Goal: Task Accomplishment & Management: Manage account settings

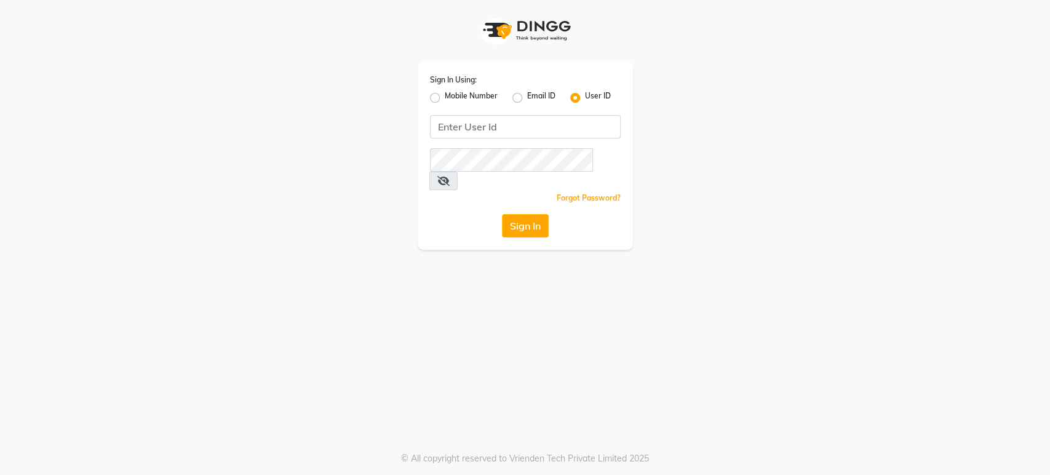
drag, startPoint x: 141, startPoint y: 63, endPoint x: 436, endPoint y: 97, distance: 296.6
click at [445, 97] on label "Mobile Number" at bounding box center [471, 97] width 53 height 15
click at [445, 97] on input "Mobile Number" at bounding box center [449, 94] width 8 height 8
radio input "true"
radio input "false"
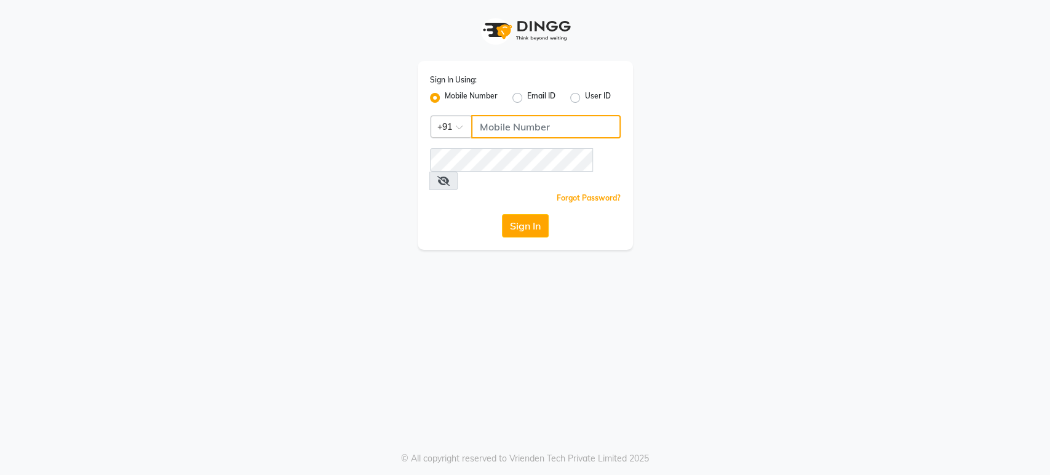
click at [512, 132] on input "Username" at bounding box center [545, 126] width 149 height 23
type input "9653677357"
click at [543, 214] on button "Sign In" at bounding box center [525, 225] width 47 height 23
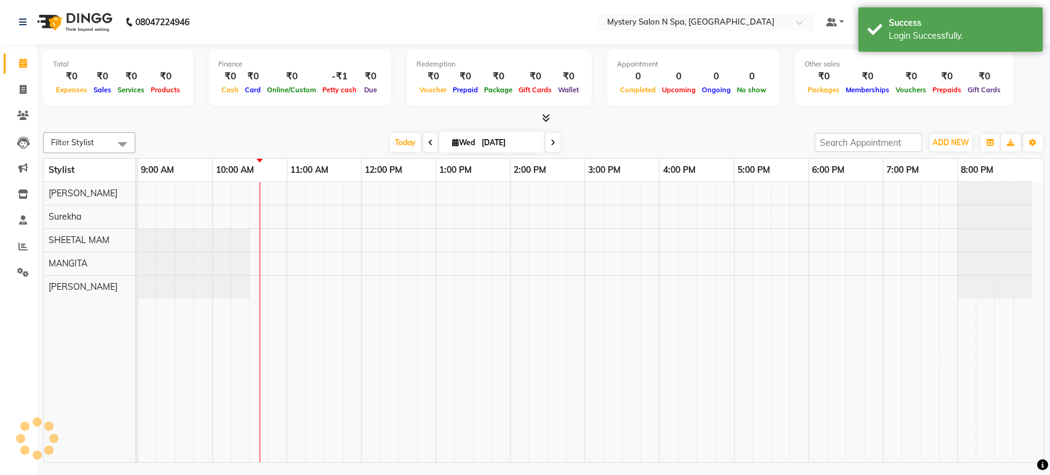
select select "en"
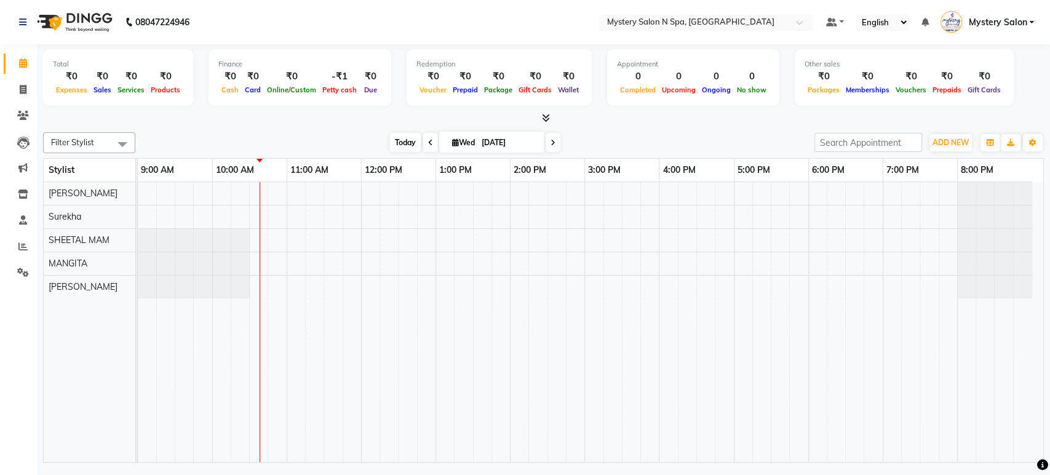
click at [396, 147] on span "Today" at bounding box center [405, 142] width 31 height 19
click at [407, 142] on span "Today" at bounding box center [405, 142] width 31 height 19
click at [554, 142] on span at bounding box center [553, 142] width 15 height 19
click at [610, 145] on span at bounding box center [605, 142] width 15 height 19
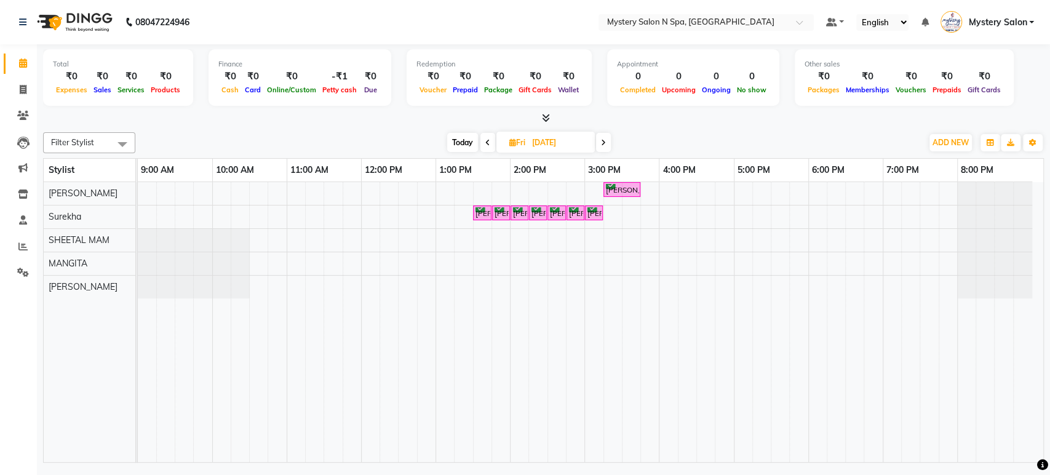
click at [466, 143] on span "Today" at bounding box center [462, 142] width 31 height 19
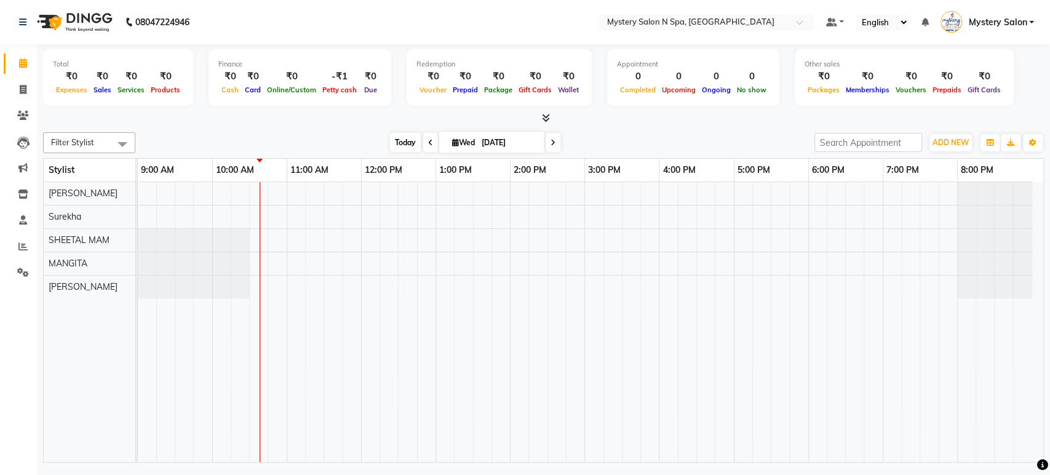
click at [396, 142] on span "Today" at bounding box center [405, 142] width 31 height 19
click at [547, 138] on span at bounding box center [553, 142] width 15 height 19
type input "04-09-2025"
click at [482, 191] on div at bounding box center [591, 322] width 906 height 280
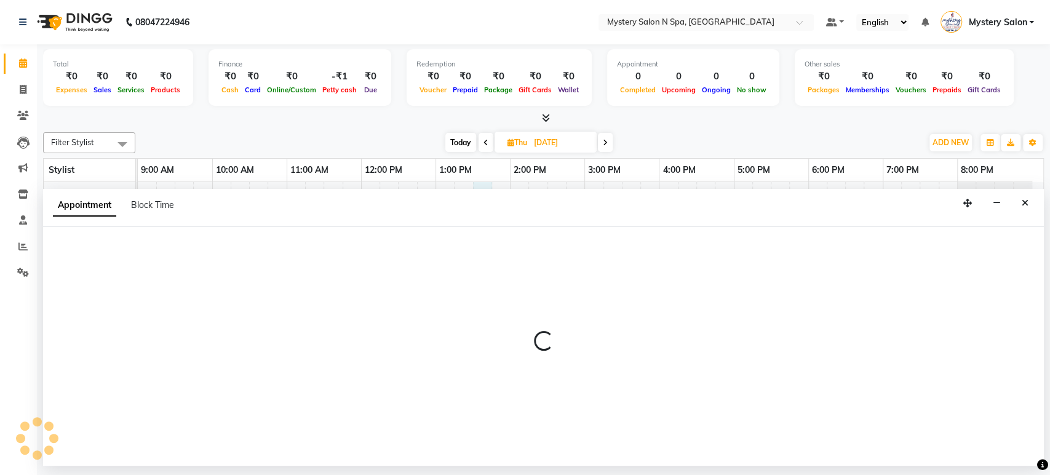
select select "4167"
select select "810"
select select "tentative"
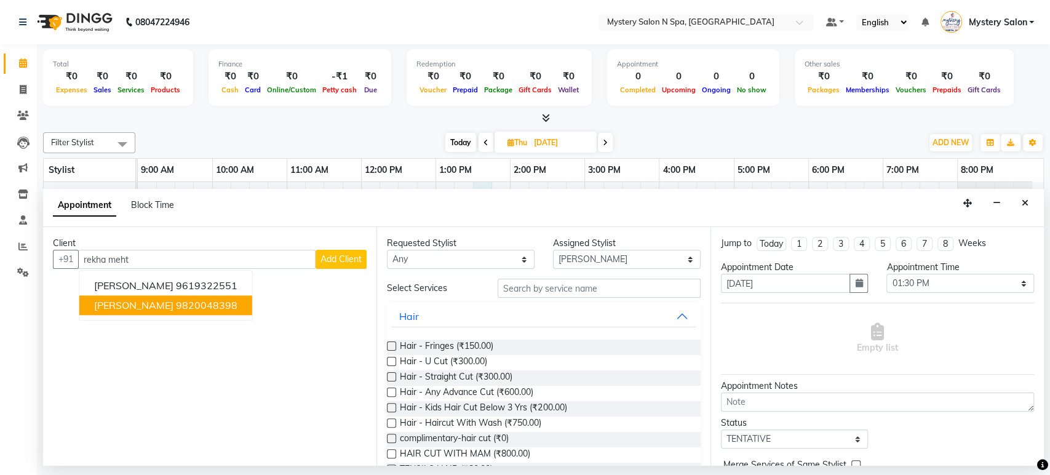
click at [212, 312] on button "Rekha Mehta 9820048398" at bounding box center [165, 306] width 173 height 20
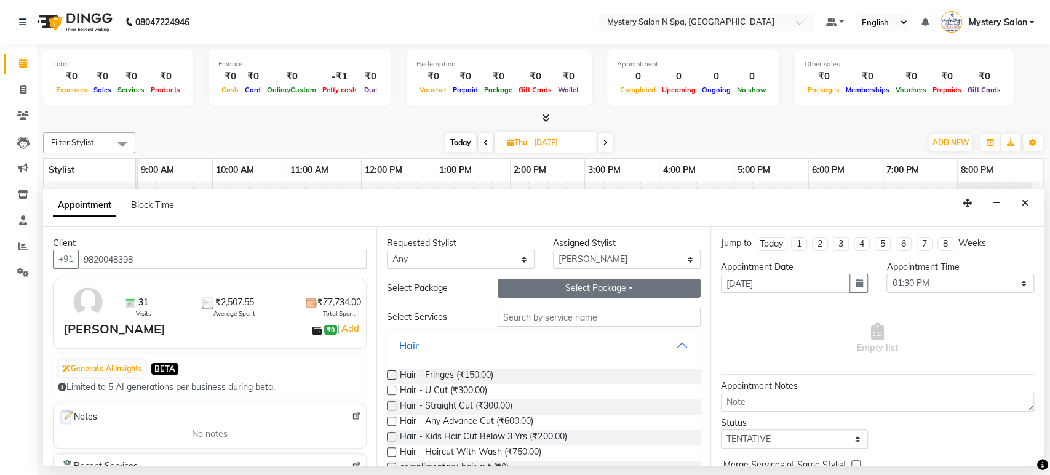
type input "9820048398"
click at [581, 285] on button "Select Package Toggle Dropdown" at bounding box center [599, 288] width 203 height 19
click at [642, 220] on div "Appointment Block Time" at bounding box center [543, 208] width 1001 height 38
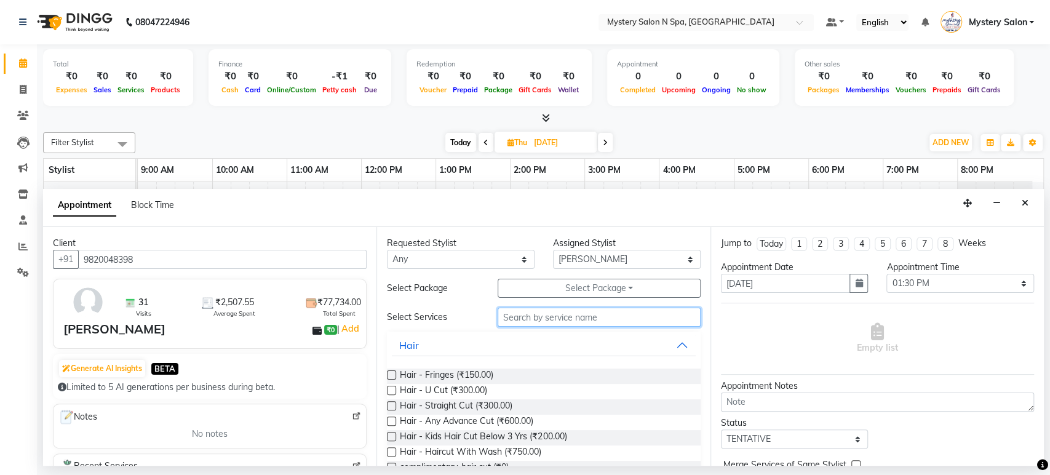
click at [542, 321] on input "text" at bounding box center [599, 317] width 203 height 19
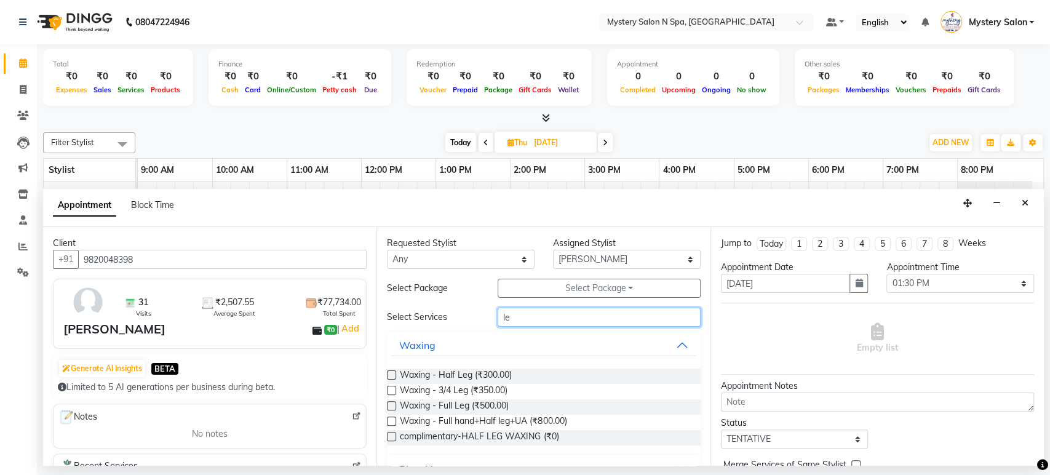
type input "l"
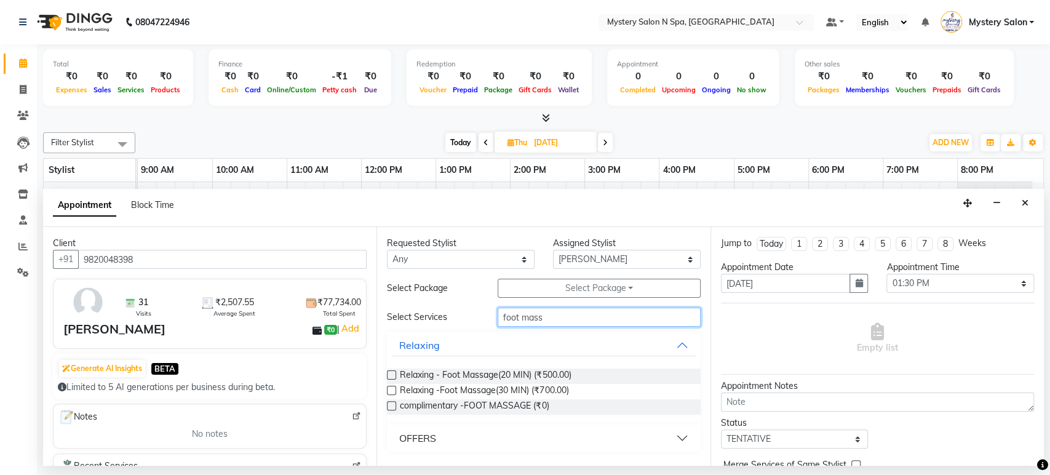
type input "foot mass"
click at [390, 373] on label at bounding box center [391, 374] width 9 height 9
click at [390, 373] on input "checkbox" at bounding box center [391, 376] width 8 height 8
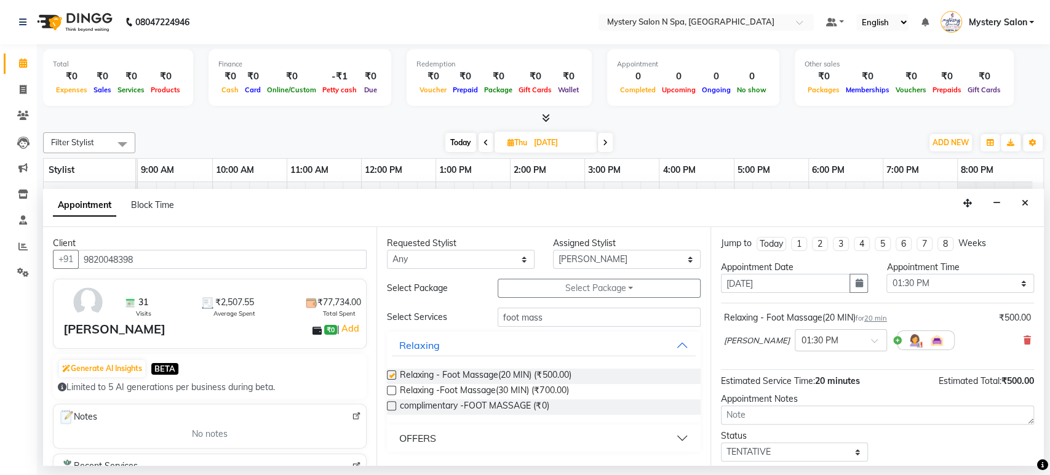
checkbox input "false"
click at [543, 314] on input "foot mass" at bounding box center [599, 317] width 203 height 19
click at [568, 253] on select "Select Alim Salmani Choi MANGITA SHEETAL MAM Surekha" at bounding box center [627, 259] width 148 height 19
select select "4169"
click at [553, 250] on select "Select Alim Salmani Choi MANGITA SHEETAL MAM Surekha" at bounding box center [627, 259] width 148 height 19
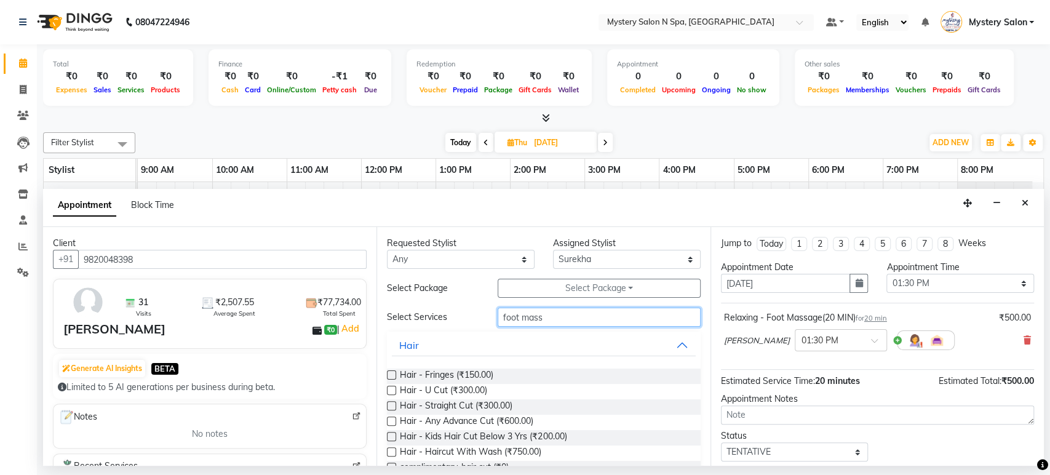
click at [571, 317] on input "foot mass" at bounding box center [599, 317] width 203 height 19
type input "f"
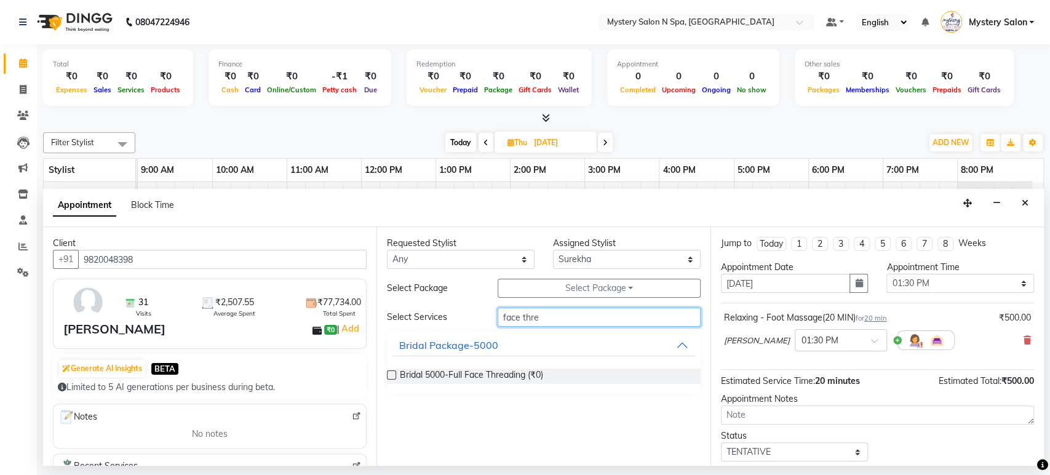
type input "face thre"
click at [391, 372] on label at bounding box center [391, 374] width 9 height 9
click at [391, 372] on input "checkbox" at bounding box center [391, 376] width 8 height 8
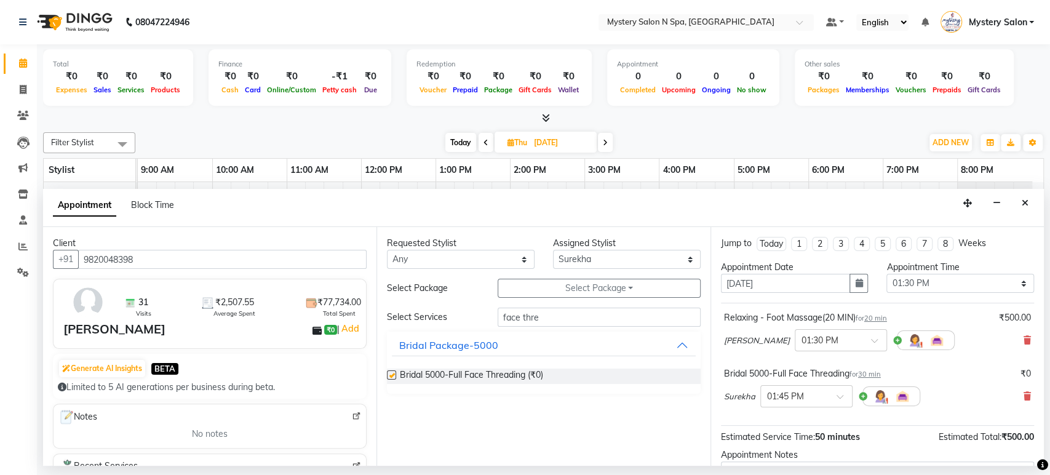
checkbox input "false"
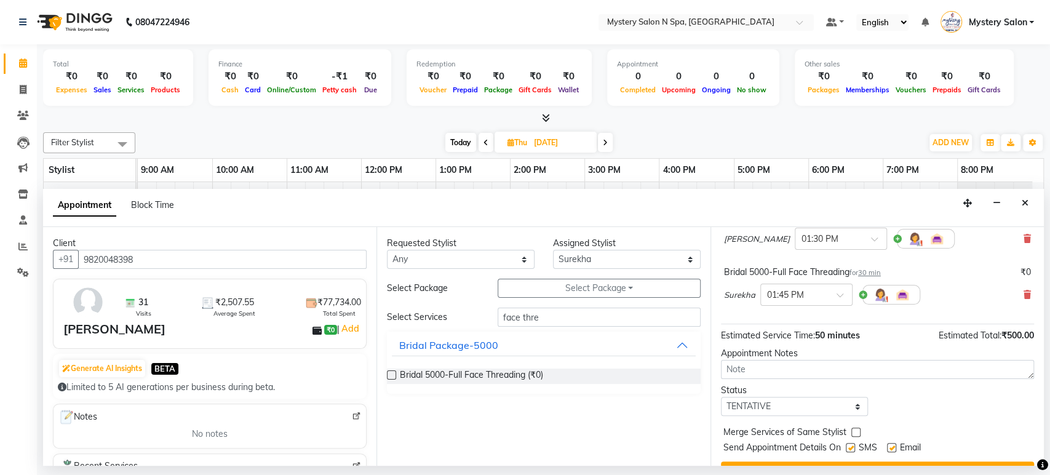
scroll to position [128, 0]
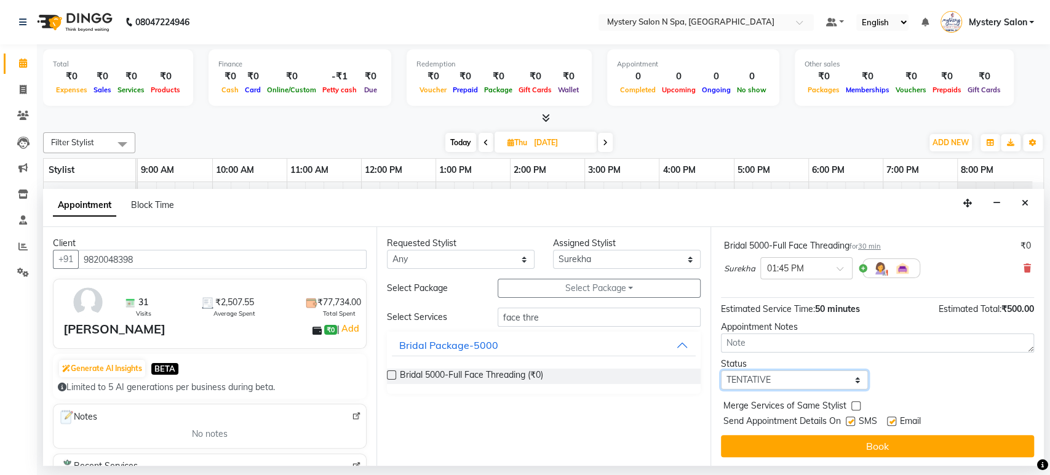
click at [816, 381] on select "Select TENTATIVE CONFIRM UPCOMING" at bounding box center [795, 379] width 148 height 19
select select "confirm booking"
click at [721, 370] on select "Select TENTATIVE CONFIRM UPCOMING" at bounding box center [795, 379] width 148 height 19
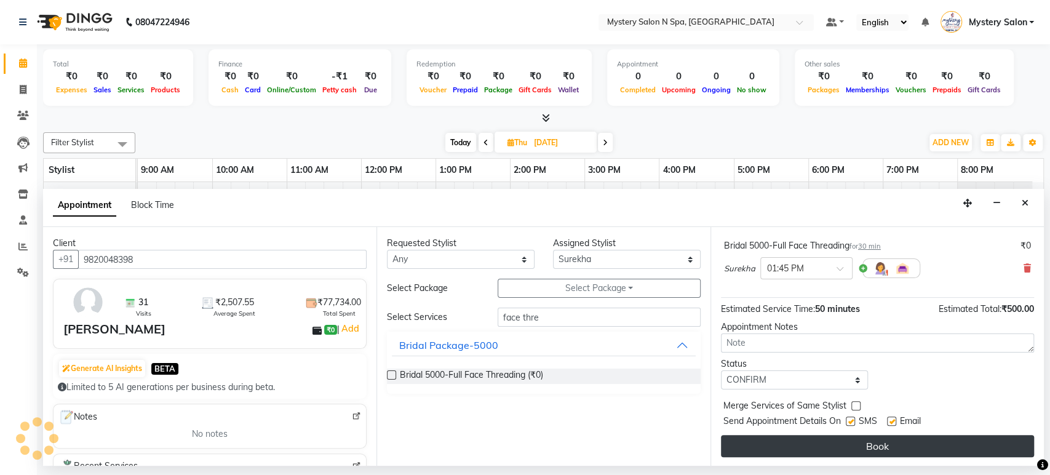
click at [866, 438] on button "Book" at bounding box center [877, 446] width 313 height 22
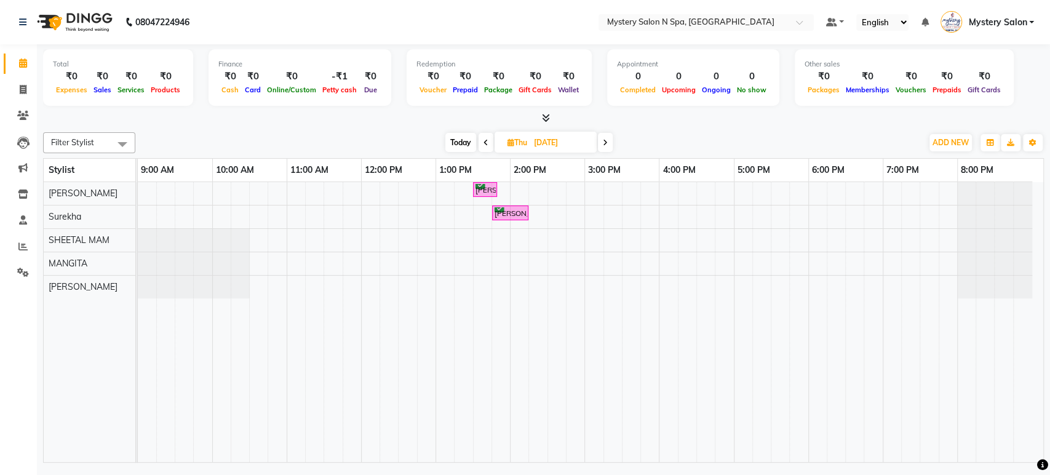
click at [460, 143] on span "Today" at bounding box center [460, 142] width 31 height 19
type input "[DATE]"
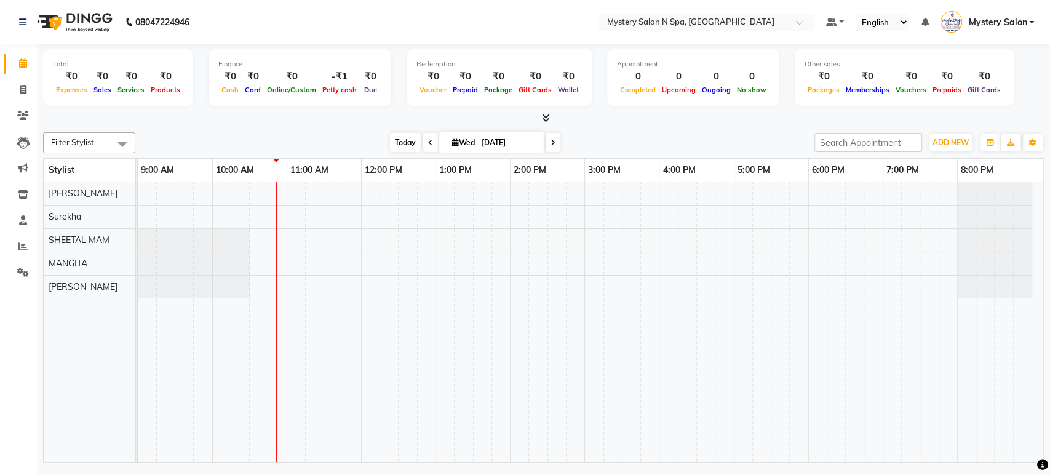
click at [402, 142] on span "Today" at bounding box center [405, 142] width 31 height 19
click at [369, 255] on div at bounding box center [591, 322] width 906 height 280
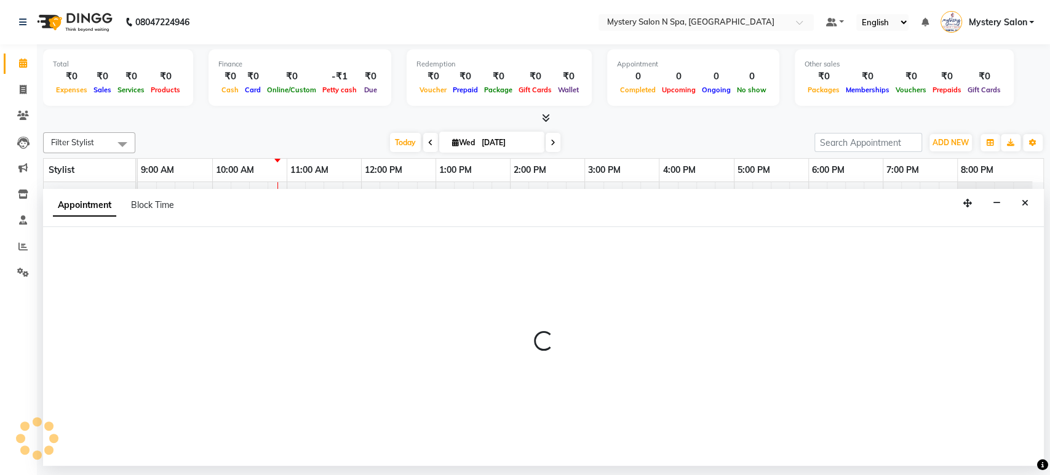
select select "23857"
select select "720"
select select "tentative"
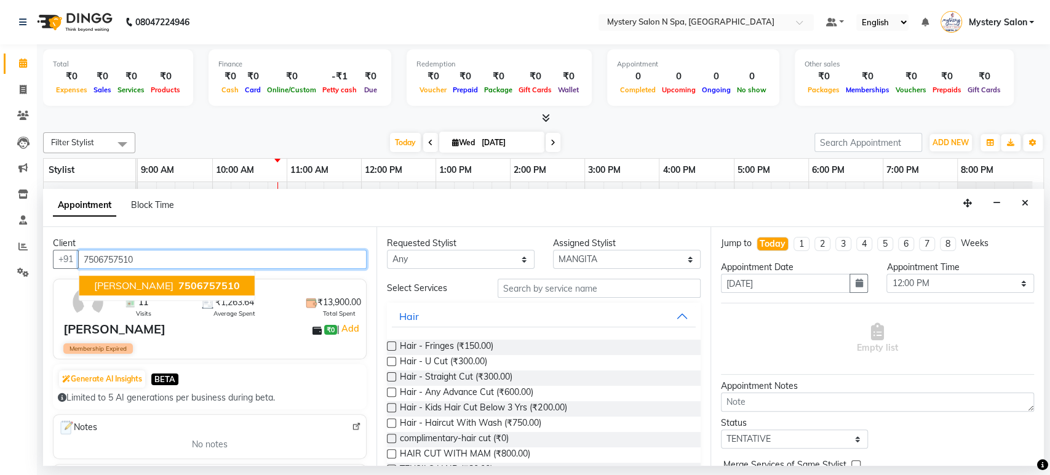
click at [226, 285] on button "Harsh Panchal 7506757510" at bounding box center [166, 286] width 175 height 20
type input "7506757510"
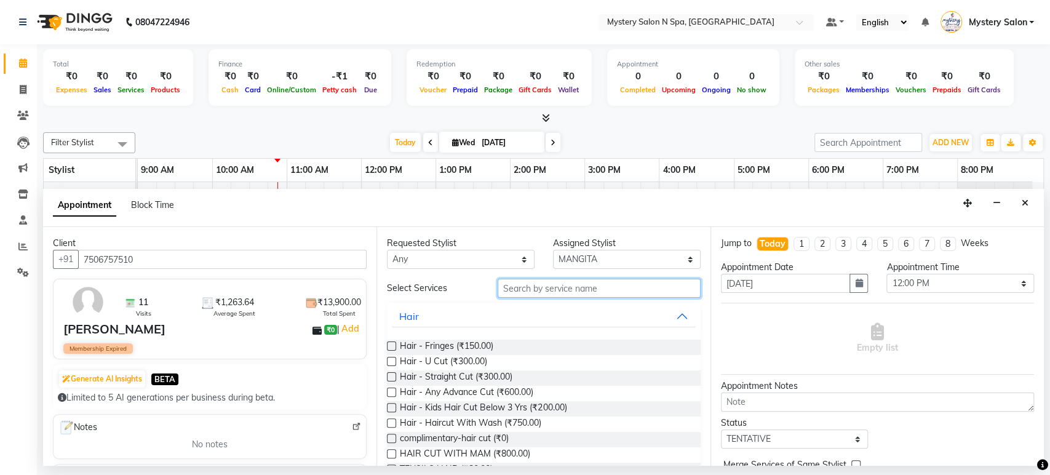
click at [532, 290] on input "text" at bounding box center [599, 288] width 203 height 19
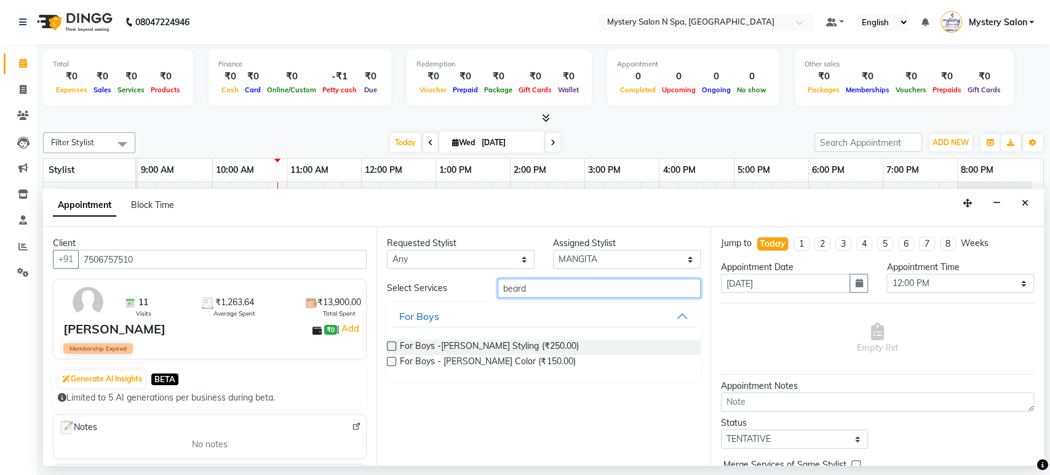
type input "beard"
click at [393, 343] on label at bounding box center [391, 345] width 9 height 9
click at [393, 343] on input "checkbox" at bounding box center [391, 347] width 8 height 8
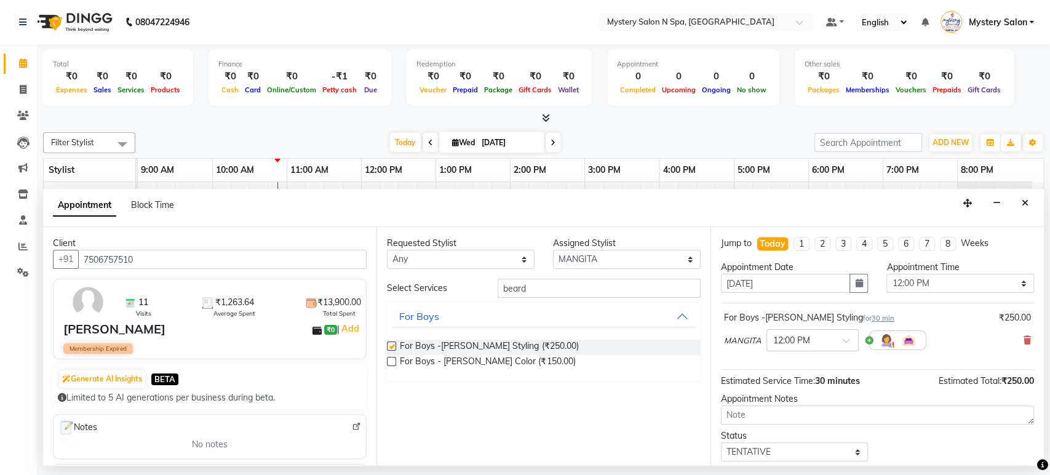
checkbox input "false"
click at [743, 448] on select "Select TENTATIVE CONFIRM CHECK-IN UPCOMING" at bounding box center [795, 451] width 148 height 19
select select "confirm booking"
click at [721, 442] on select "Select TENTATIVE CONFIRM CHECK-IN UPCOMING" at bounding box center [795, 451] width 148 height 19
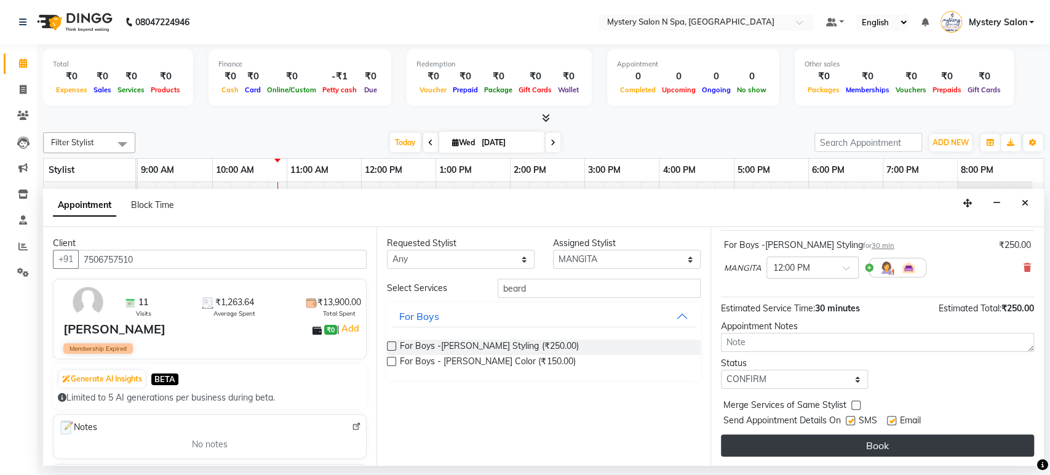
click at [945, 444] on button "Book" at bounding box center [877, 445] width 313 height 22
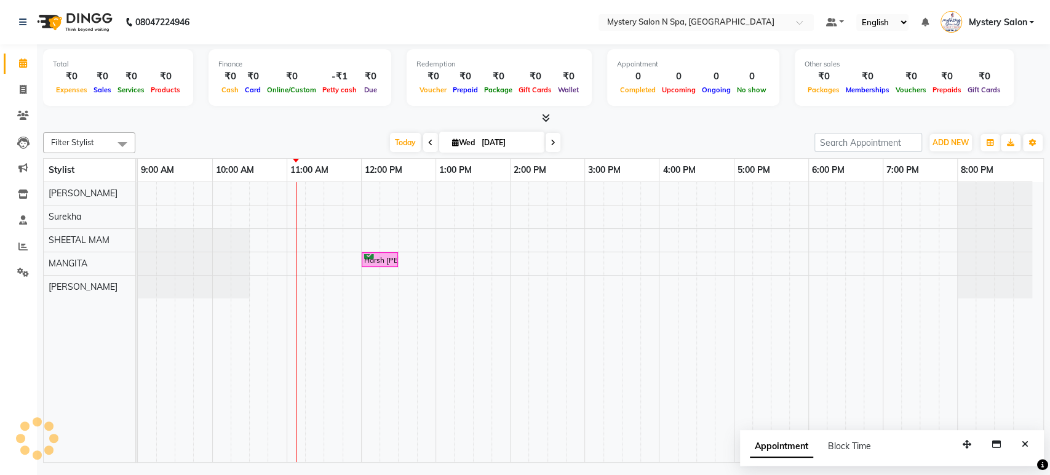
click at [423, 141] on span at bounding box center [430, 142] width 15 height 19
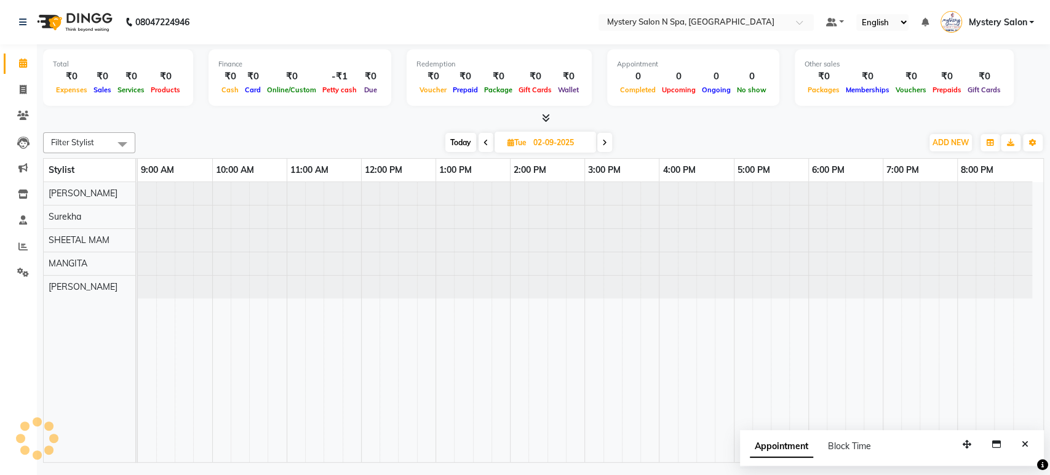
click at [458, 140] on span "Today" at bounding box center [460, 142] width 31 height 19
type input "03-09-2025"
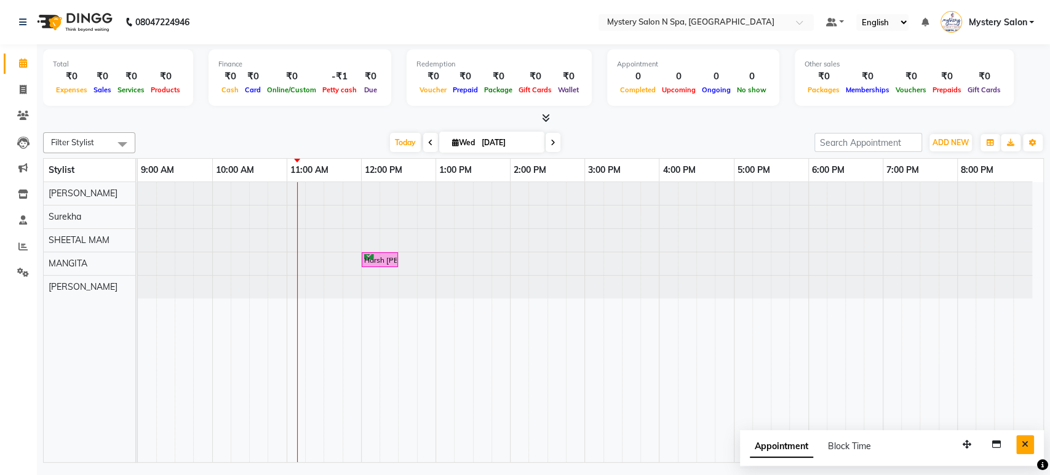
click at [1026, 442] on icon "Close" at bounding box center [1025, 444] width 7 height 9
click at [20, 198] on icon at bounding box center [23, 193] width 10 height 9
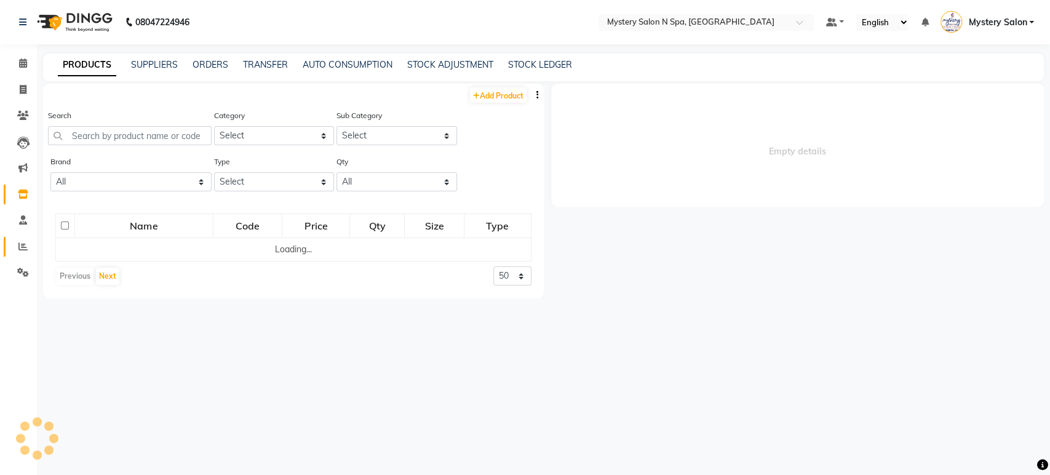
select select
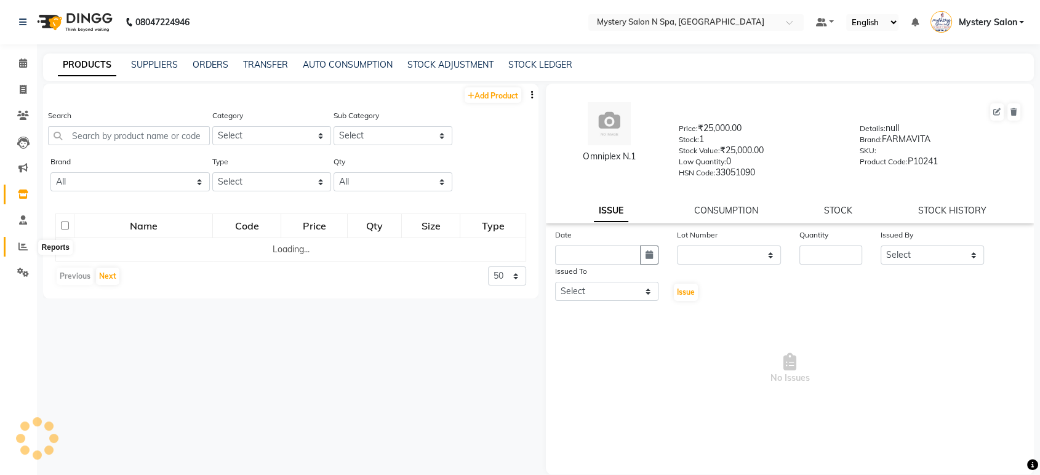
click at [24, 250] on icon at bounding box center [22, 246] width 9 height 9
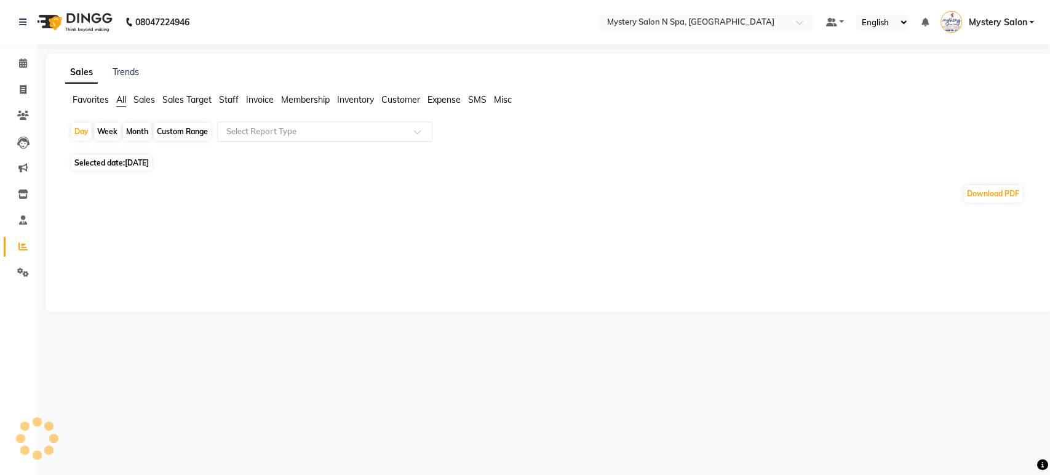
click at [272, 135] on input "text" at bounding box center [312, 132] width 177 height 12
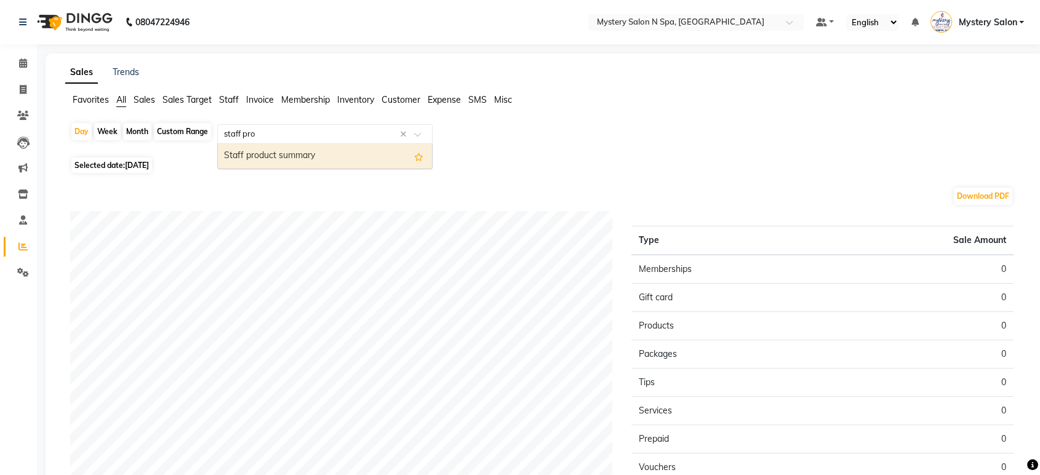
type input "staff prod"
click at [276, 153] on div "Staff product summary" at bounding box center [325, 156] width 214 height 25
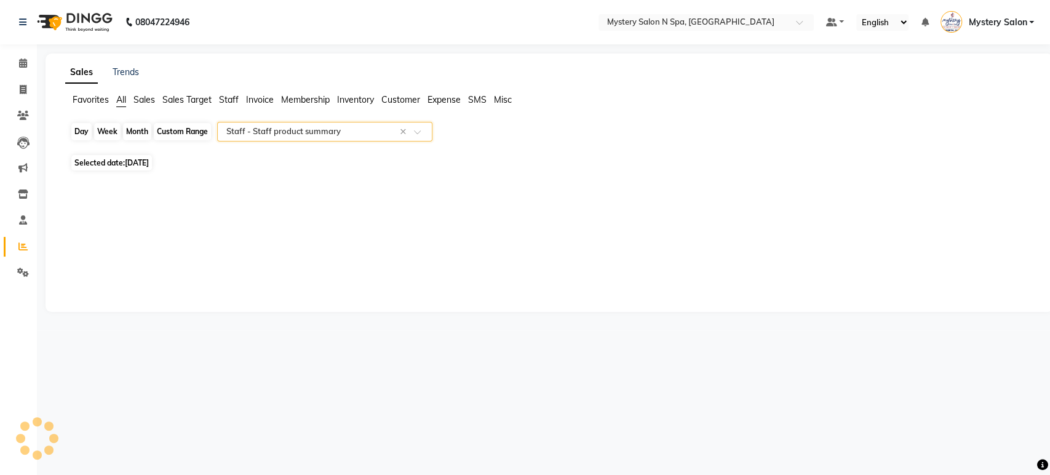
click at [83, 132] on div "Day" at bounding box center [81, 131] width 20 height 17
select select "9"
select select "2025"
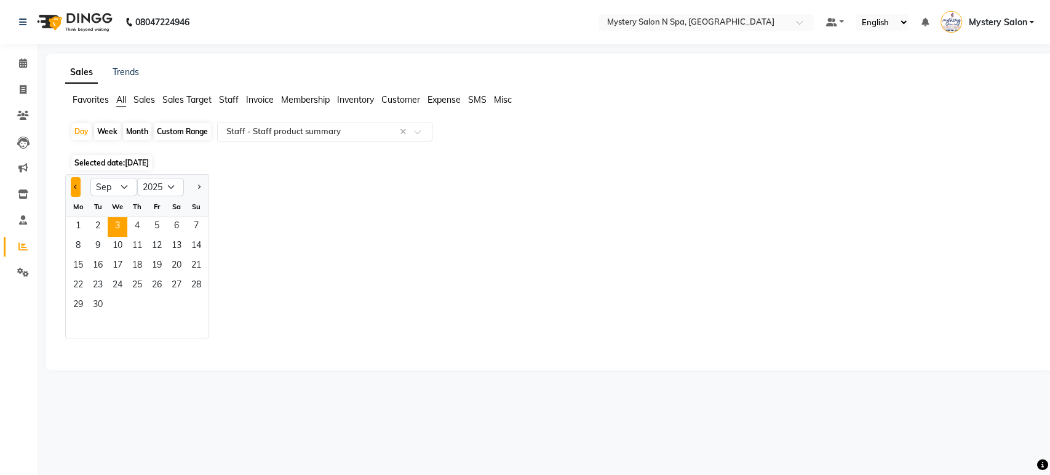
click at [78, 188] on button "Previous month" at bounding box center [76, 187] width 10 height 20
select select "8"
click at [143, 133] on div "Month" at bounding box center [137, 131] width 28 height 17
select select "9"
select select "2025"
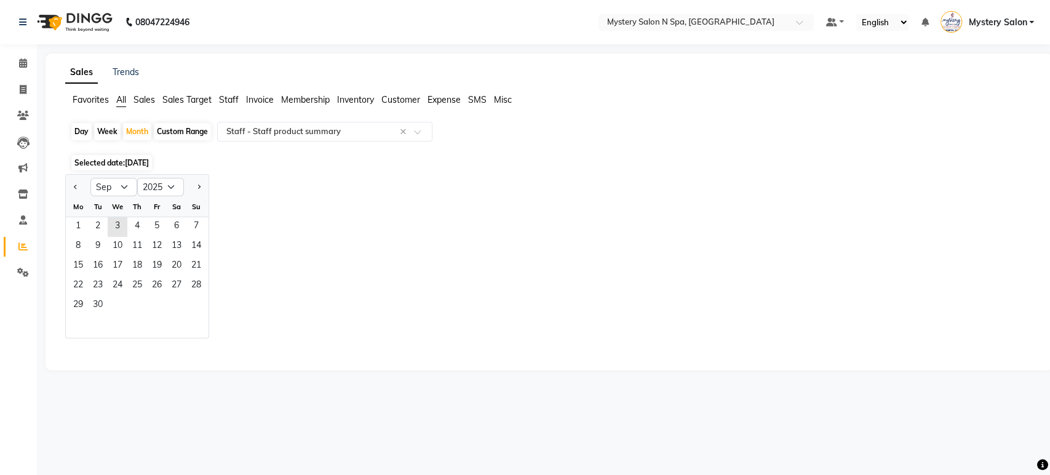
click at [83, 187] on div at bounding box center [78, 187] width 25 height 20
click at [71, 185] on button "Previous month" at bounding box center [76, 187] width 10 height 20
select select "8"
click at [151, 225] on span "1" at bounding box center [157, 227] width 20 height 20
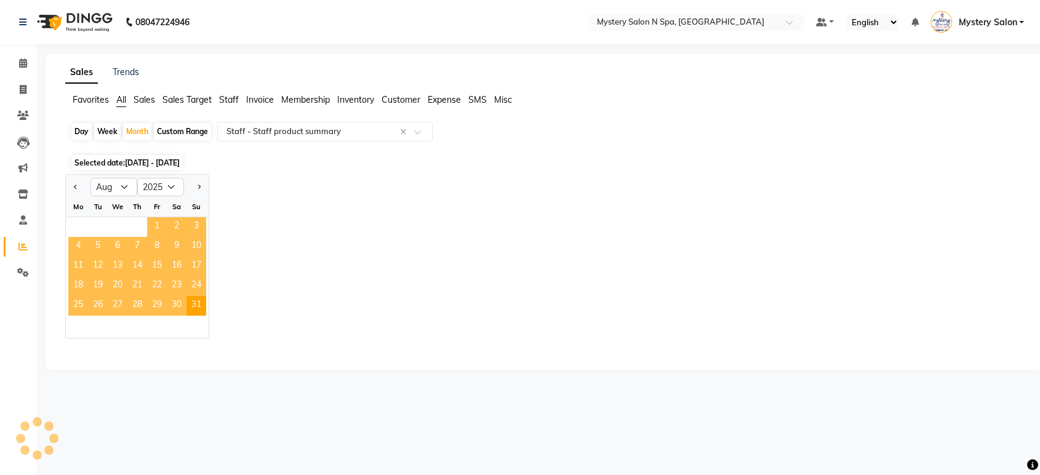
select select "filtered_report"
select select "pdf"
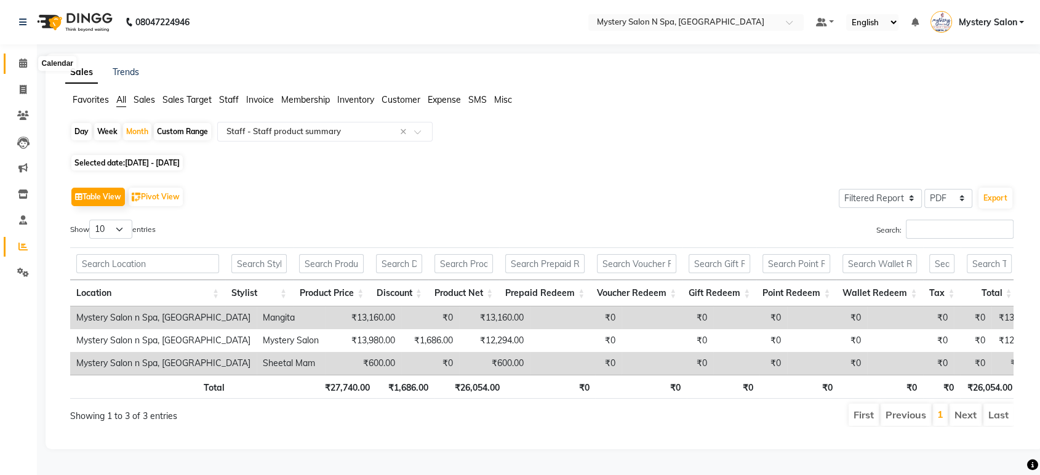
click at [25, 65] on icon at bounding box center [23, 62] width 8 height 9
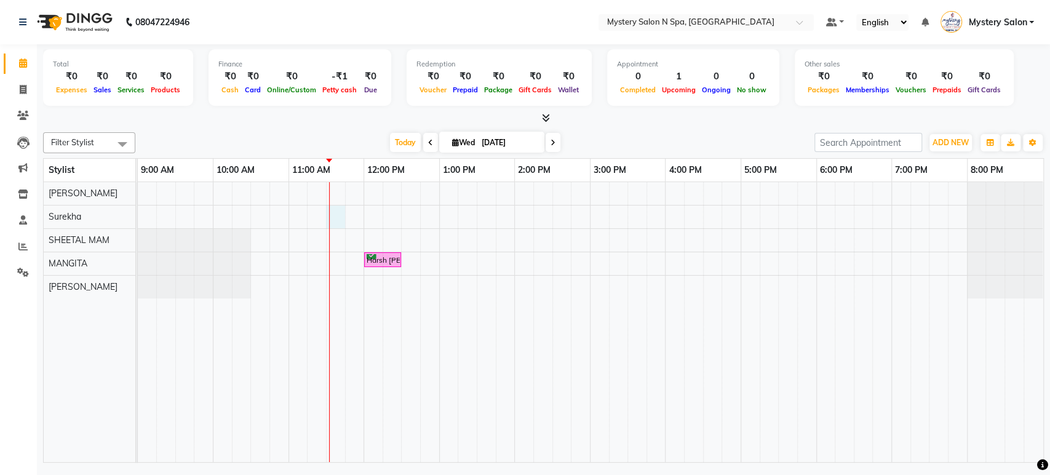
click at [333, 218] on div "Harsh Panchal, TK01, 12:00 PM-12:30 PM, For Boys -Beard Styling" at bounding box center [591, 322] width 906 height 280
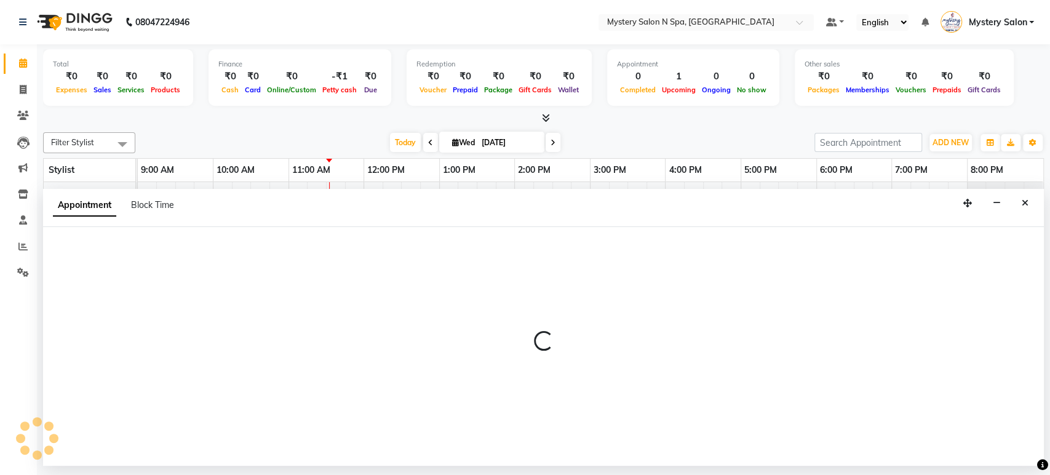
select select "4169"
select select "690"
select select "tentative"
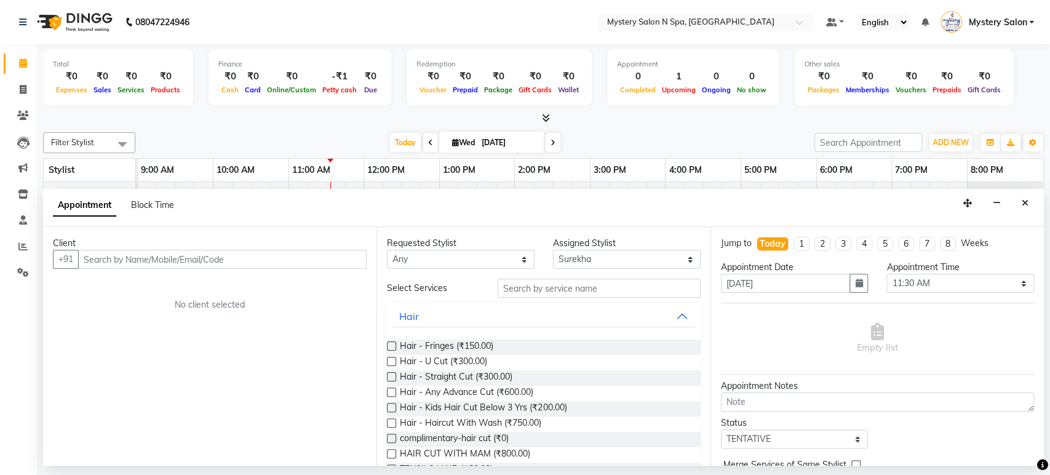
click at [225, 261] on input "text" at bounding box center [222, 259] width 289 height 19
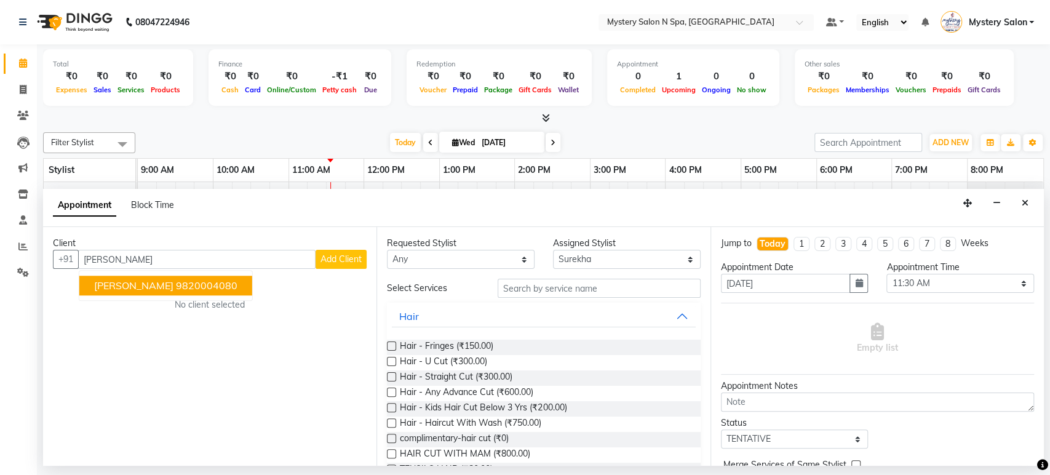
click at [223, 288] on ngb-highlight "9820004080" at bounding box center [207, 286] width 62 height 12
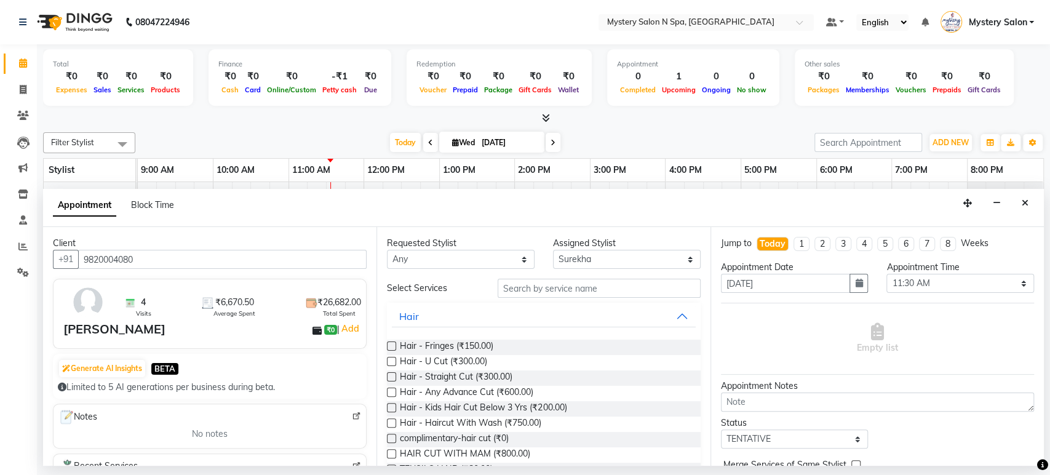
type input "9820004080"
click at [546, 290] on input "text" at bounding box center [599, 288] width 203 height 19
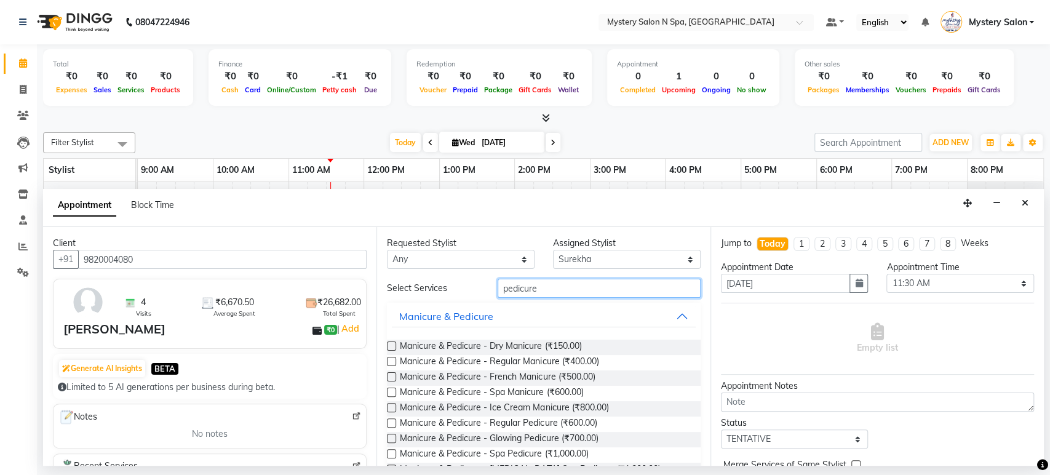
type input "pedicure"
click at [390, 423] on label at bounding box center [391, 422] width 9 height 9
click at [390, 423] on input "checkbox" at bounding box center [391, 424] width 8 height 8
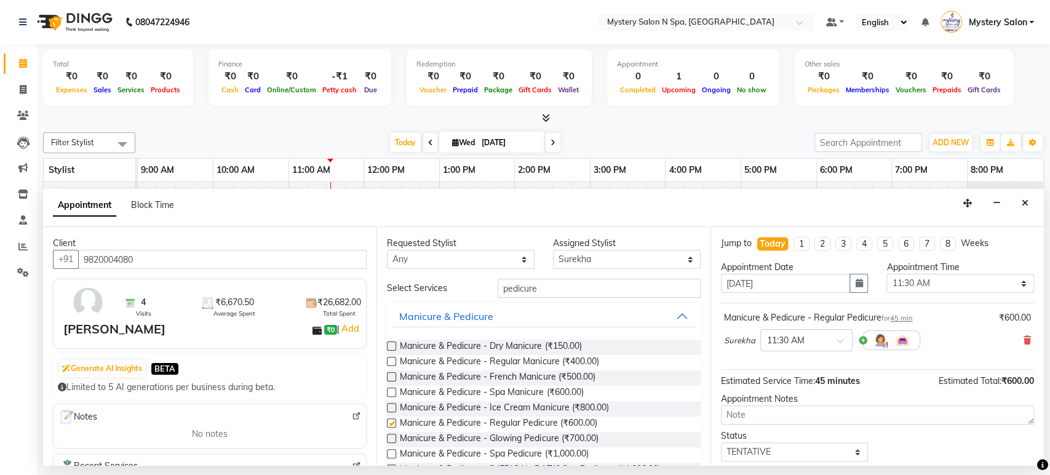
checkbox input "false"
click at [549, 289] on input "pedicure" at bounding box center [599, 288] width 203 height 19
type input "p"
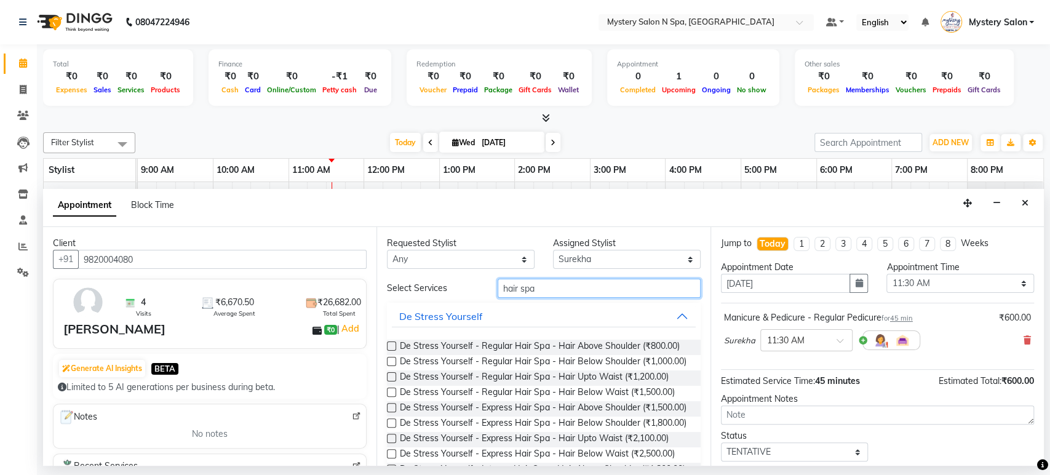
type input "hair spa"
click at [572, 255] on select "Select Alim Salmani Choi MANGITA SHEETAL MAM Surekha" at bounding box center [627, 259] width 148 height 19
select select "23857"
click at [553, 250] on select "Select Alim Salmani Choi MANGITA SHEETAL MAM Surekha" at bounding box center [627, 259] width 148 height 19
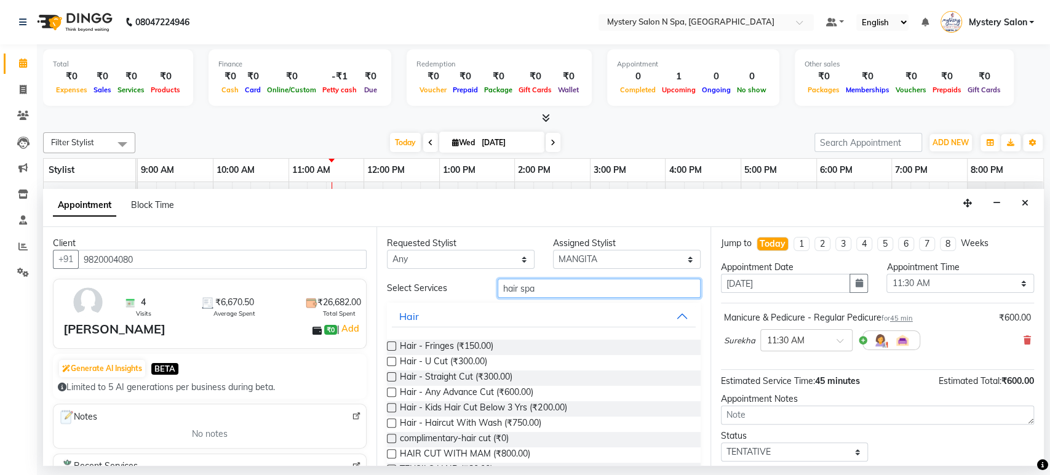
click at [549, 294] on input "hair spa" at bounding box center [599, 288] width 203 height 19
type input "hair spa"
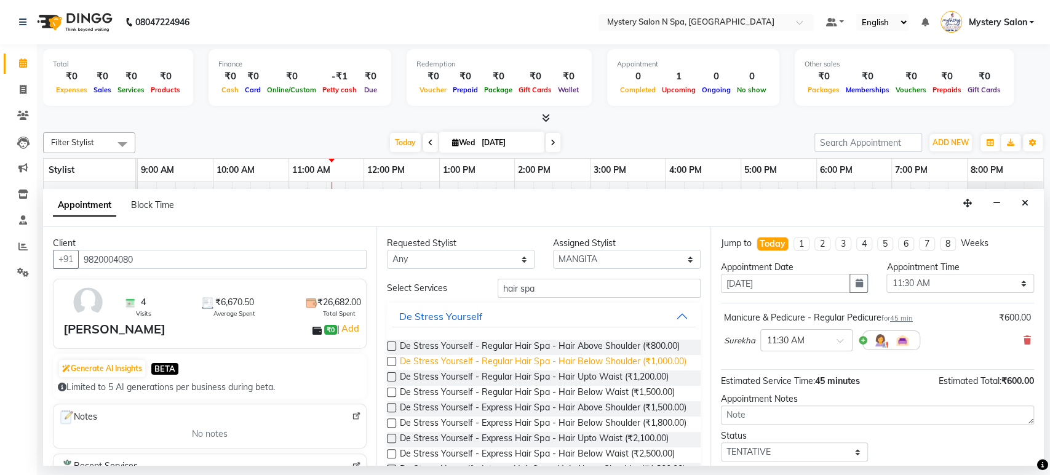
drag, startPoint x: 389, startPoint y: 386, endPoint x: 433, endPoint y: 359, distance: 51.7
click at [390, 381] on label at bounding box center [391, 376] width 9 height 9
click at [390, 382] on input "checkbox" at bounding box center [391, 378] width 8 height 8
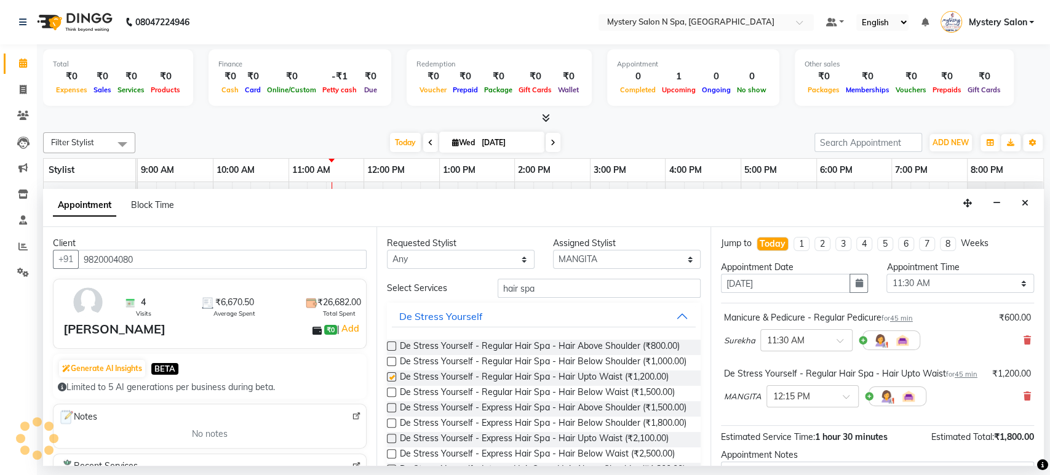
checkbox input "false"
click at [544, 289] on input "hair spa" at bounding box center [599, 288] width 203 height 19
type input "h"
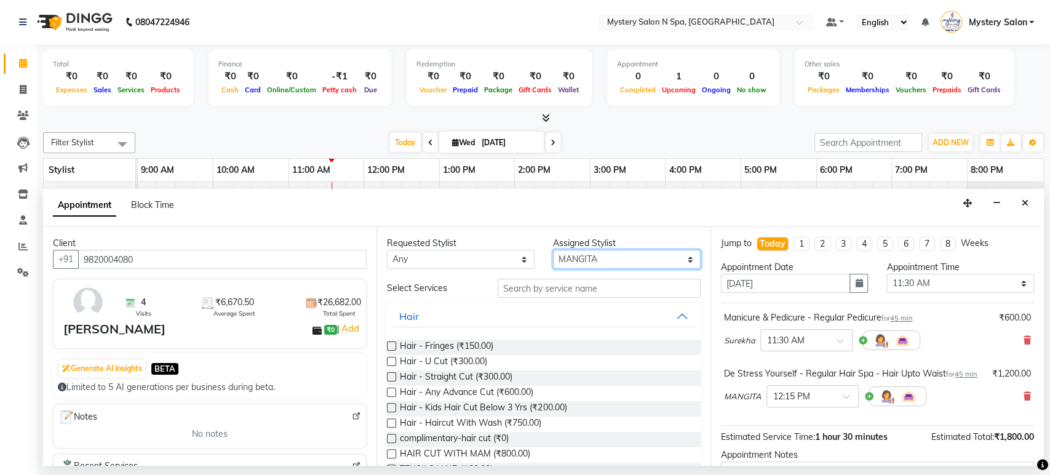
click at [580, 257] on select "Select Alim Salmani Choi MANGITA SHEETAL MAM Surekha" at bounding box center [627, 259] width 148 height 19
click at [553, 250] on select "Select Alim Salmani Choi MANGITA SHEETAL MAM Surekha" at bounding box center [627, 259] width 148 height 19
click at [551, 290] on input "text" at bounding box center [599, 288] width 203 height 19
click at [563, 260] on select "Select Alim Salmani Choi MANGITA SHEETAL MAM Surekha" at bounding box center [627, 259] width 148 height 19
select select "4167"
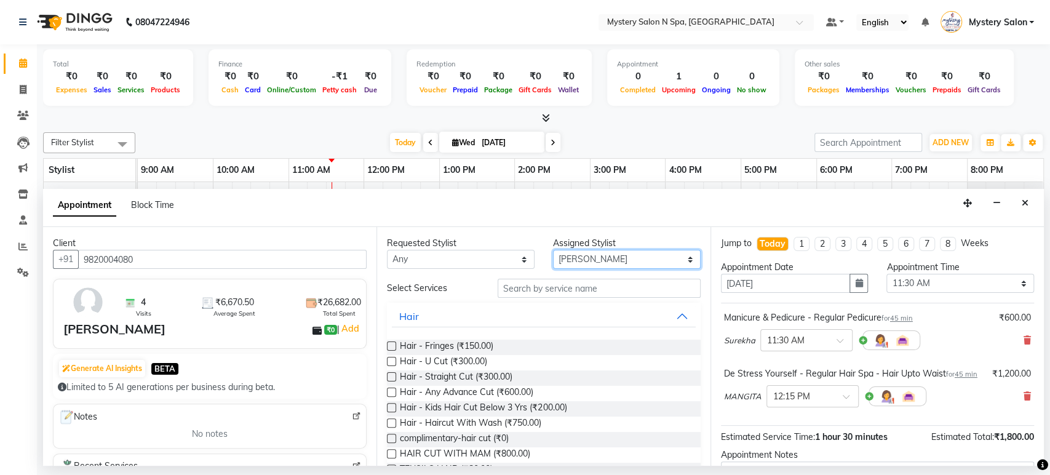
click at [553, 250] on select "Select Alim Salmani Choi MANGITA SHEETAL MAM Surekha" at bounding box center [627, 259] width 148 height 19
click at [554, 289] on input "text" at bounding box center [599, 288] width 203 height 19
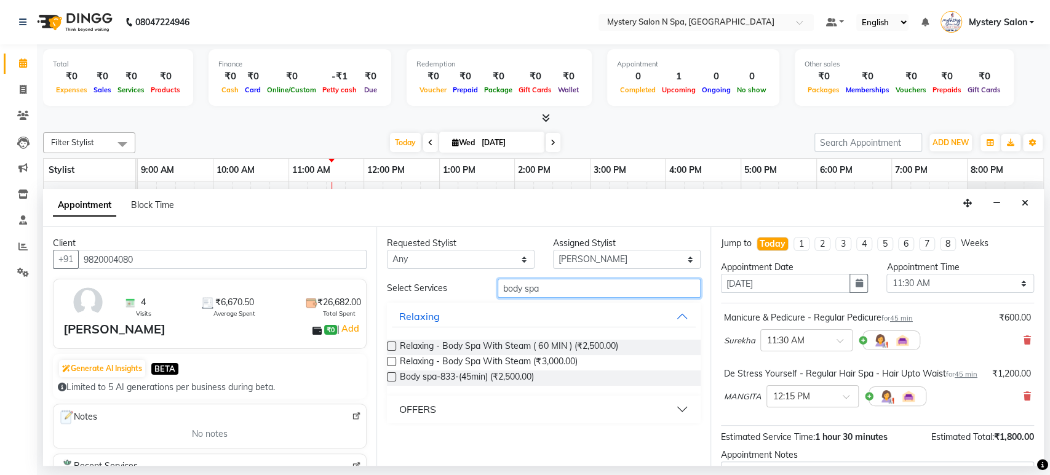
type input "body spa"
click at [392, 348] on label at bounding box center [391, 345] width 9 height 9
click at [392, 348] on input "checkbox" at bounding box center [391, 347] width 8 height 8
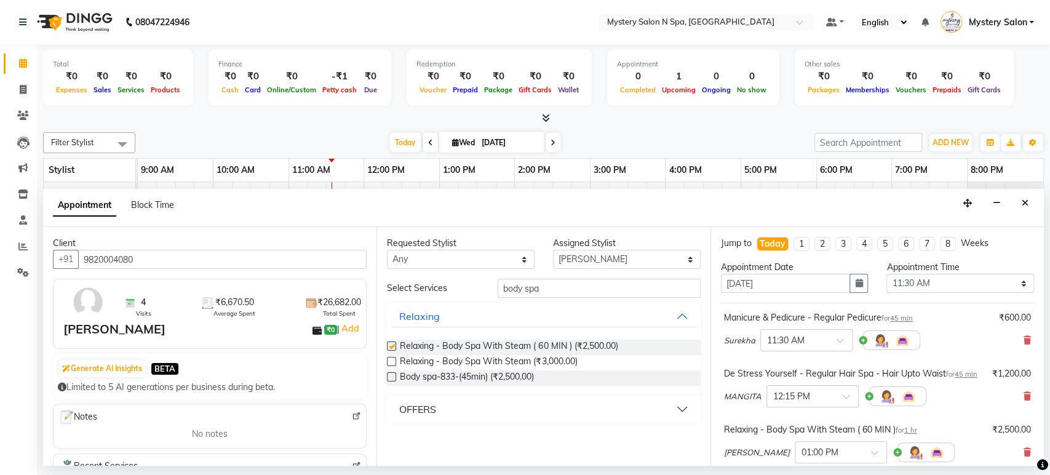
checkbox input "false"
click at [557, 286] on input "body spa" at bounding box center [599, 288] width 203 height 19
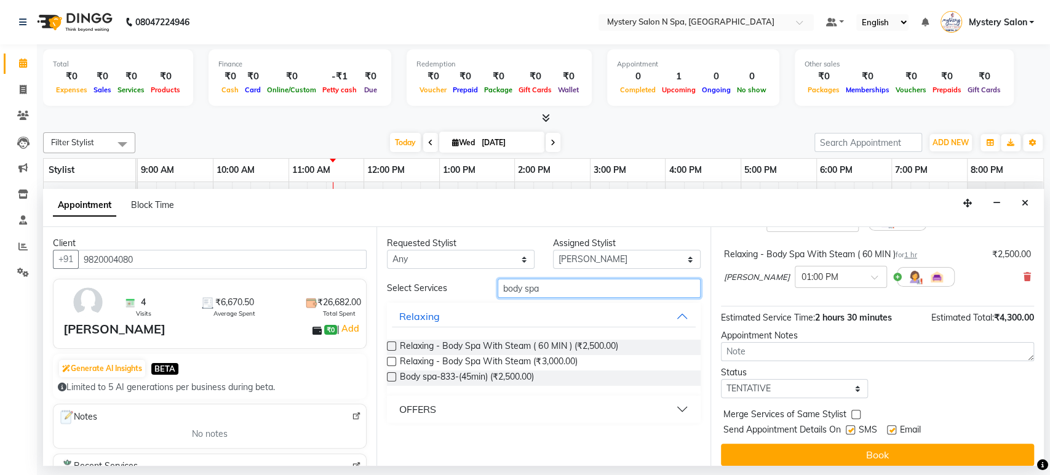
scroll to position [197, 0]
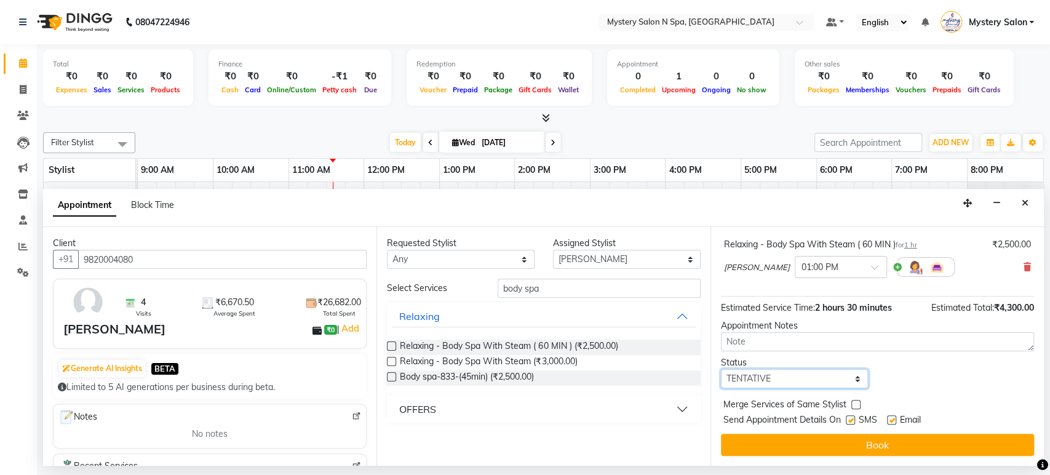
click at [785, 371] on select "Select TENTATIVE CONFIRM CHECK-IN UPCOMING" at bounding box center [795, 378] width 148 height 19
select select "confirm booking"
click at [721, 369] on select "Select TENTATIVE CONFIRM CHECK-IN UPCOMING" at bounding box center [795, 378] width 148 height 19
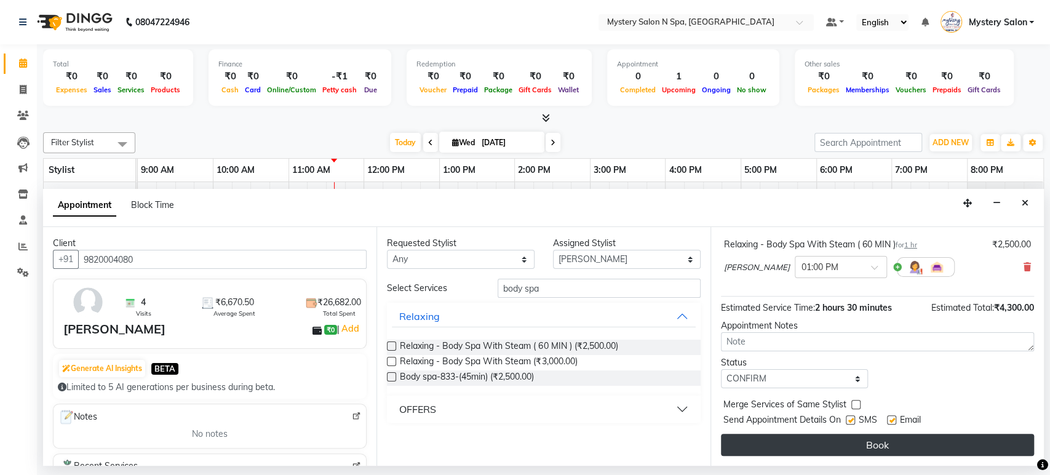
click at [760, 441] on button "Book" at bounding box center [877, 445] width 313 height 22
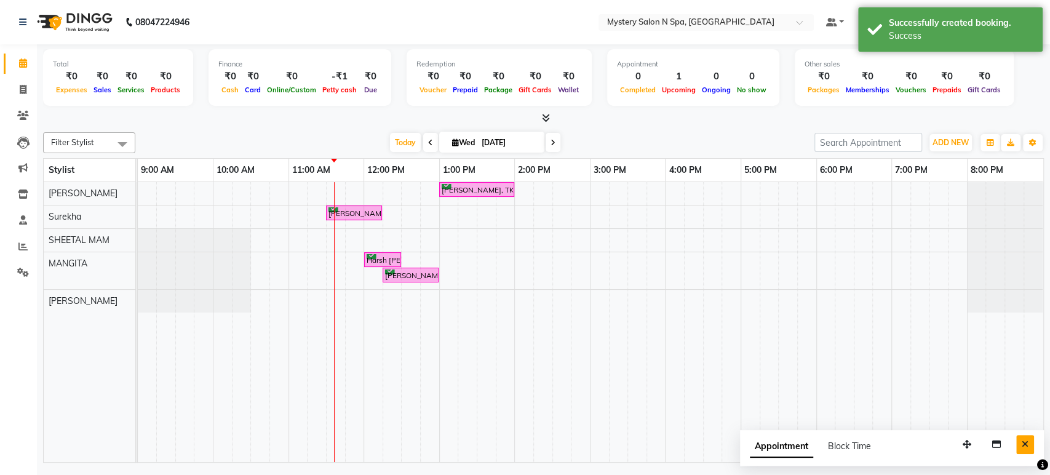
click at [1020, 452] on button "Close" at bounding box center [1025, 444] width 18 height 19
click at [402, 140] on span "Today" at bounding box center [405, 142] width 31 height 19
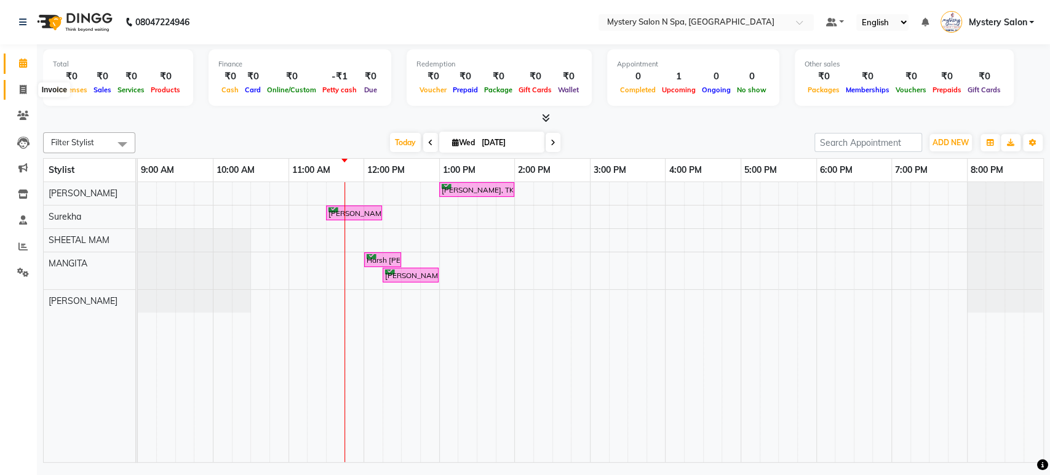
click at [25, 92] on icon at bounding box center [23, 89] width 7 height 9
select select "service"
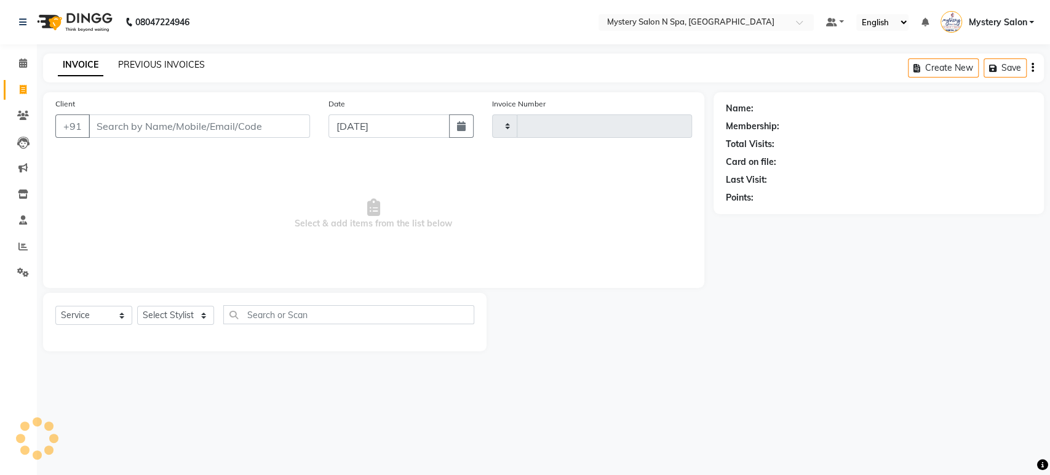
type input "0587"
select select "142"
click at [138, 58] on div "PREVIOUS INVOICES" at bounding box center [161, 64] width 87 height 13
click at [146, 60] on link "PREVIOUS INVOICES" at bounding box center [161, 64] width 87 height 11
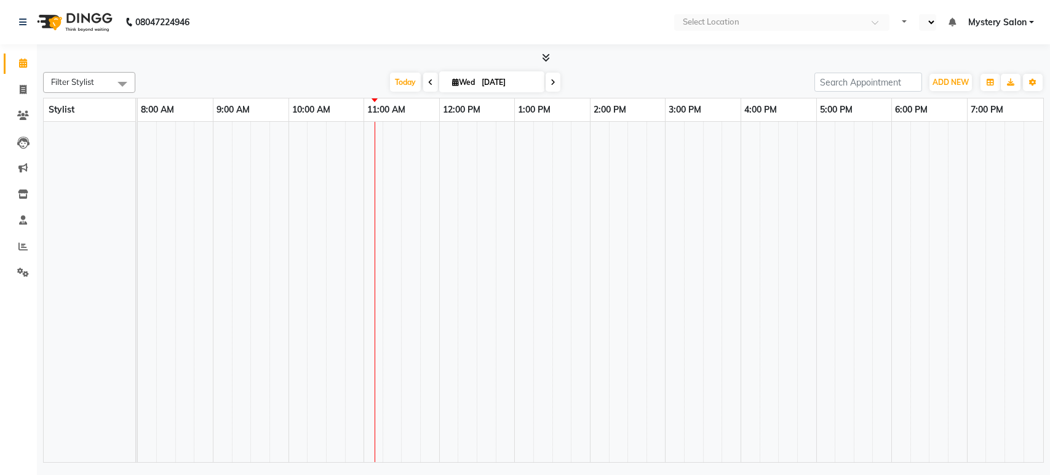
select select "en"
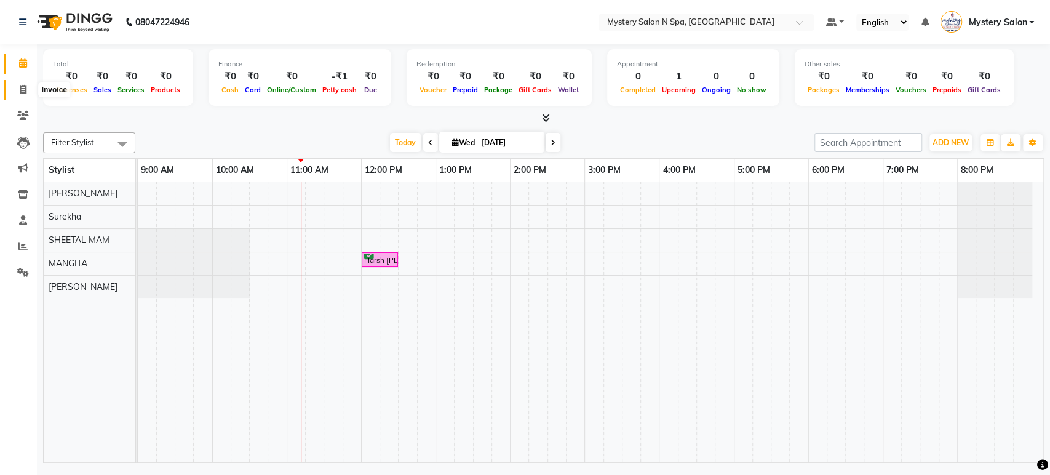
click at [20, 92] on icon at bounding box center [23, 89] width 7 height 9
select select "142"
select select "service"
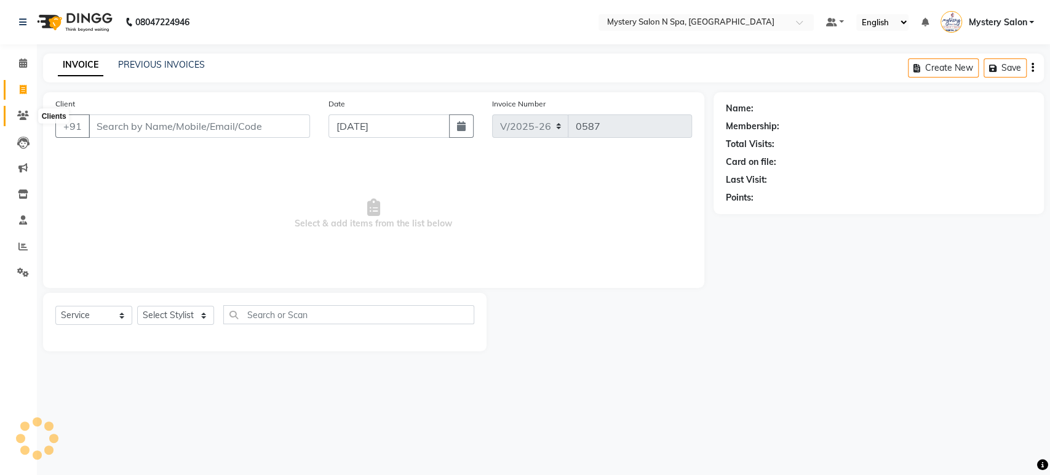
click at [25, 119] on icon at bounding box center [23, 115] width 12 height 9
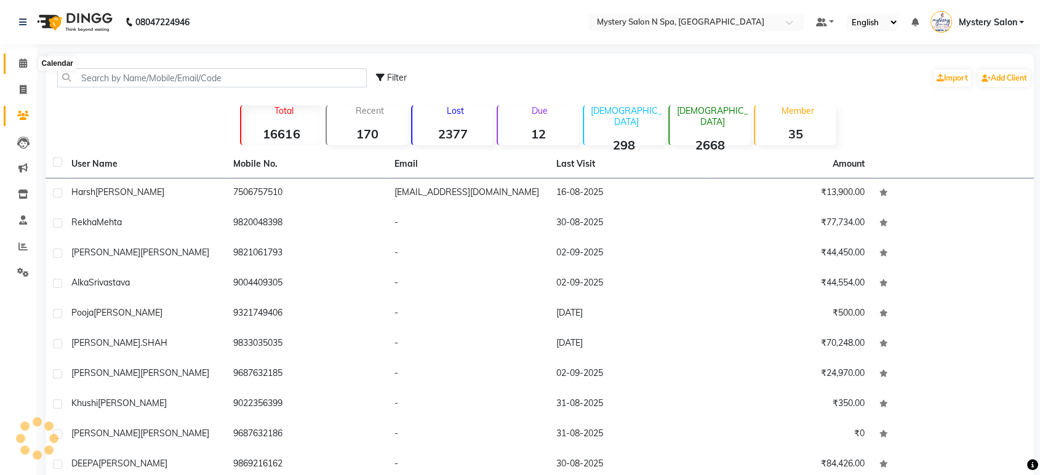
click at [20, 68] on icon at bounding box center [23, 62] width 8 height 9
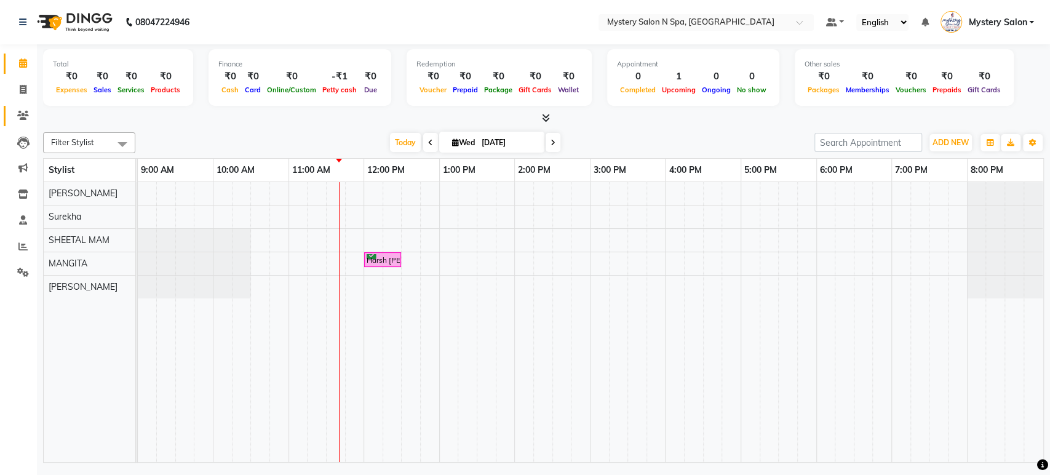
click at [26, 115] on icon at bounding box center [23, 115] width 12 height 9
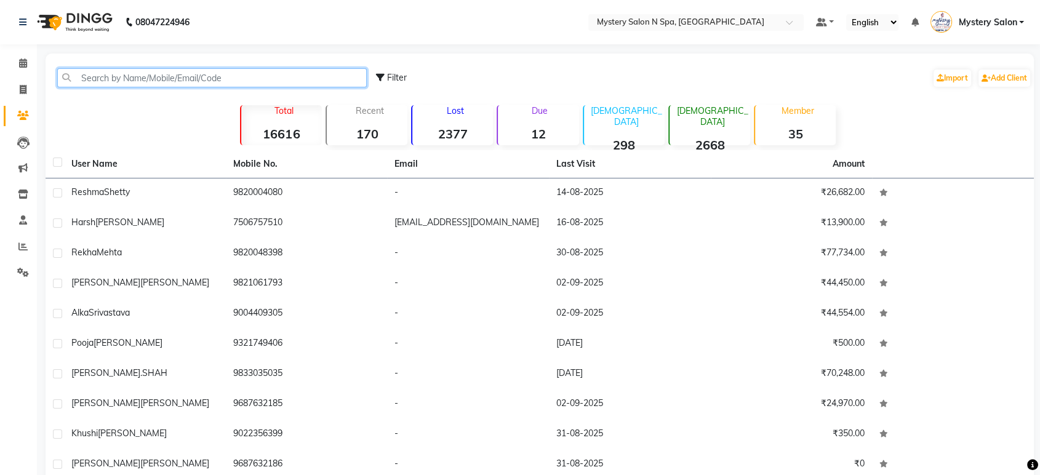
click at [225, 76] on input "text" at bounding box center [211, 77] width 309 height 19
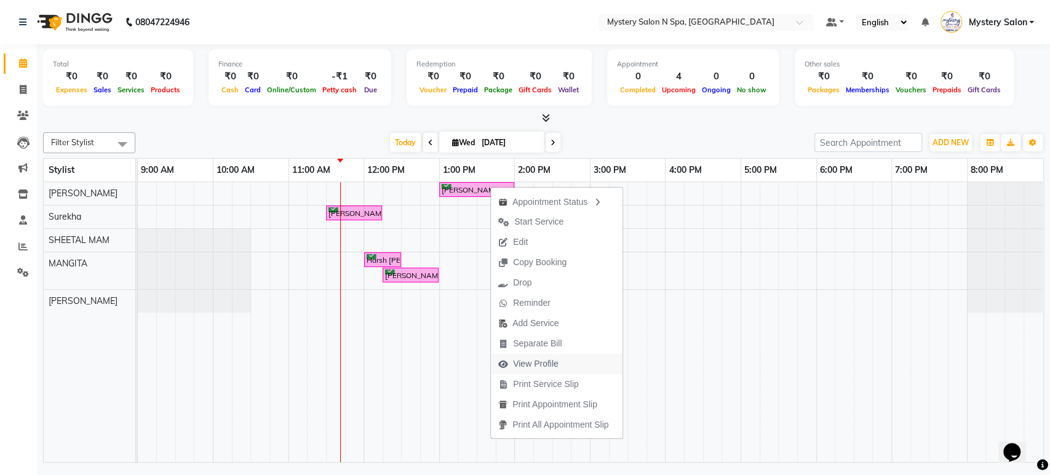
click at [532, 361] on span "View Profile" at bounding box center [536, 363] width 46 height 13
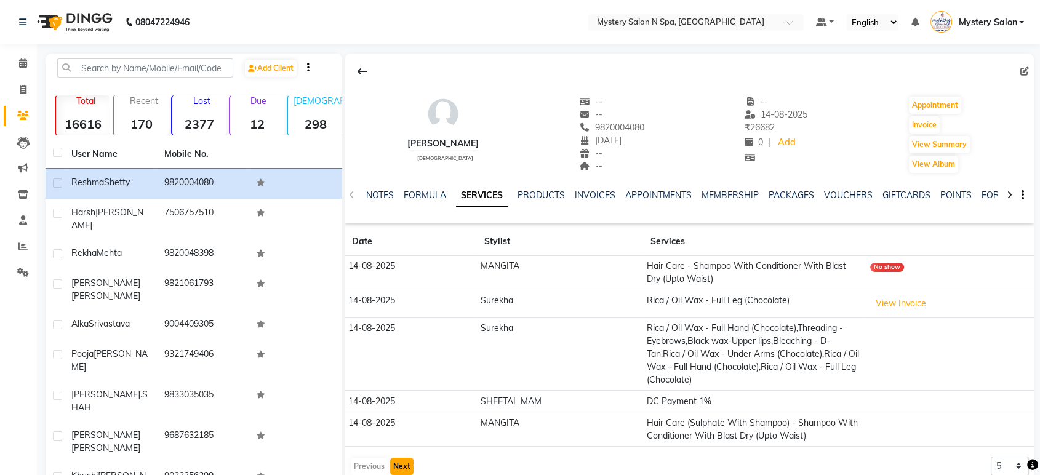
click at [403, 466] on button "Next" at bounding box center [401, 466] width 23 height 17
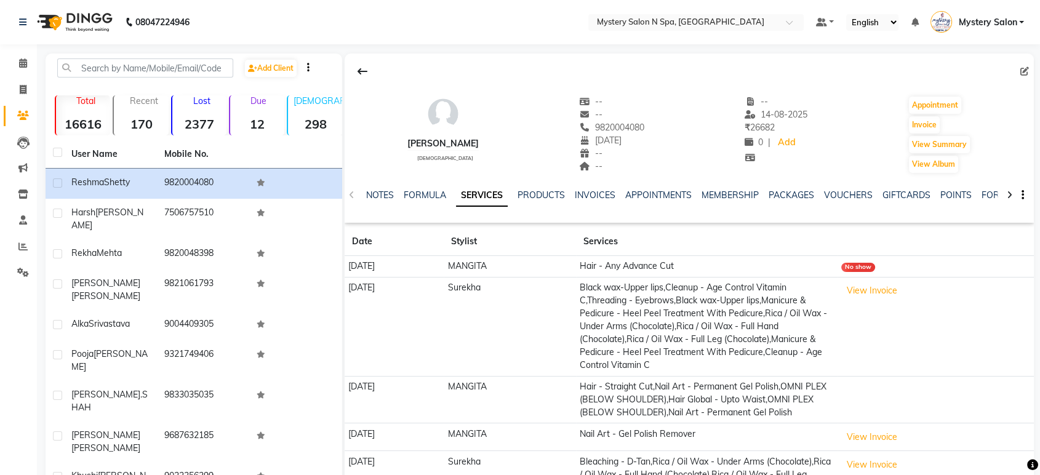
click at [402, 469] on td "11-10-2024" at bounding box center [394, 481] width 99 height 60
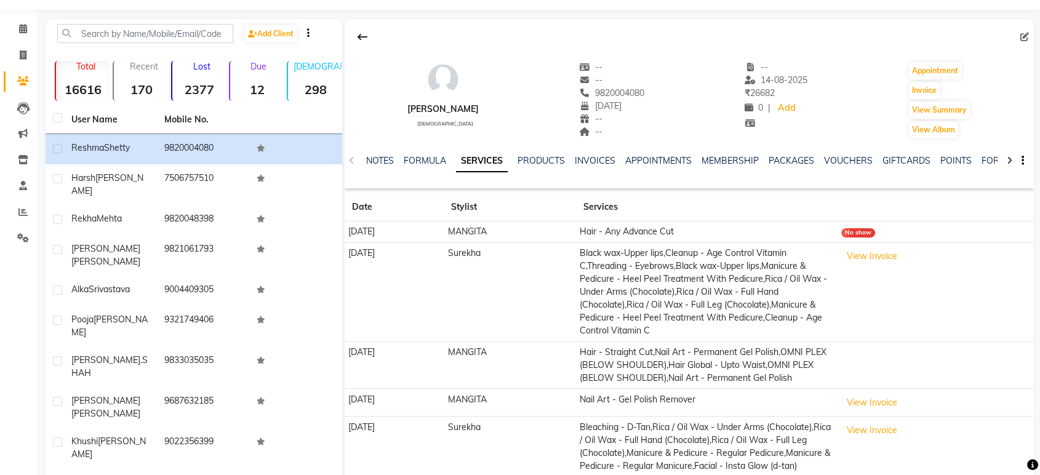
scroll to position [114, 0]
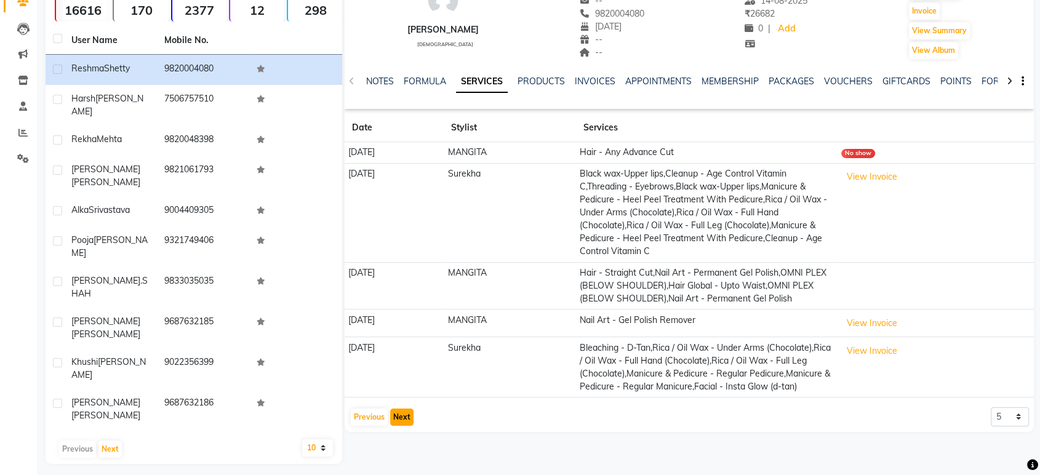
click at [409, 426] on button "Next" at bounding box center [401, 417] width 23 height 17
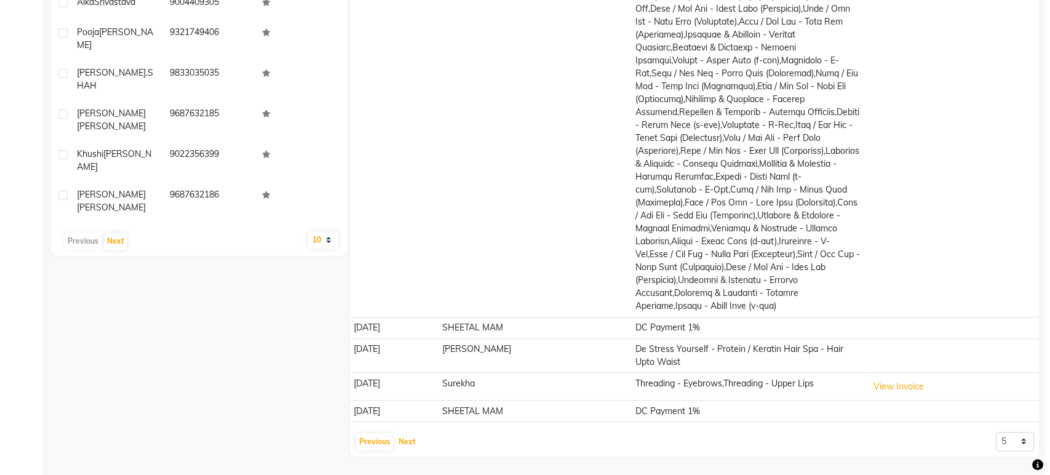
scroll to position [0, 0]
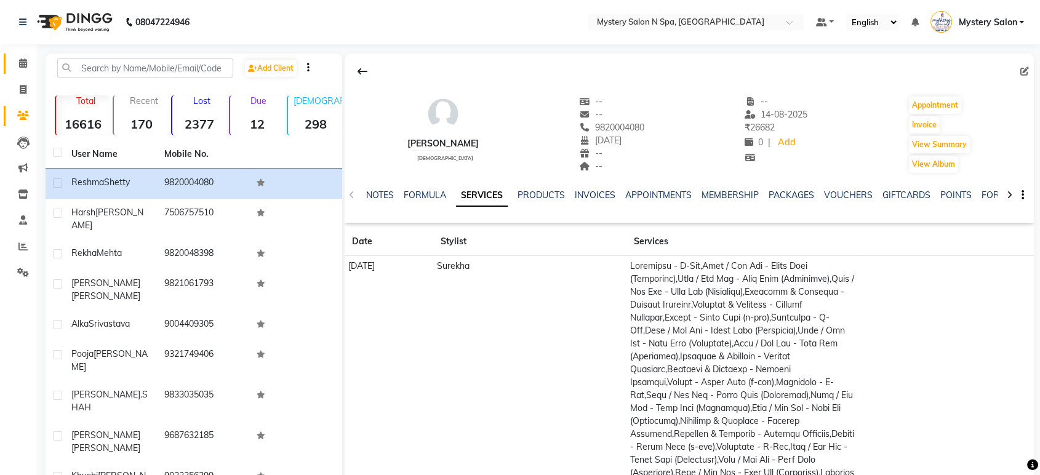
click at [23, 65] on icon at bounding box center [23, 62] width 8 height 9
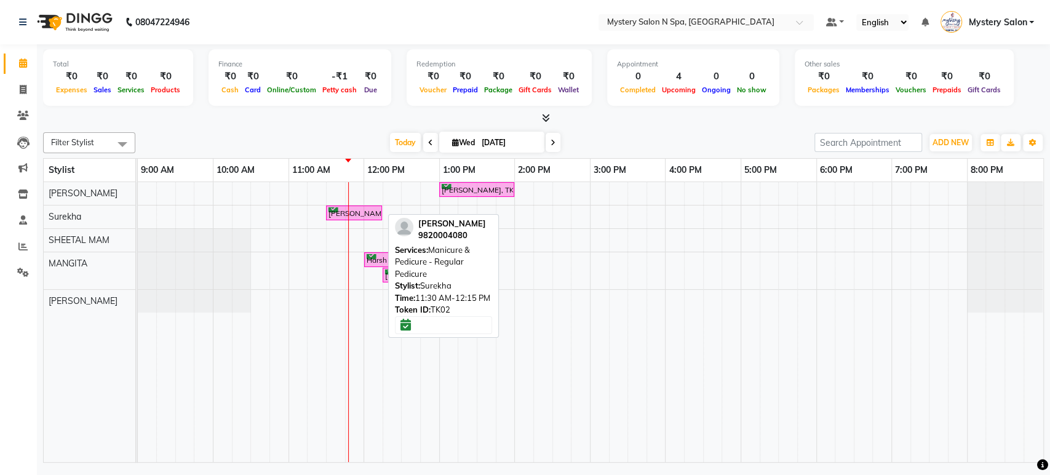
click at [361, 209] on div "Reshma Shetty, TK02, 11:30 AM-12:15 PM, Manicure & Pedicure - Regular Pedicure" at bounding box center [354, 213] width 54 height 12
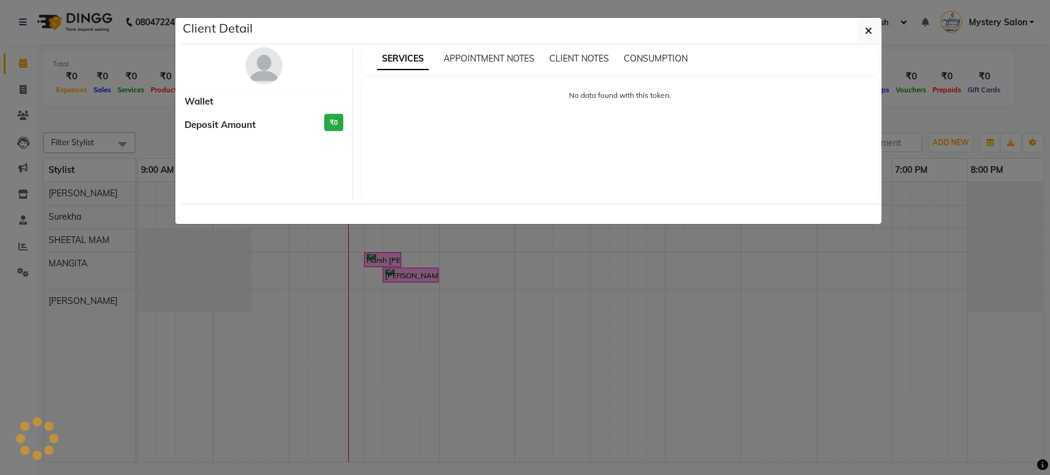
select select "6"
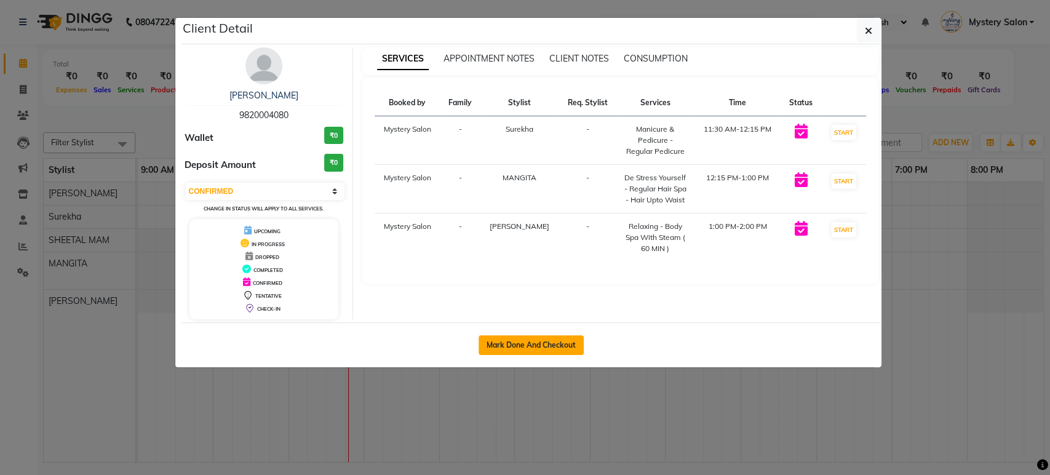
click at [537, 340] on button "Mark Done And Checkout" at bounding box center [531, 345] width 105 height 20
select select "service"
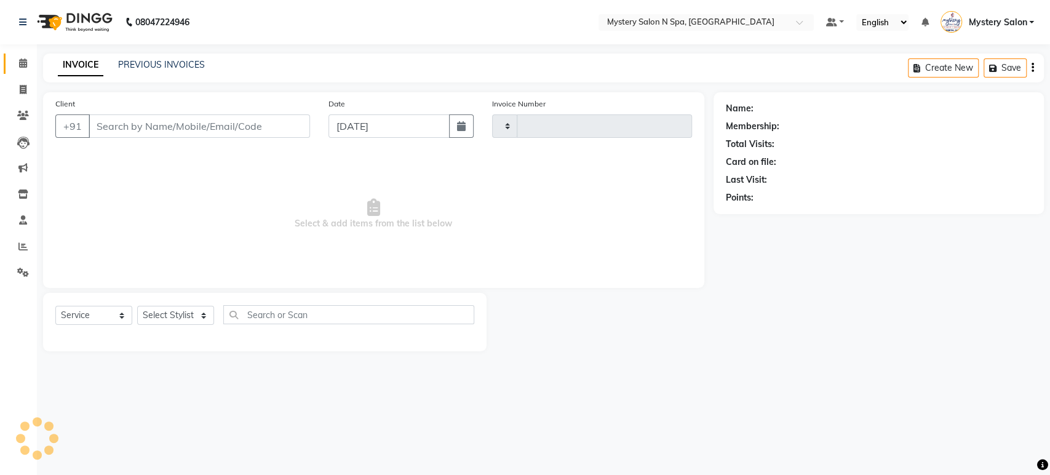
type input "0587"
select select "142"
type input "9820004080"
select select "23857"
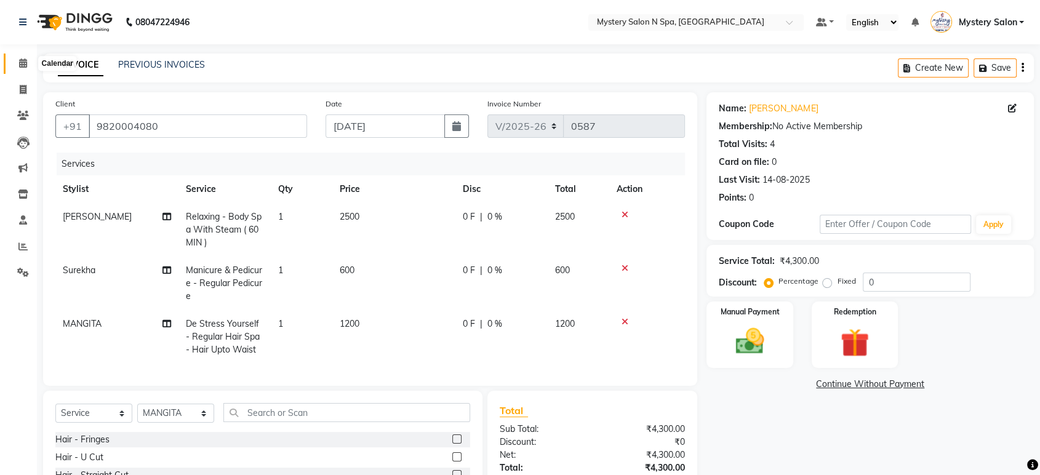
click at [22, 67] on icon at bounding box center [23, 62] width 8 height 9
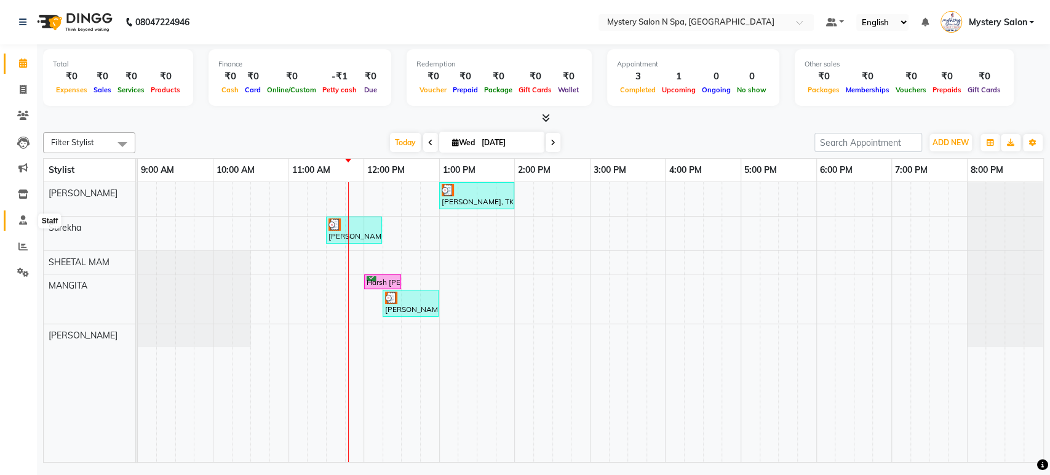
click at [23, 225] on icon at bounding box center [23, 219] width 8 height 9
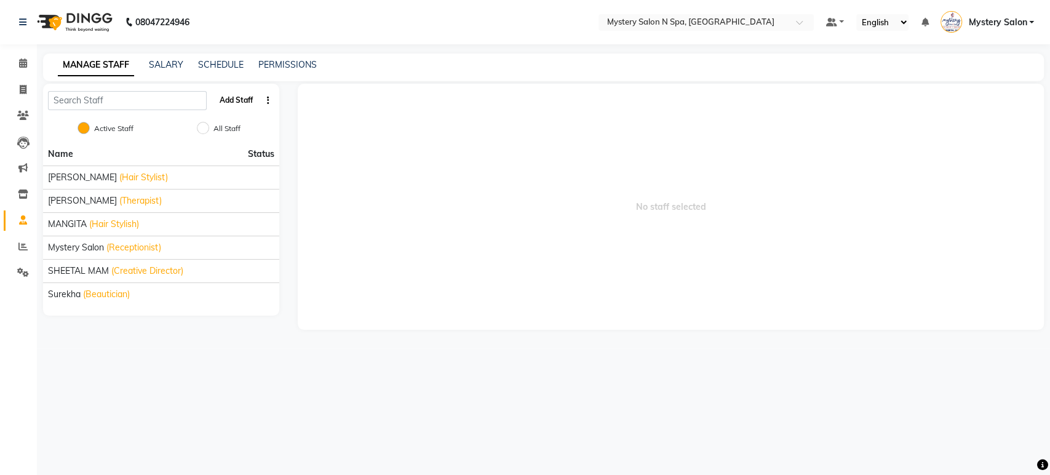
click at [236, 102] on button "Add Staff" at bounding box center [236, 100] width 43 height 21
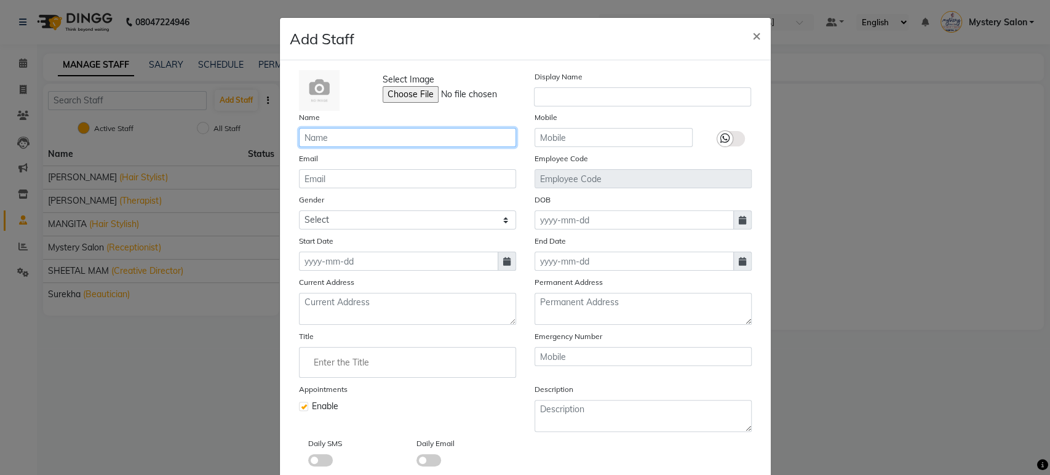
click at [316, 134] on input "text" at bounding box center [407, 137] width 217 height 19
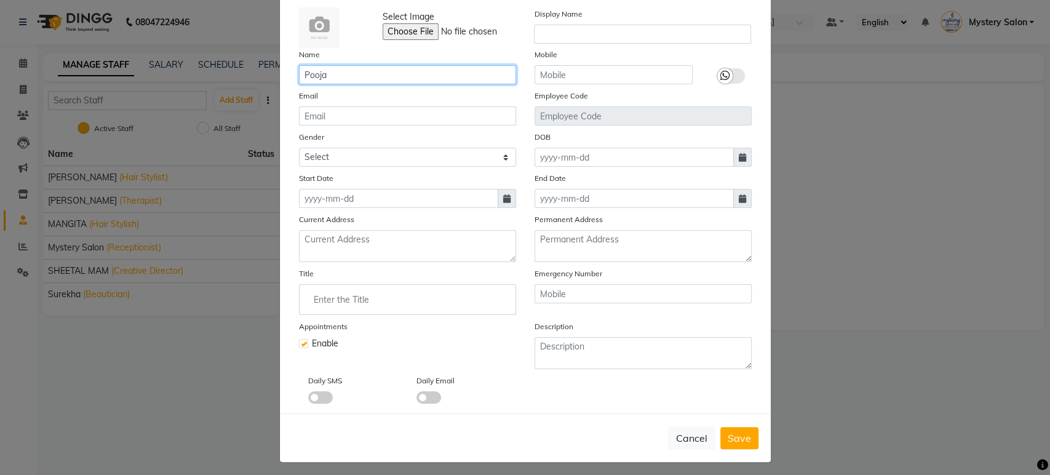
scroll to position [65, 0]
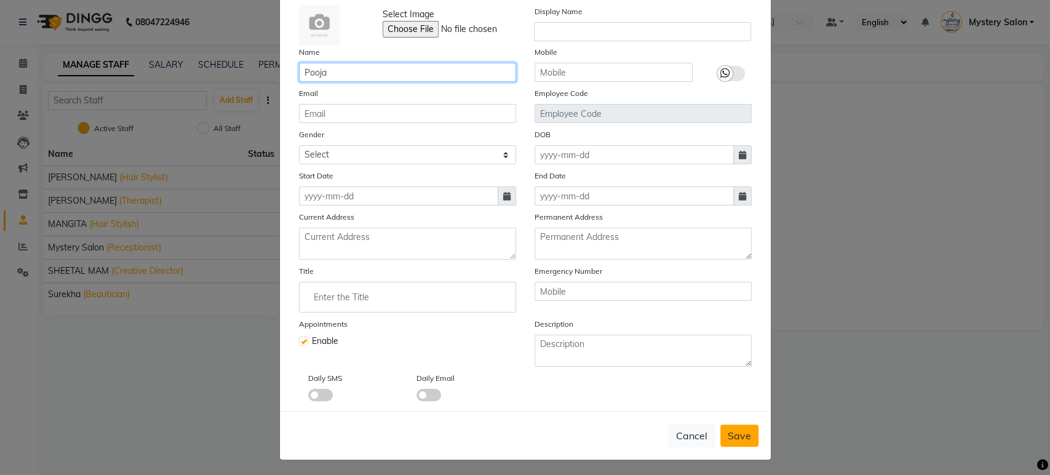
type input "Pooja"
click at [740, 430] on span "Save" at bounding box center [739, 435] width 23 height 12
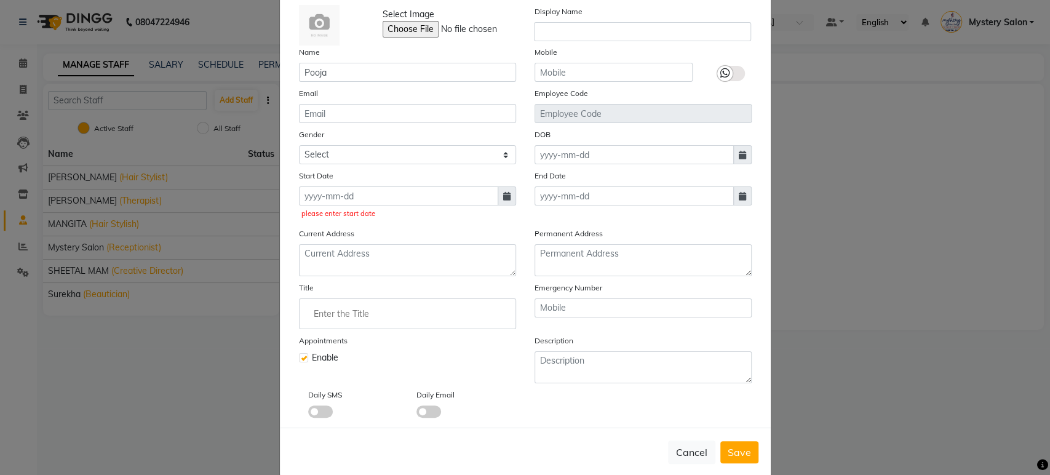
click at [503, 192] on icon at bounding box center [506, 196] width 7 height 9
select select "9"
select select "2025"
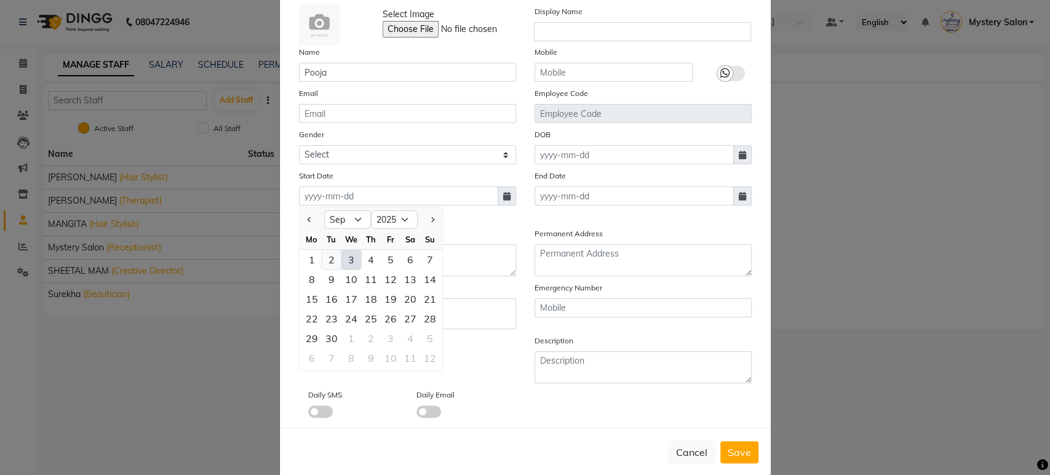
click at [324, 257] on div "2" at bounding box center [332, 260] width 20 height 20
type input "02-09-2025"
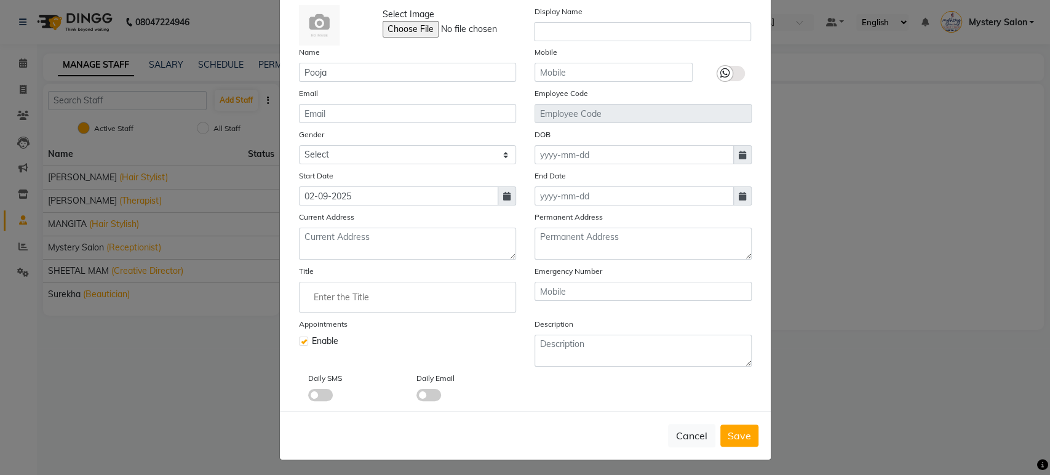
click at [730, 429] on span "Save" at bounding box center [739, 435] width 23 height 12
checkbox input "false"
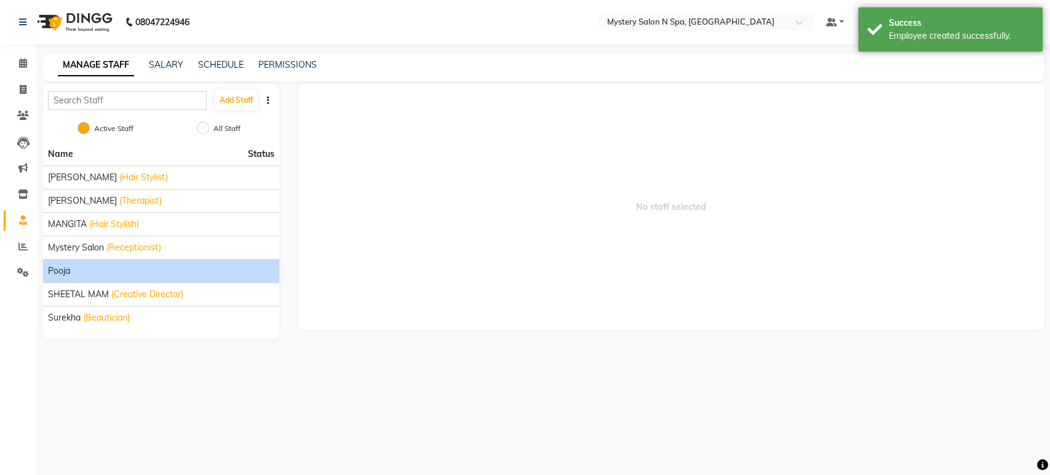
click at [133, 273] on div "Pooja" at bounding box center [161, 271] width 226 height 13
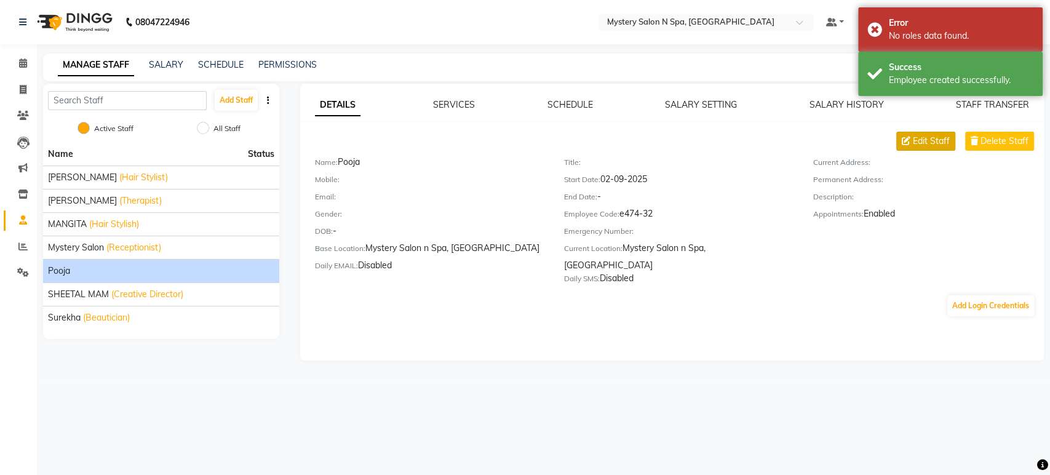
click at [936, 141] on span "Edit Staff" at bounding box center [931, 141] width 37 height 13
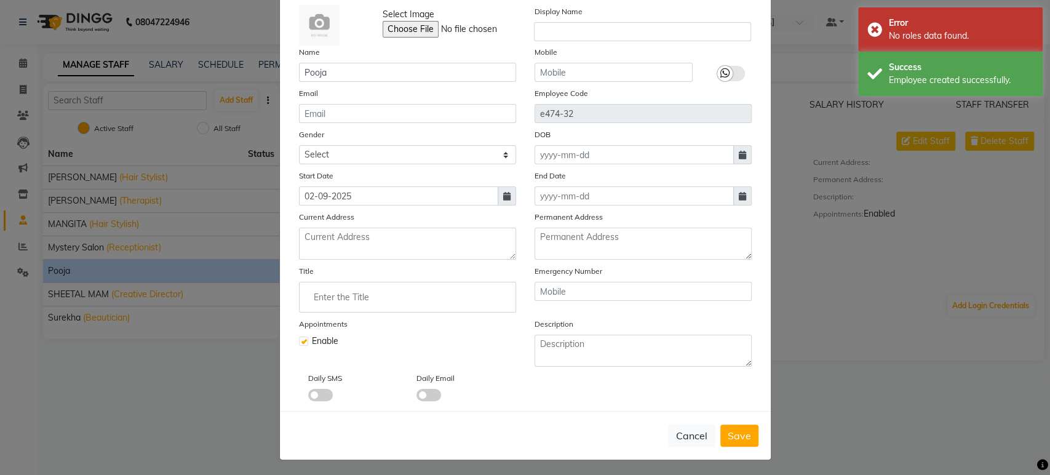
click at [349, 295] on input "Enter the Title" at bounding box center [408, 297] width 206 height 25
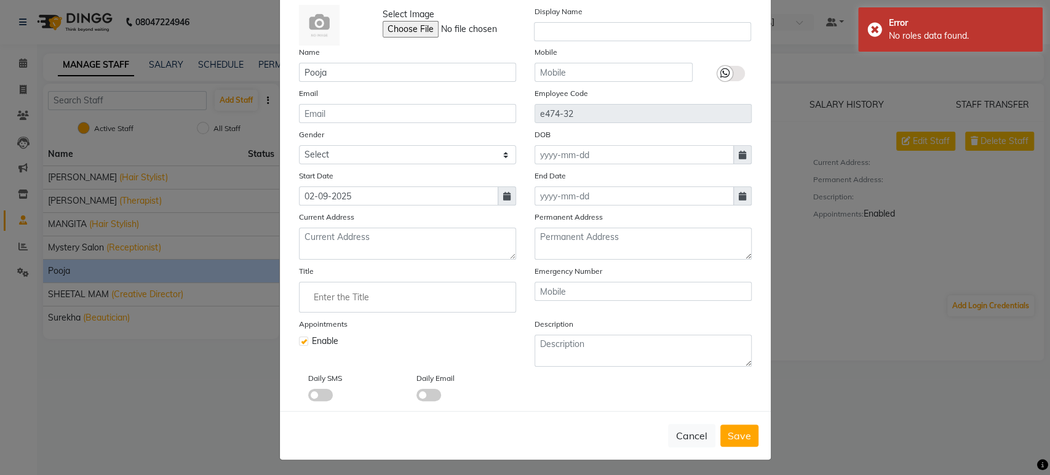
click at [330, 157] on div at bounding box center [525, 237] width 1050 height 475
click at [329, 150] on select "Select Male Female Other Prefer Not To Say" at bounding box center [407, 154] width 217 height 19
select select "female"
click at [299, 145] on select "Select Male Female Other Prefer Not To Say" at bounding box center [407, 154] width 217 height 19
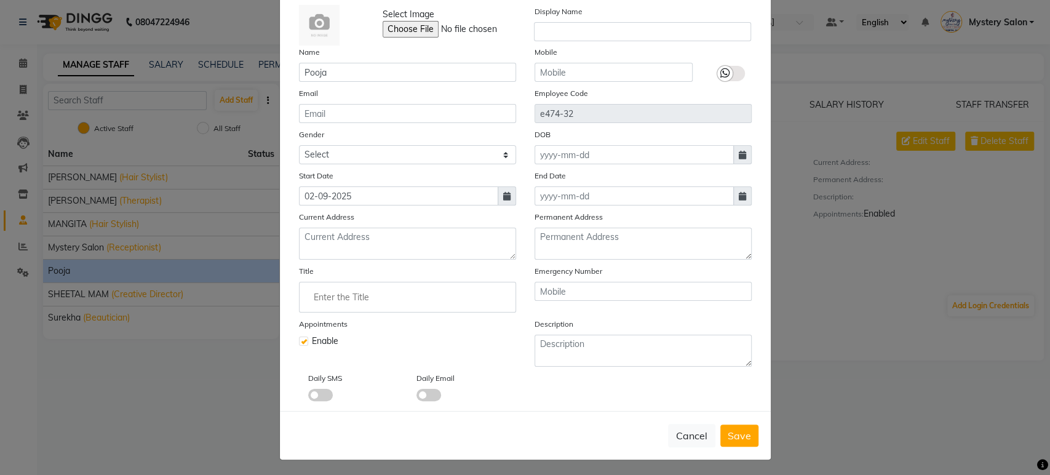
click at [373, 299] on input "Enter the Title" at bounding box center [408, 297] width 206 height 25
type input "Beautician"
click at [357, 322] on link "Beautician" at bounding box center [408, 324] width 206 height 31
click at [730, 436] on span "Save" at bounding box center [739, 435] width 23 height 12
select select
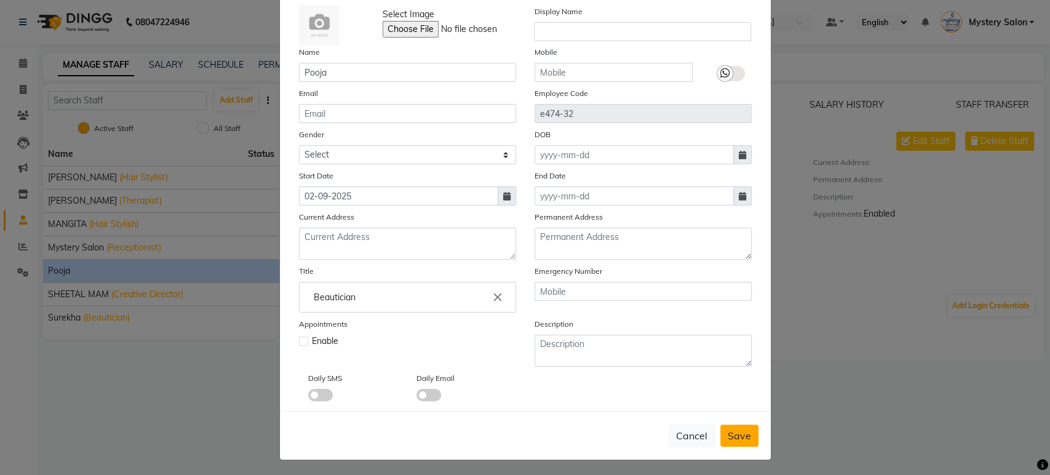
checkbox input "false"
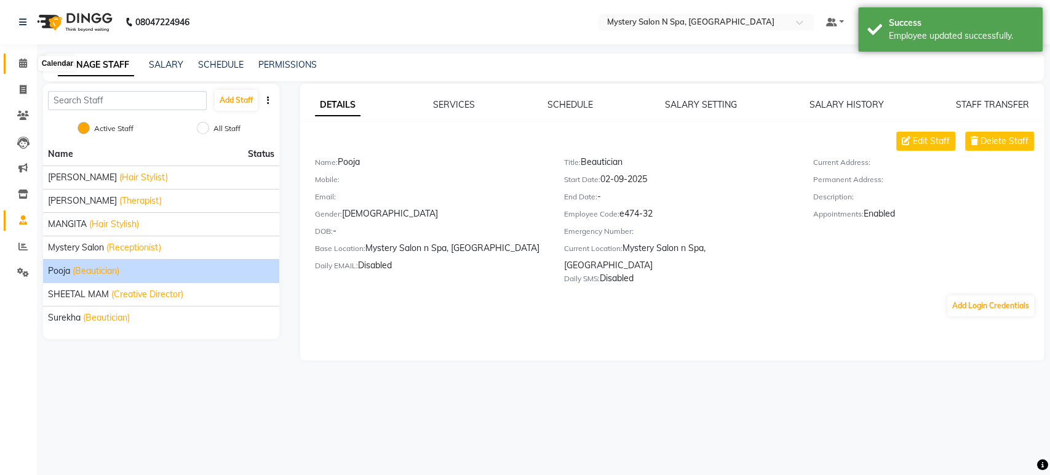
click at [23, 63] on icon at bounding box center [23, 62] width 8 height 9
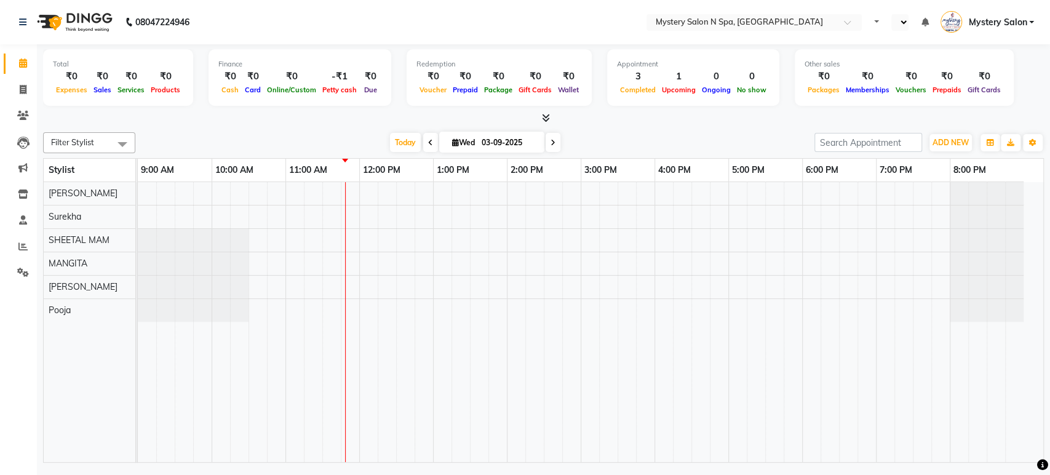
select select "en"
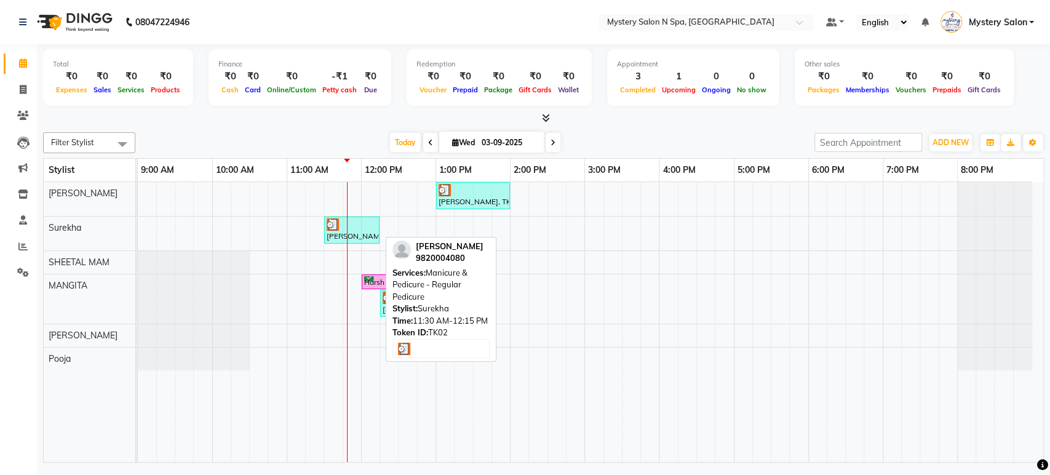
click at [363, 229] on div at bounding box center [352, 224] width 50 height 12
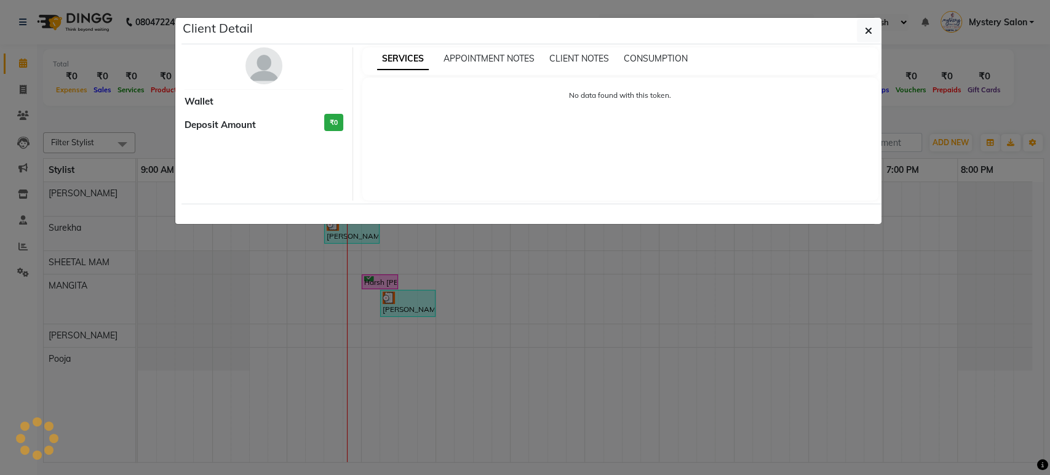
select select "3"
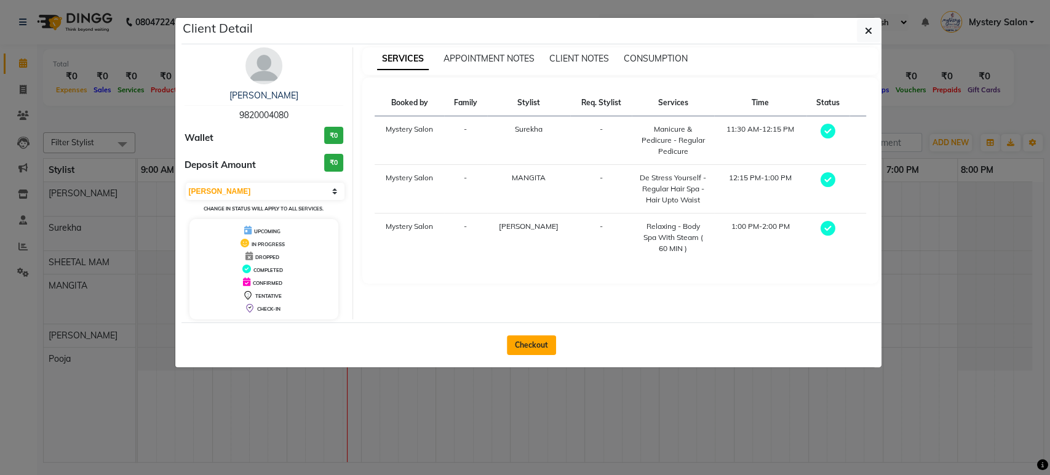
click at [528, 343] on button "Checkout" at bounding box center [531, 345] width 49 height 20
select select "142"
select select "service"
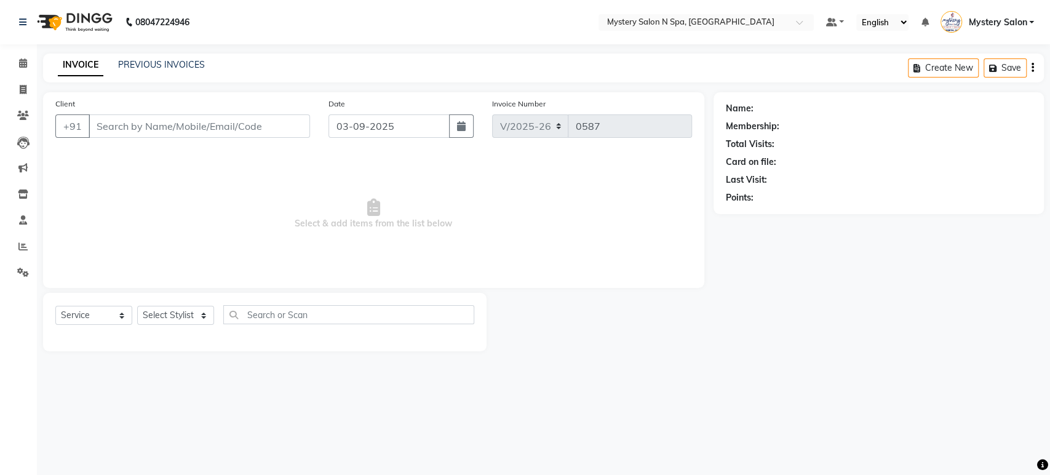
type input "9820004080"
select select "23857"
select select "142"
select select "service"
type input "9820004080"
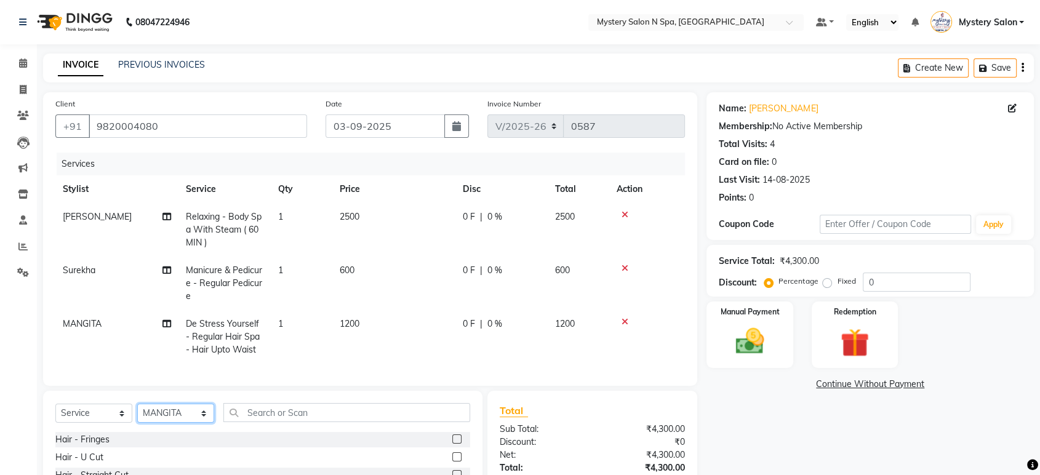
click at [153, 422] on select "Select Stylist [PERSON_NAME] [PERSON_NAME] Mystery Salon Pooja SHEETAL MAM [PER…" at bounding box center [175, 413] width 77 height 19
select select "90731"
click at [137, 414] on select "Select Stylist [PERSON_NAME] [PERSON_NAME] Mystery Salon Pooja SHEETAL MAM [PER…" at bounding box center [175, 413] width 77 height 19
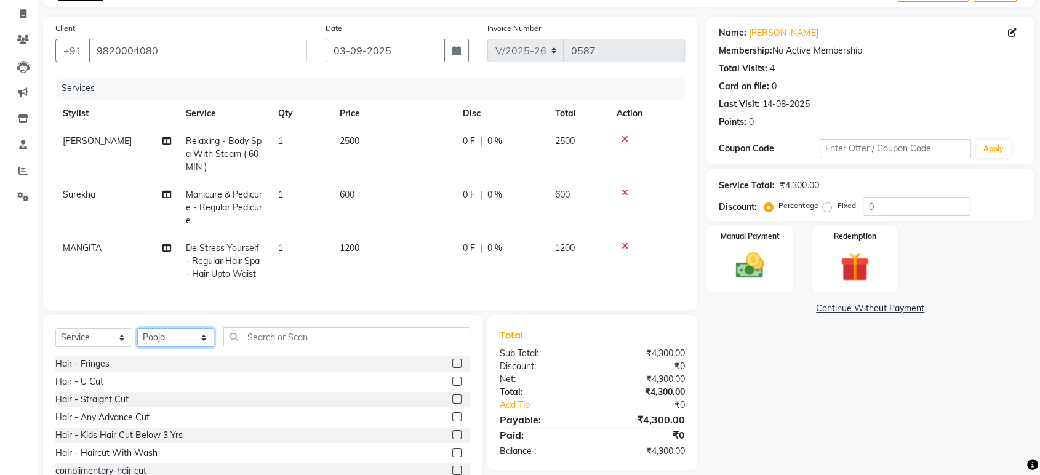
scroll to position [73, 0]
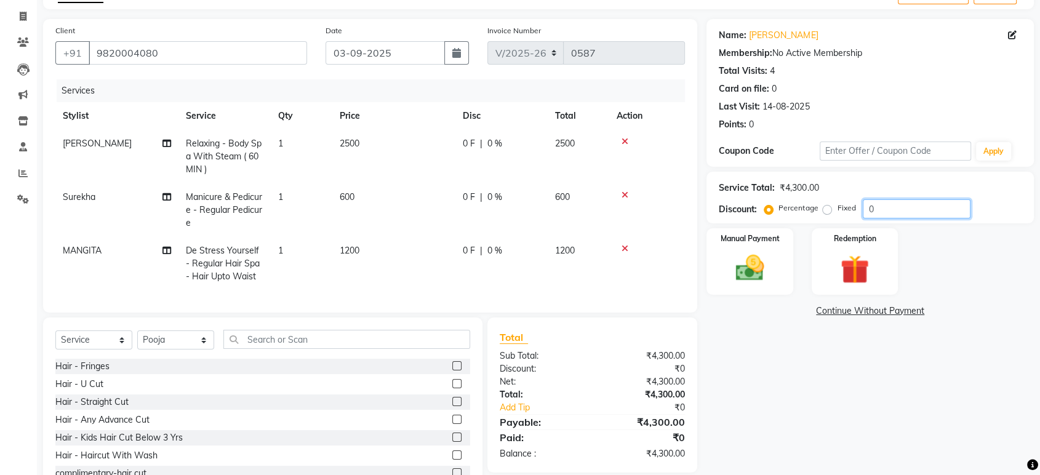
click at [884, 202] on input "0" at bounding box center [917, 208] width 108 height 19
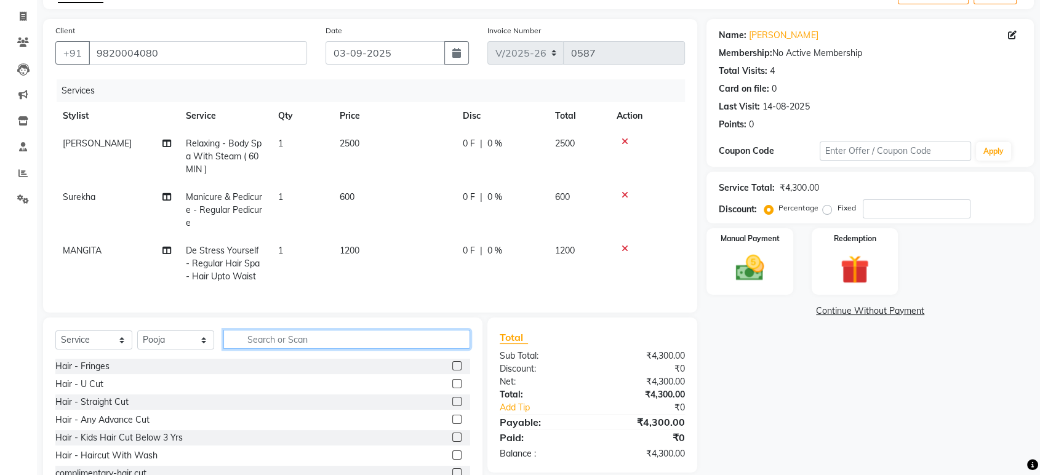
click at [351, 349] on input "text" at bounding box center [346, 339] width 247 height 19
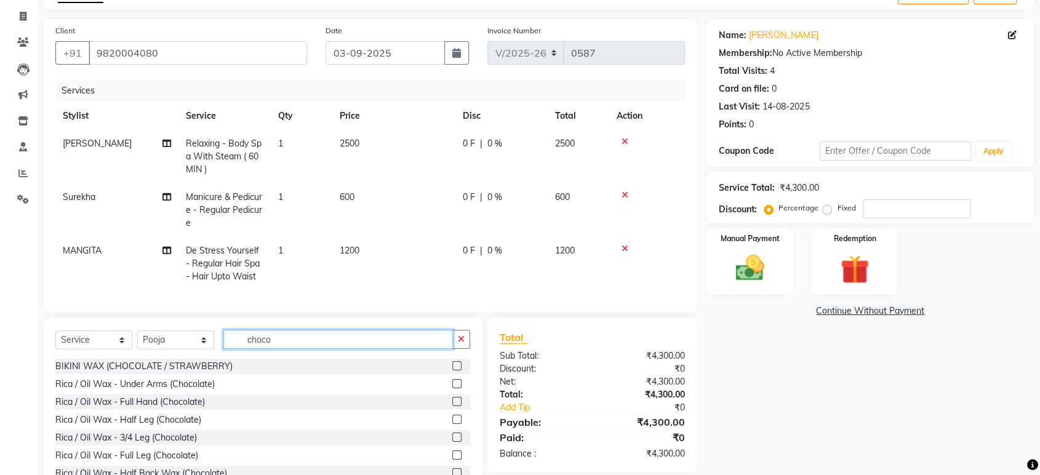
type input "choco"
click at [452, 406] on label at bounding box center [456, 401] width 9 height 9
click at [452, 406] on input "checkbox" at bounding box center [456, 402] width 8 height 8
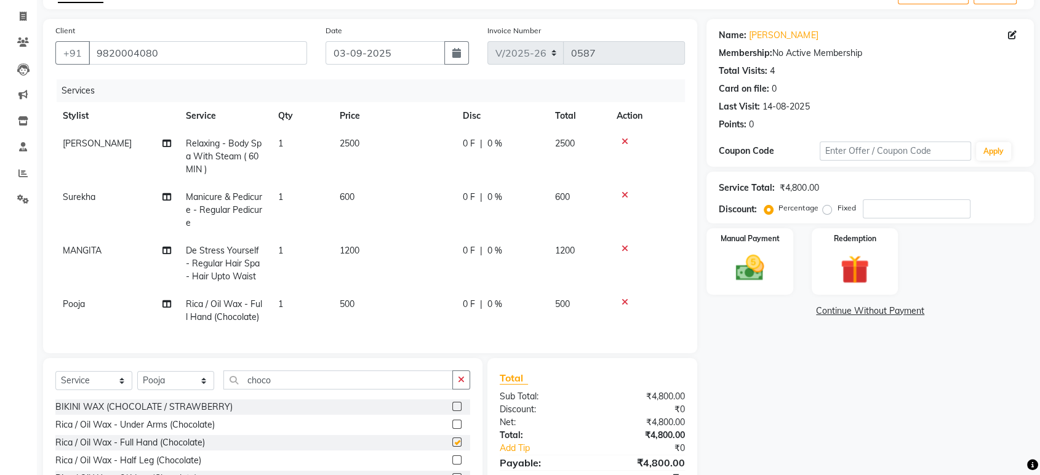
checkbox input "false"
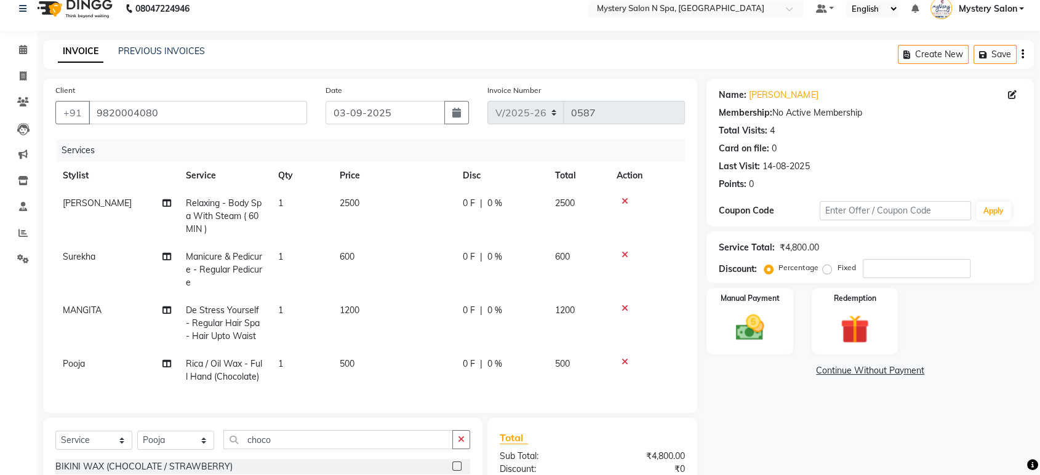
scroll to position [0, 0]
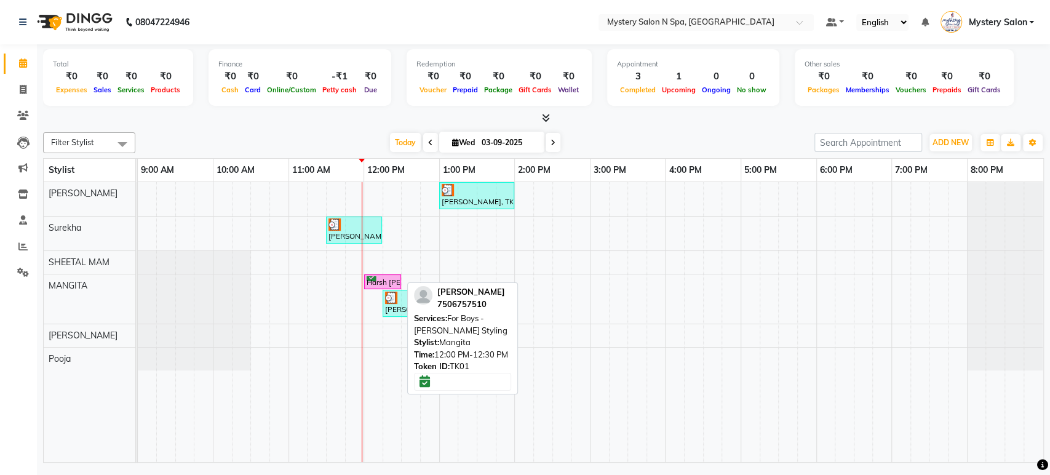
click at [384, 277] on div "Harsh [PERSON_NAME], TK01, 12:00 PM-12:30 PM, For Boys -[PERSON_NAME] Styling" at bounding box center [382, 282] width 34 height 12
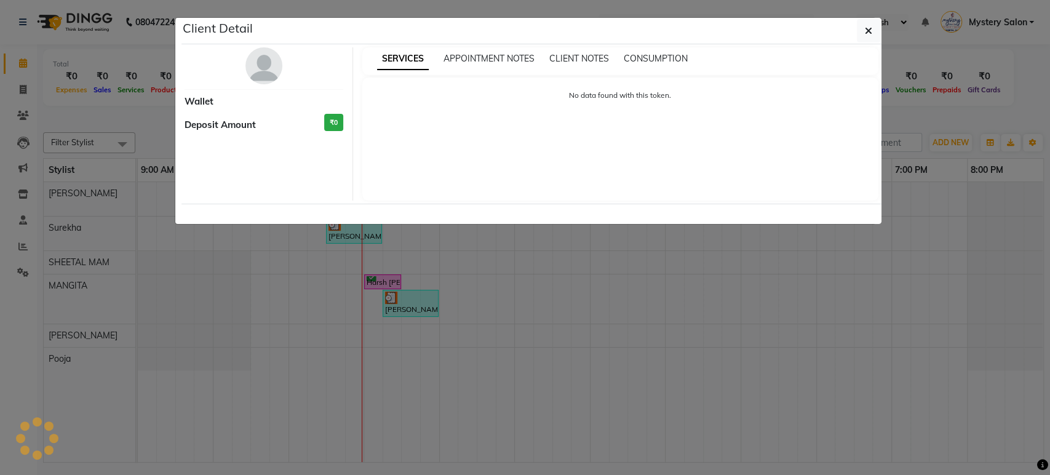
select select "6"
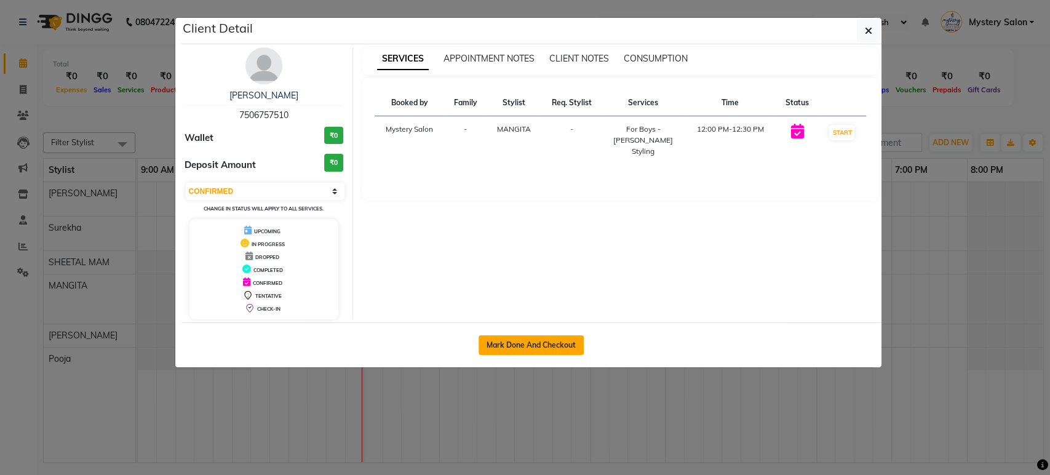
click at [496, 345] on button "Mark Done And Checkout" at bounding box center [531, 345] width 105 height 20
select select "142"
select select "service"
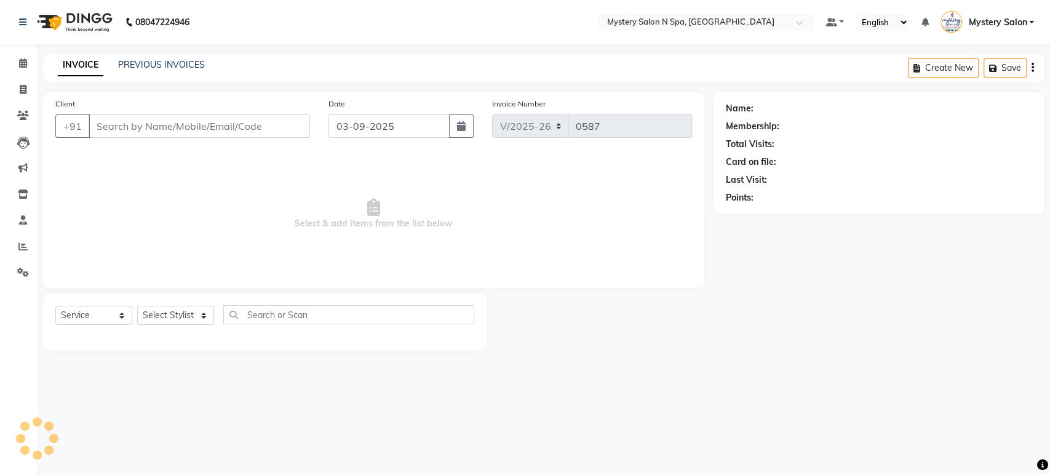
type input "7506757510"
select select "23857"
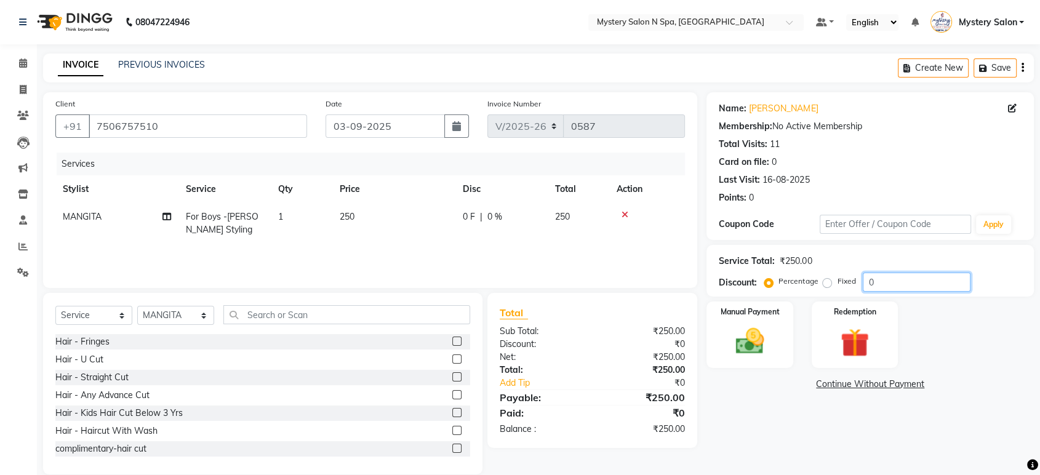
click at [893, 284] on input "0" at bounding box center [917, 282] width 108 height 19
click at [776, 314] on label "Manual Payment" at bounding box center [750, 311] width 62 height 12
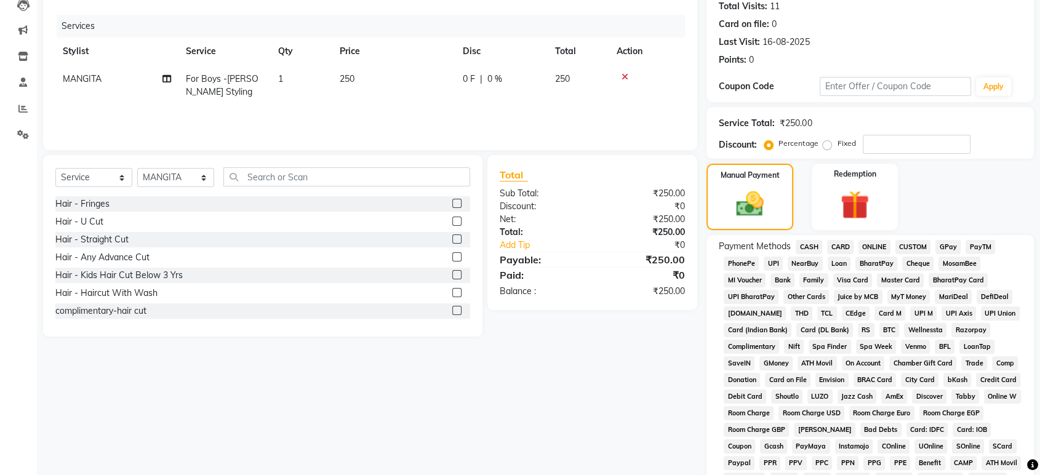
scroll to position [138, 0]
click at [949, 243] on span "GPay" at bounding box center [947, 246] width 25 height 14
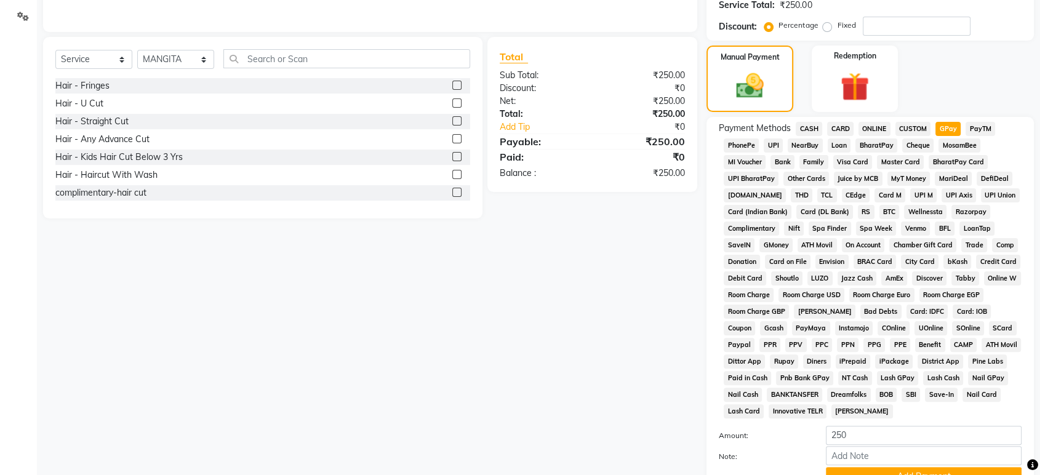
scroll to position [361, 0]
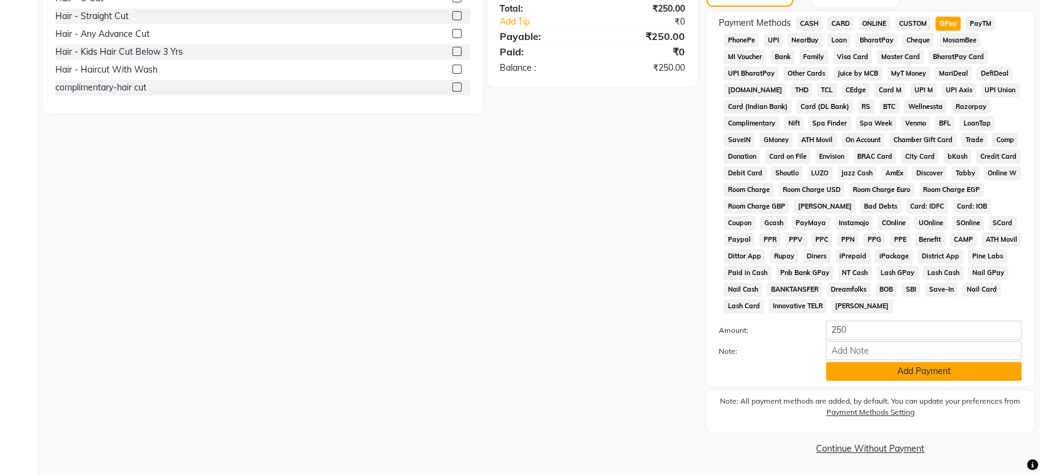
click at [859, 362] on button "Add Payment" at bounding box center [924, 371] width 196 height 19
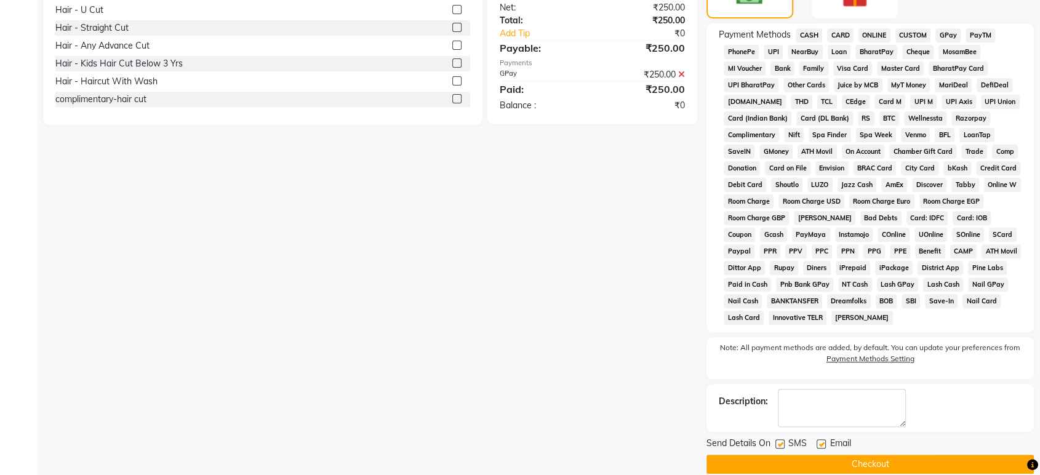
scroll to position [365, 0]
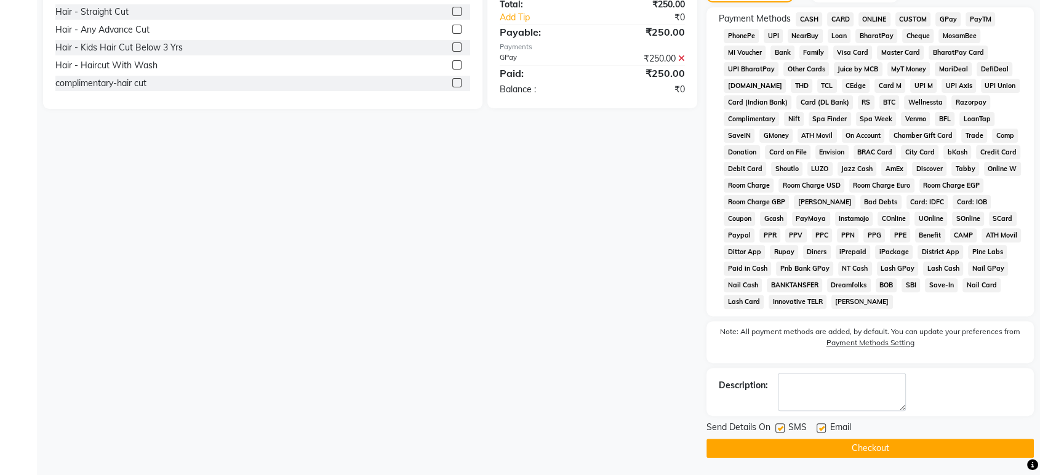
click at [935, 443] on button "Checkout" at bounding box center [869, 448] width 327 height 19
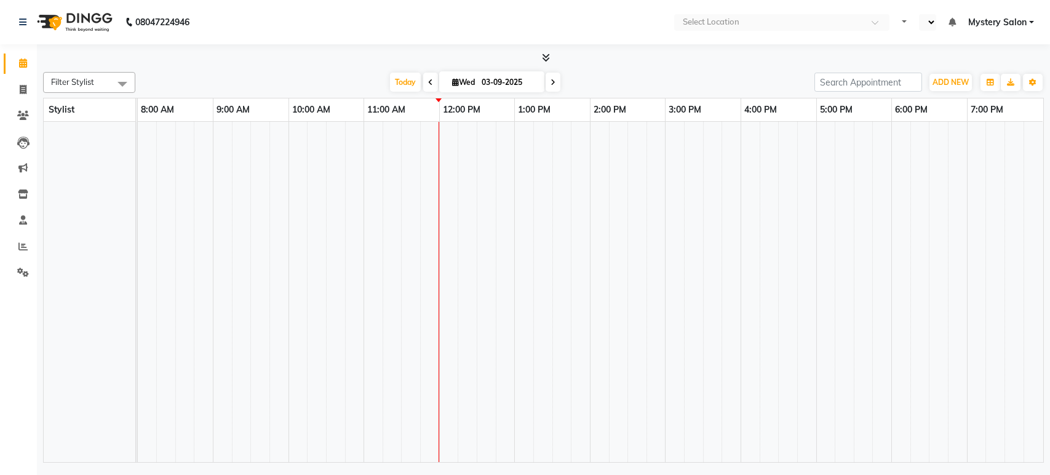
select select "en"
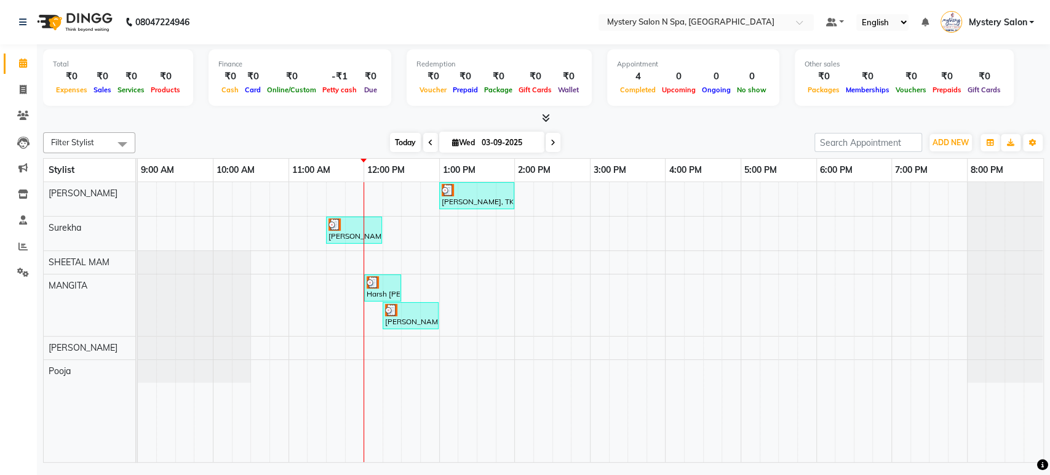
click at [399, 142] on span "Today" at bounding box center [405, 142] width 31 height 19
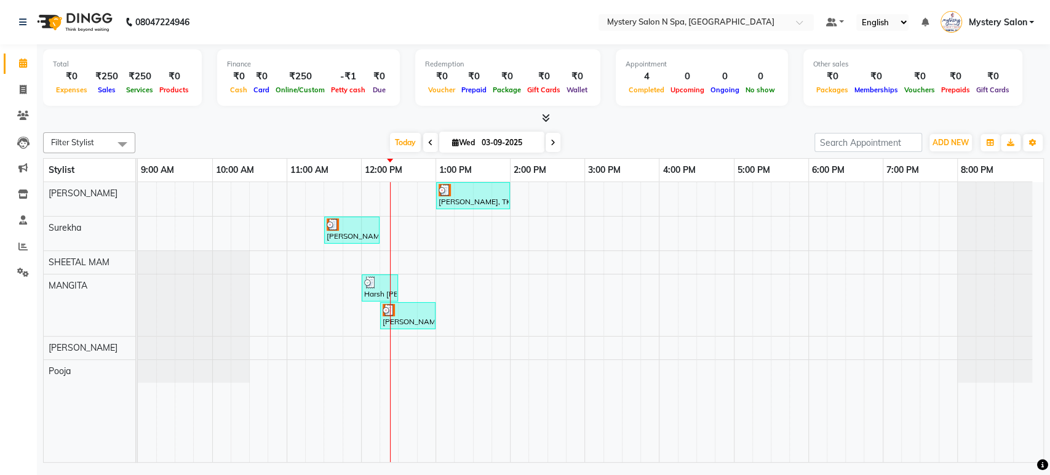
click at [552, 145] on icon at bounding box center [553, 142] width 5 height 7
type input "04-09-2025"
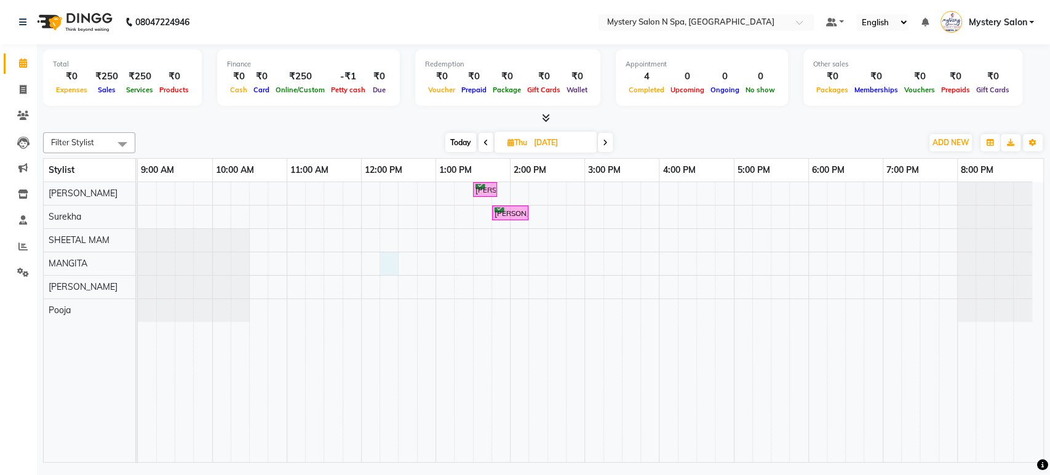
click at [386, 265] on div "Rekha Mehta, 01:30 PM-01:50 PM, Relaxing - Foot Massage(20 MIN) Rekha Mehta, 01…" at bounding box center [591, 322] width 906 height 280
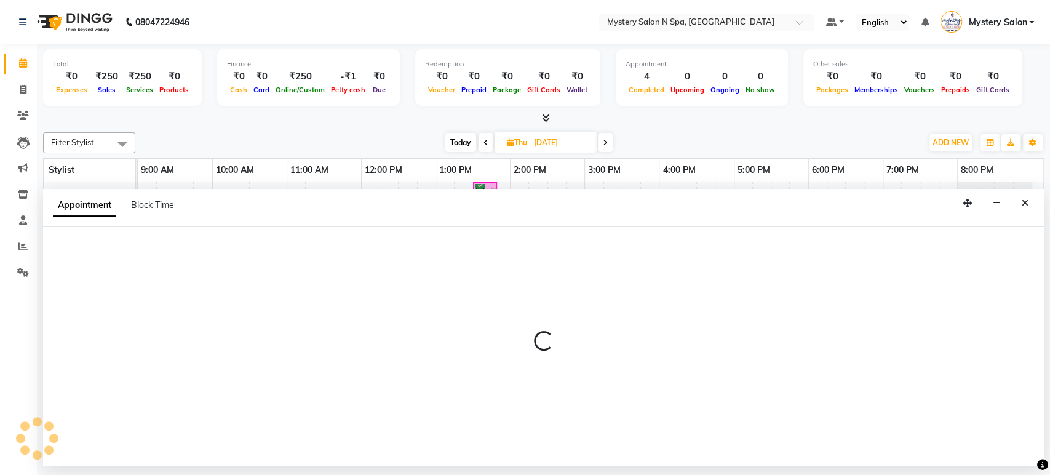
select select "23857"
select select "735"
select select "tentative"
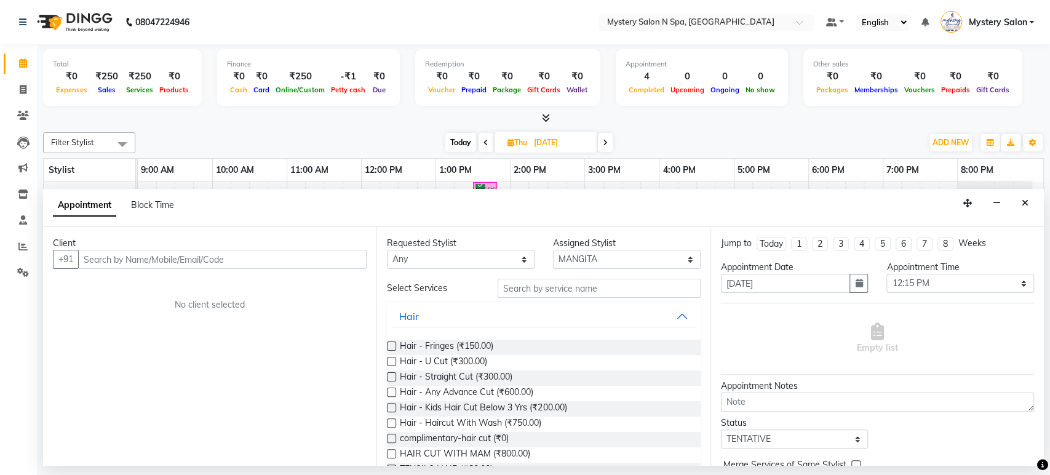
click at [319, 263] on input "text" at bounding box center [222, 259] width 289 height 19
click at [534, 287] on input "text" at bounding box center [599, 288] width 203 height 19
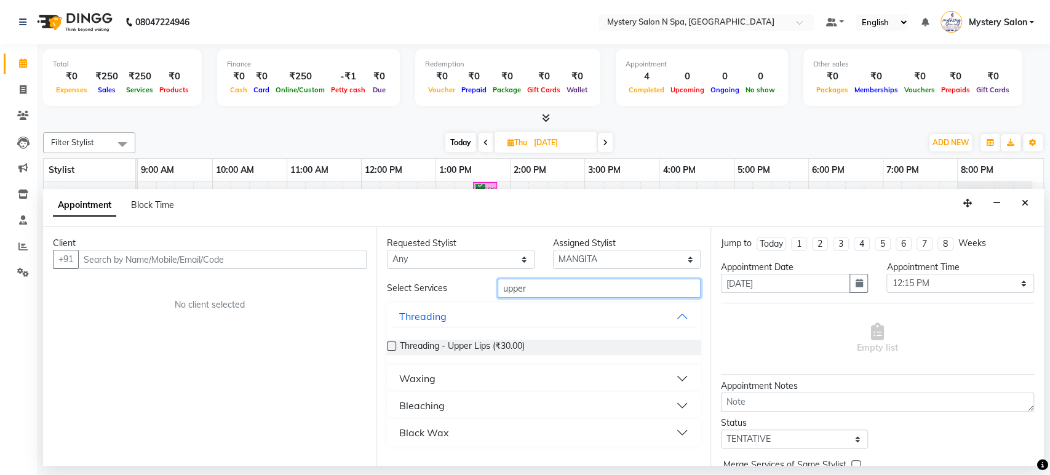
type input "upper"
click at [391, 344] on label at bounding box center [391, 345] width 9 height 9
click at [391, 344] on input "checkbox" at bounding box center [391, 347] width 8 height 8
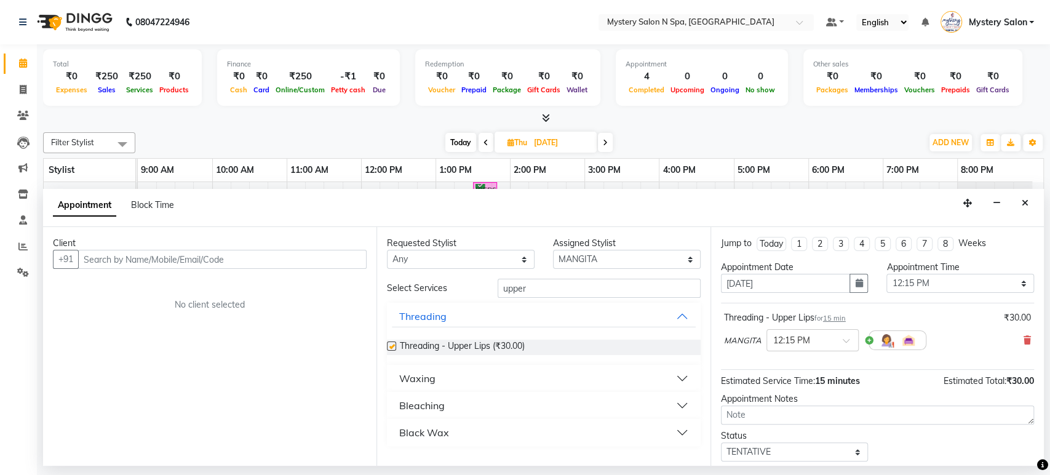
checkbox input "false"
click at [319, 258] on input "text" at bounding box center [222, 259] width 289 height 19
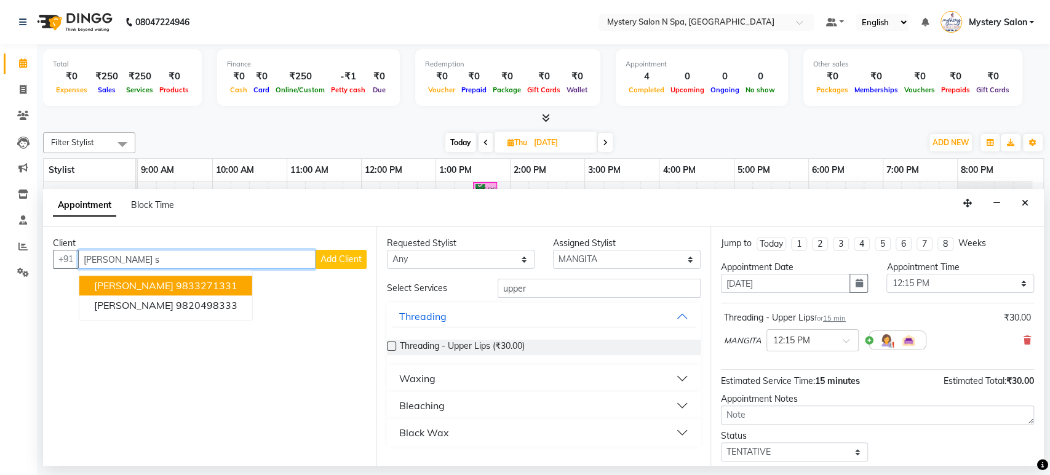
click at [220, 289] on ngb-highlight "9833271331" at bounding box center [207, 286] width 62 height 12
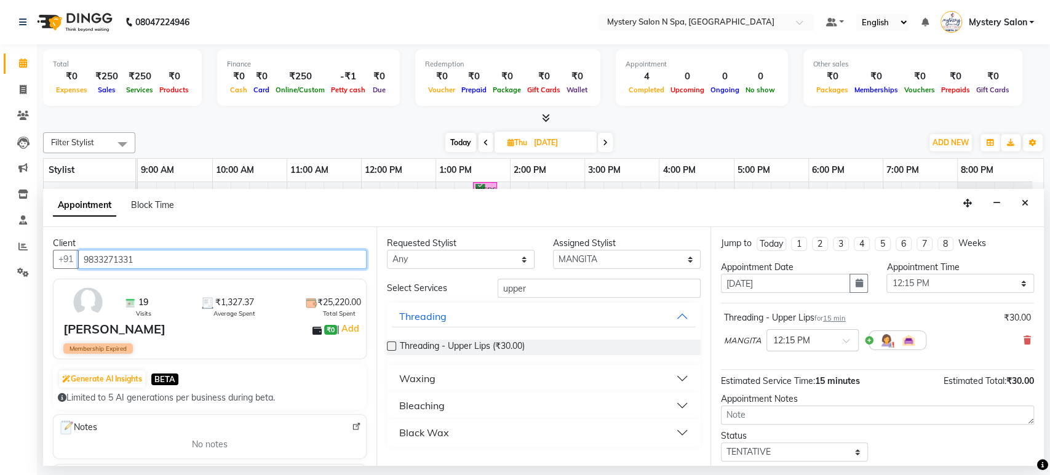
type input "9833271331"
click at [813, 445] on select "Select TENTATIVE CONFIRM UPCOMING" at bounding box center [795, 451] width 148 height 19
select select "confirm booking"
click at [721, 442] on select "Select TENTATIVE CONFIRM UPCOMING" at bounding box center [795, 451] width 148 height 19
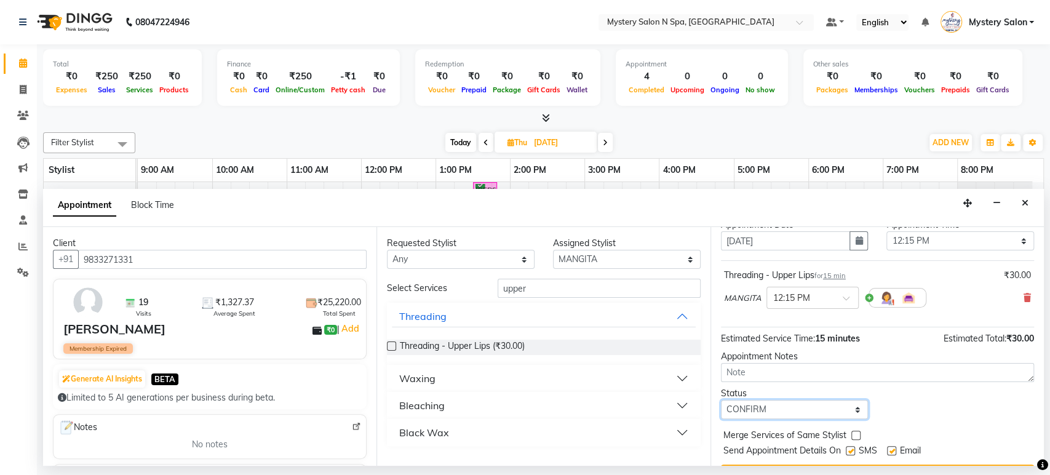
scroll to position [73, 0]
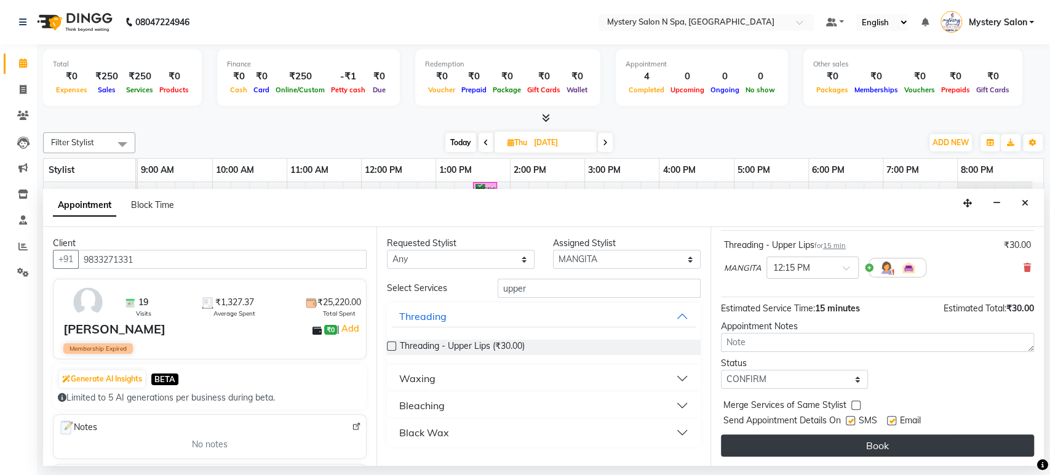
click at [901, 437] on button "Book" at bounding box center [877, 445] width 313 height 22
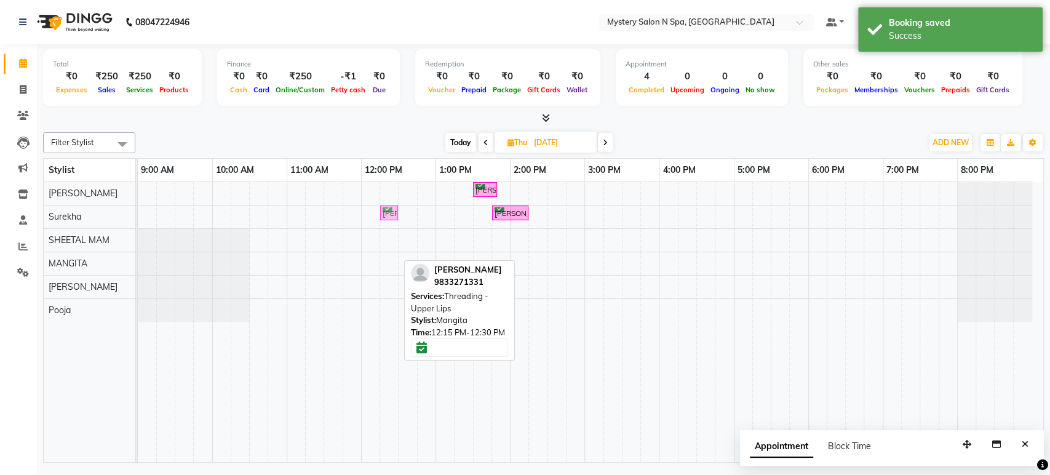
drag, startPoint x: 393, startPoint y: 255, endPoint x: 397, endPoint y: 213, distance: 42.1
click at [397, 213] on tbody "Rekha Mehta, 01:30 PM-01:50 PM, Relaxing - Foot Massage(20 MIN) Rekha Mehta, 01…" at bounding box center [585, 252] width 895 height 140
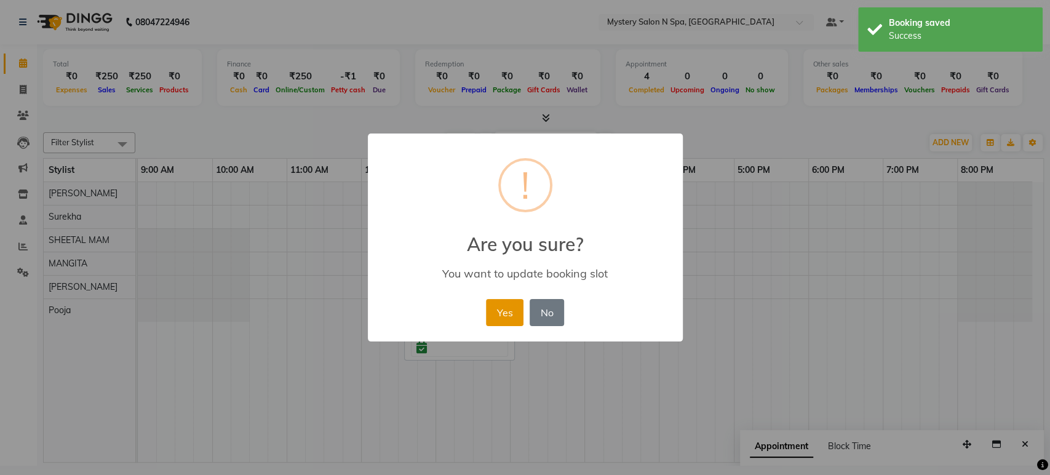
click at [510, 308] on button "Yes" at bounding box center [505, 312] width 38 height 27
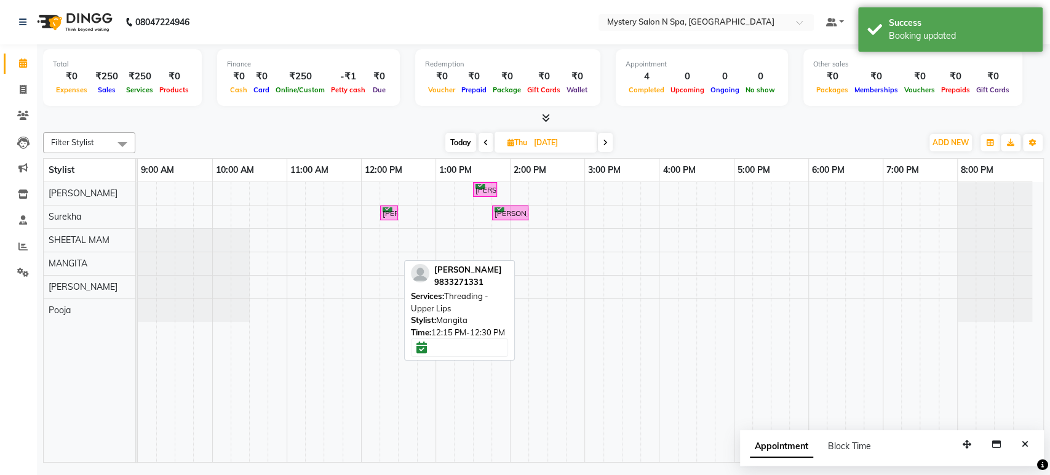
click at [469, 140] on span "Today" at bounding box center [460, 142] width 31 height 19
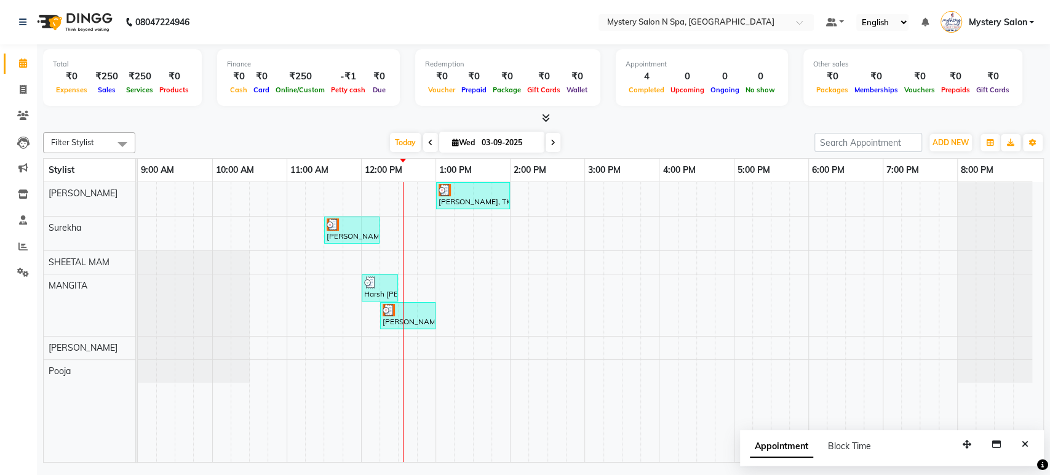
click at [767, 127] on div "Total ₹0 Expenses ₹250 Sales ₹250 Services ₹0 Products Finance ₹0 Cash ₹0 Card …" at bounding box center [543, 254] width 1013 height 421
click at [1029, 447] on button "Close" at bounding box center [1025, 444] width 18 height 19
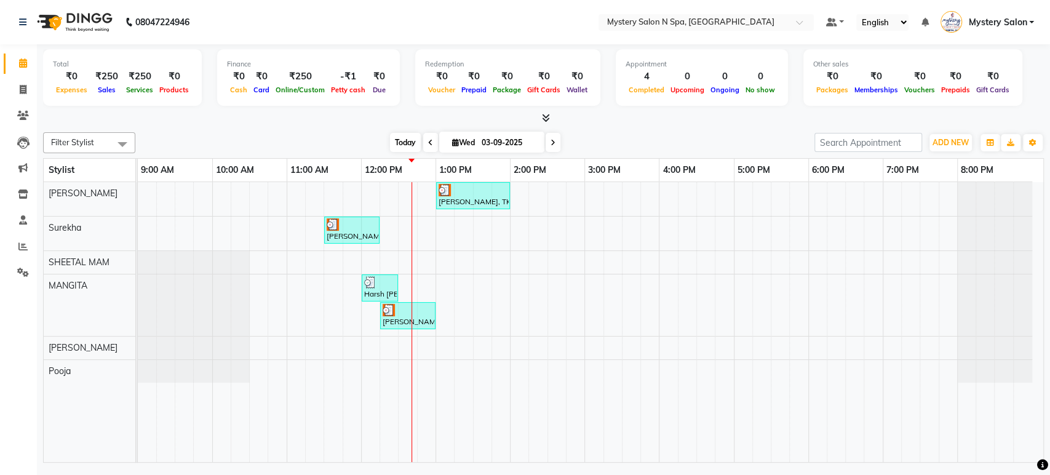
click at [396, 148] on span "Today" at bounding box center [405, 142] width 31 height 19
click at [552, 145] on icon at bounding box center [553, 142] width 5 height 7
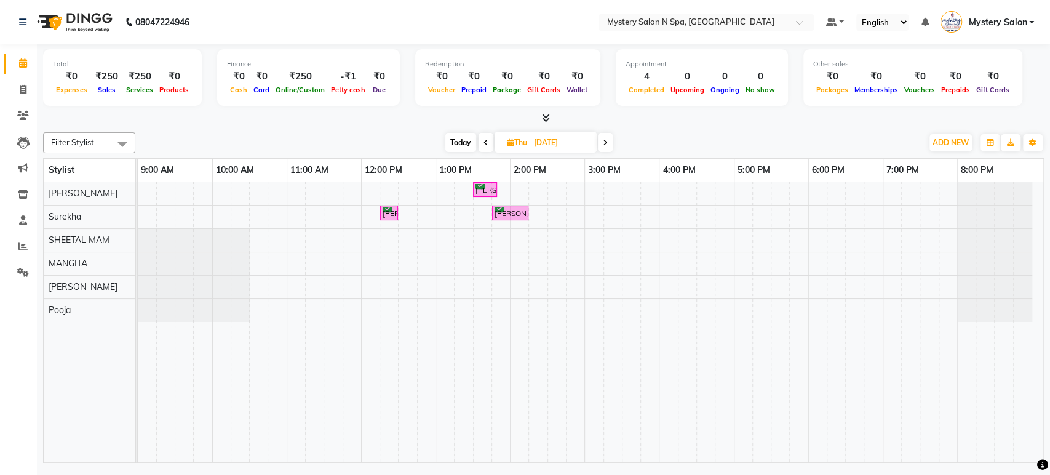
click at [605, 137] on span at bounding box center [605, 142] width 15 height 19
click at [458, 145] on span "Today" at bounding box center [462, 142] width 31 height 19
type input "03-09-2025"
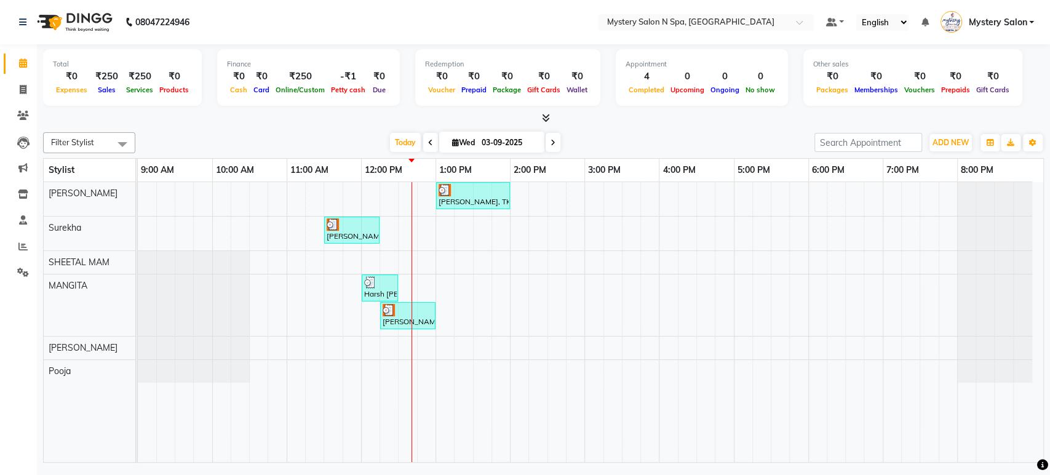
click at [458, 143] on span "Wed" at bounding box center [463, 142] width 29 height 9
select select "9"
select select "2025"
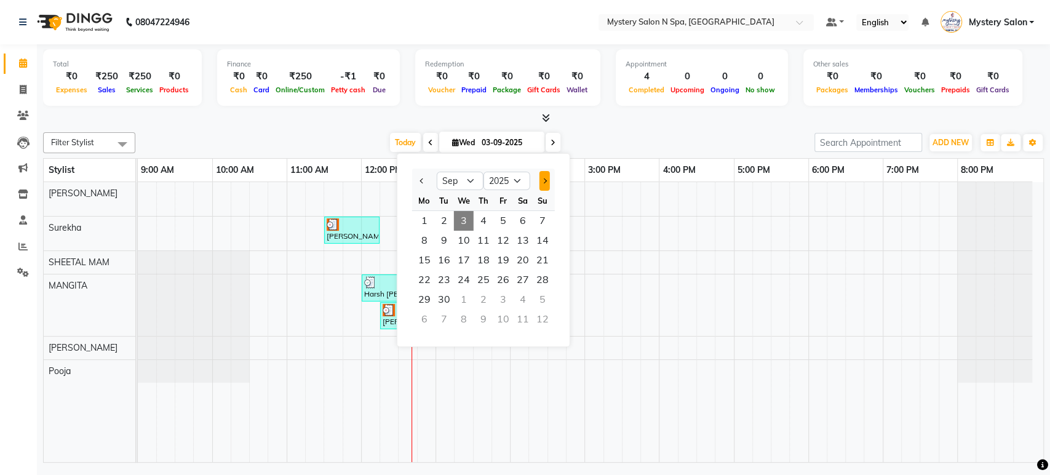
click at [546, 176] on button "Next month" at bounding box center [544, 181] width 10 height 20
click at [423, 183] on button "Previous month" at bounding box center [422, 181] width 10 height 20
select select "9"
click at [543, 242] on span "14" at bounding box center [543, 241] width 20 height 20
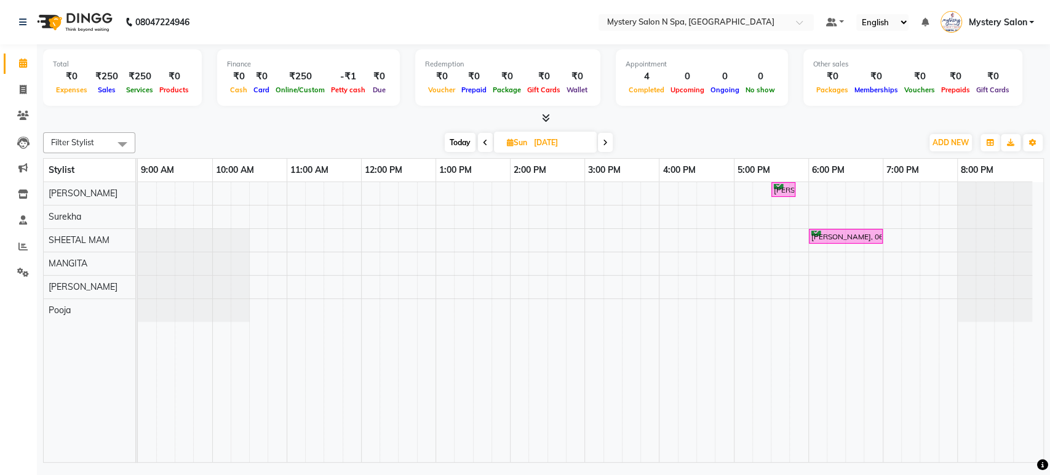
click at [465, 142] on span "Today" at bounding box center [460, 142] width 31 height 19
type input "03-09-2025"
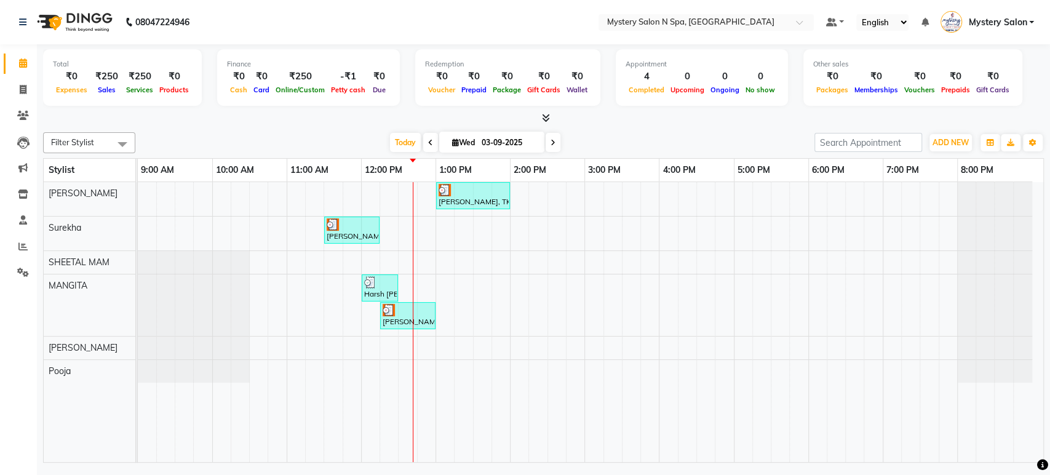
click at [528, 142] on input "03-09-2025" at bounding box center [509, 143] width 62 height 18
select select "9"
select select "2025"
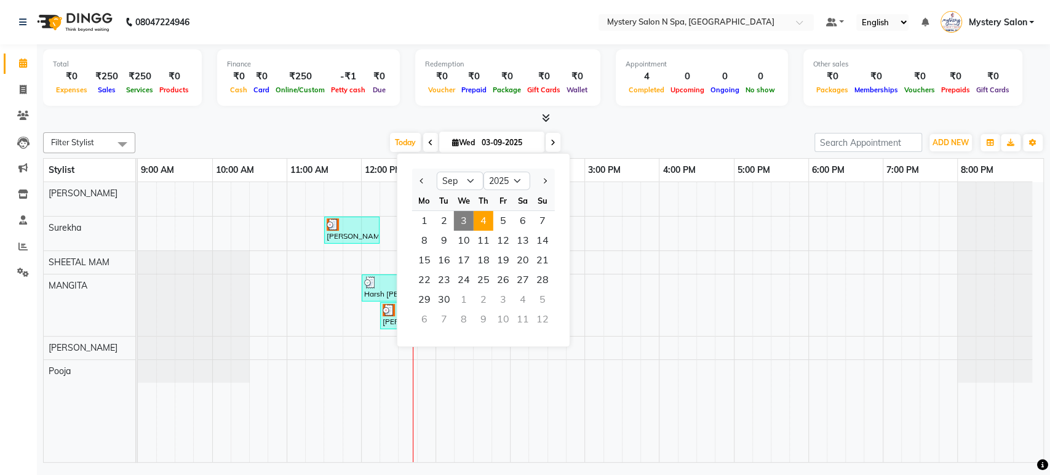
click at [486, 215] on span "4" at bounding box center [484, 221] width 20 height 20
type input "04-09-2025"
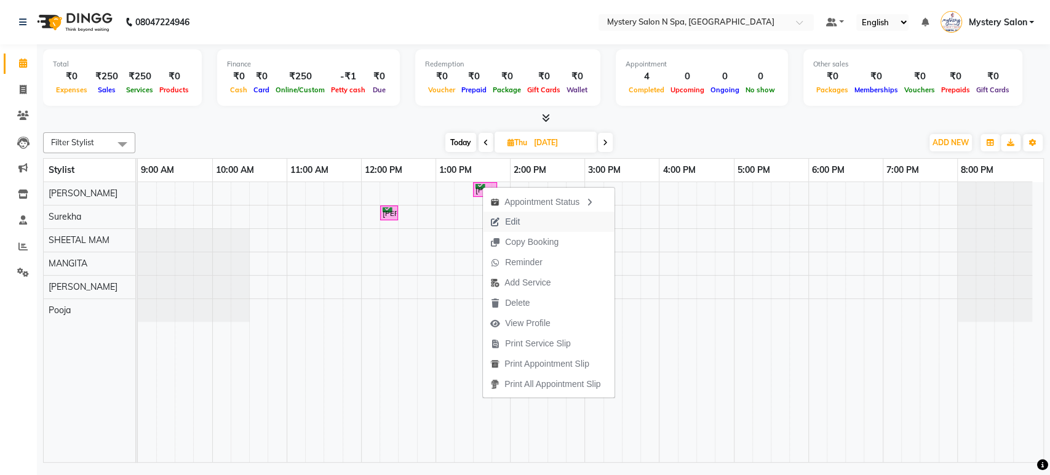
click at [516, 220] on span "Edit" at bounding box center [512, 221] width 15 height 13
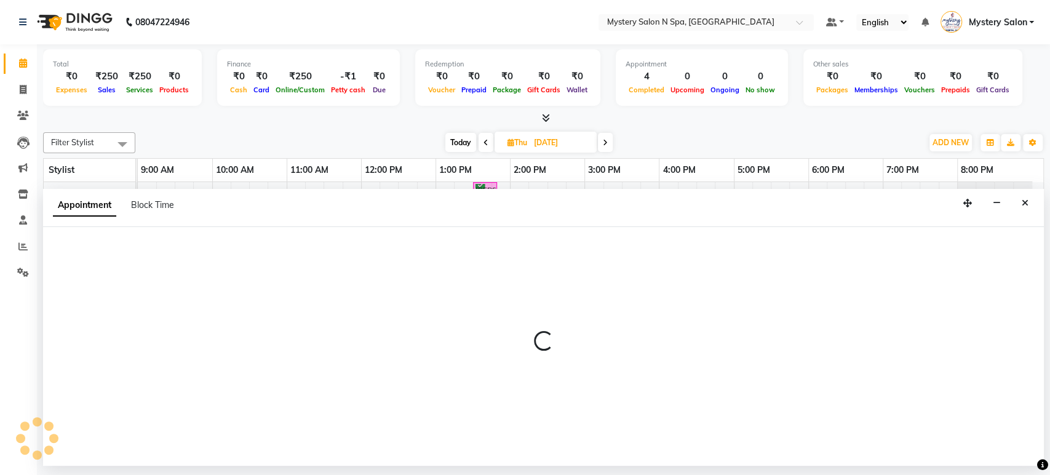
select select "tentative"
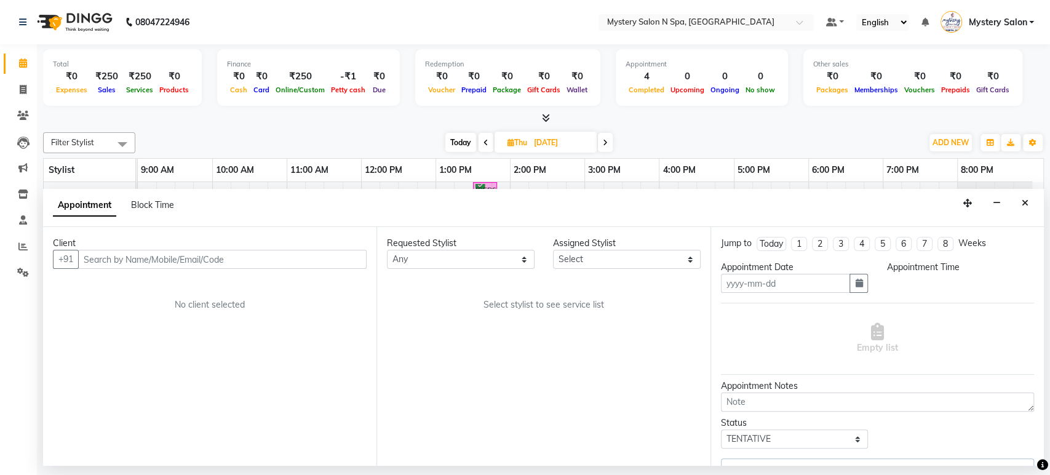
type input "04-09-2025"
select select "confirm booking"
select select "810"
select select "4169"
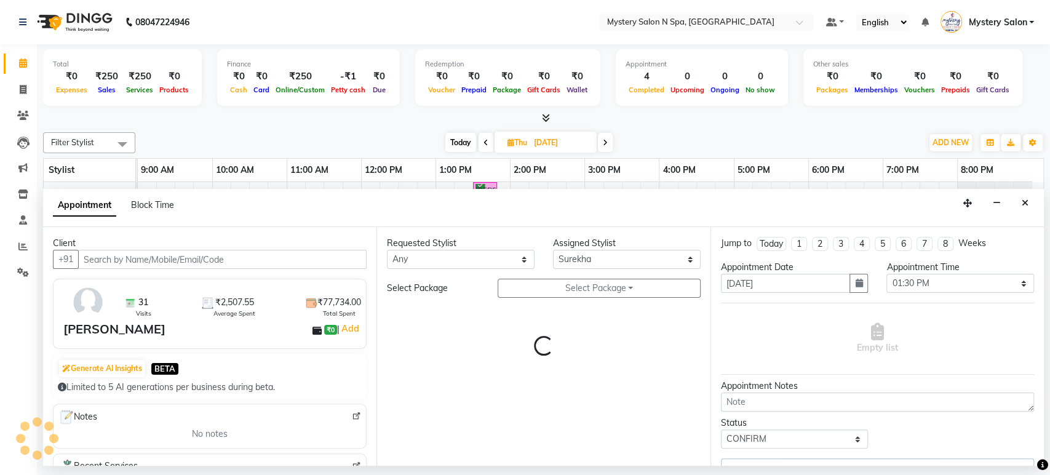
select select "279"
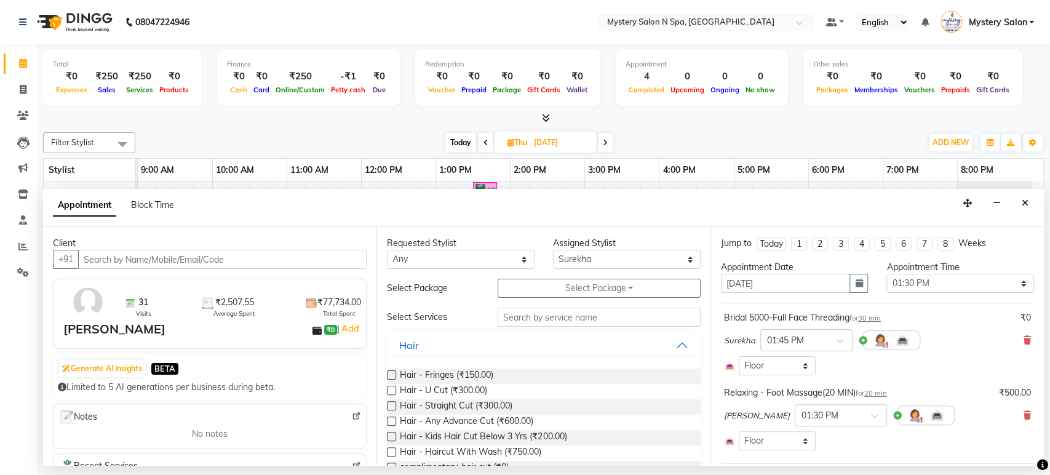
drag, startPoint x: 1043, startPoint y: 341, endPoint x: 1049, endPoint y: 426, distance: 85.7
click at [1049, 426] on div "Total ₹0 Expenses ₹250 Sales ₹250 Services ₹0 Products Finance ₹0 Cash ₹0 Card …" at bounding box center [543, 254] width 1013 height 421
click at [1024, 411] on icon at bounding box center [1027, 415] width 7 height 9
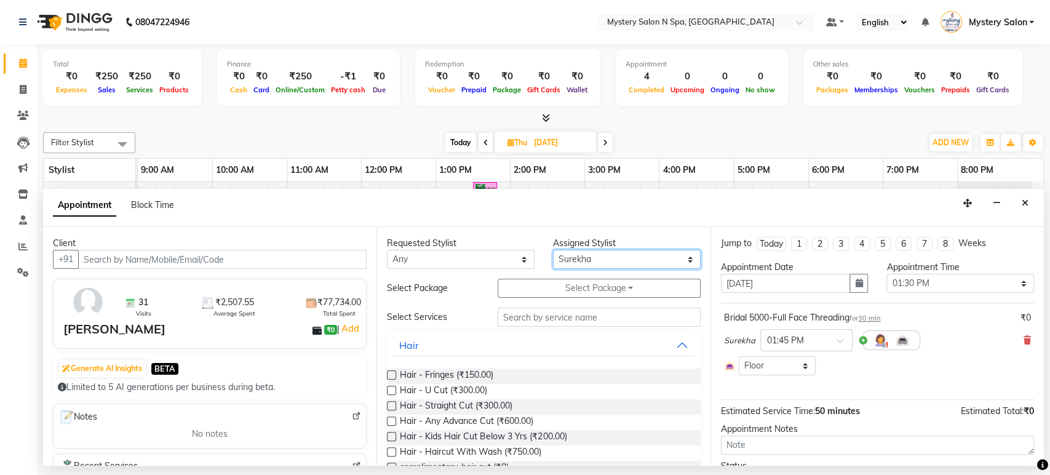
click at [594, 260] on select "Select Alim Salmani Choi MANGITA Pooja SHEETAL MAM Surekha" at bounding box center [627, 259] width 148 height 19
select select "4167"
click at [553, 250] on select "Select Alim Salmani Choi MANGITA Pooja SHEETAL MAM Surekha" at bounding box center [627, 259] width 148 height 19
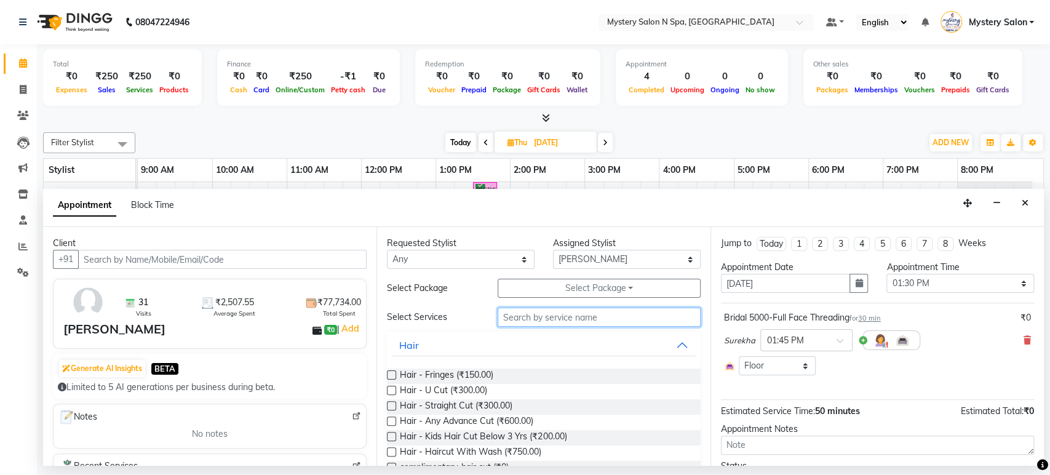
click at [583, 314] on input "text" at bounding box center [599, 317] width 203 height 19
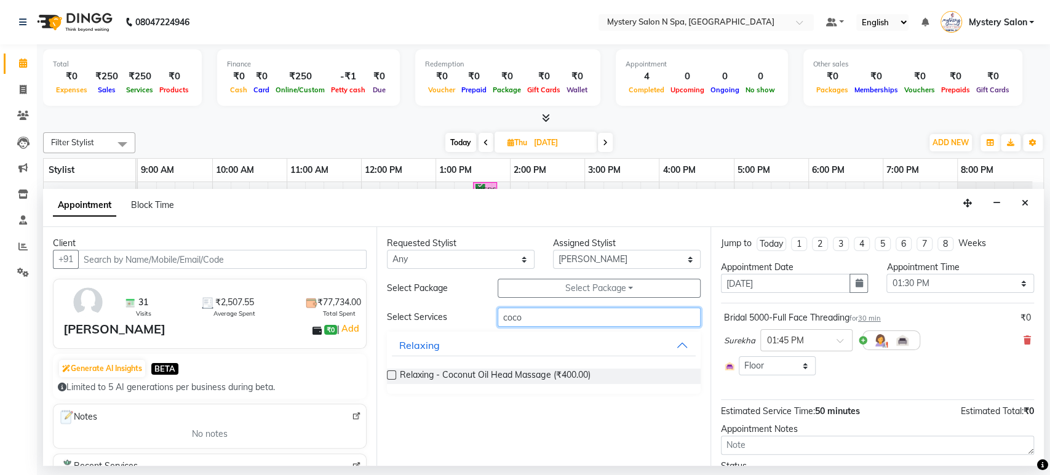
type input "coco"
click at [388, 376] on label at bounding box center [391, 374] width 9 height 9
click at [388, 376] on input "checkbox" at bounding box center [391, 376] width 8 height 8
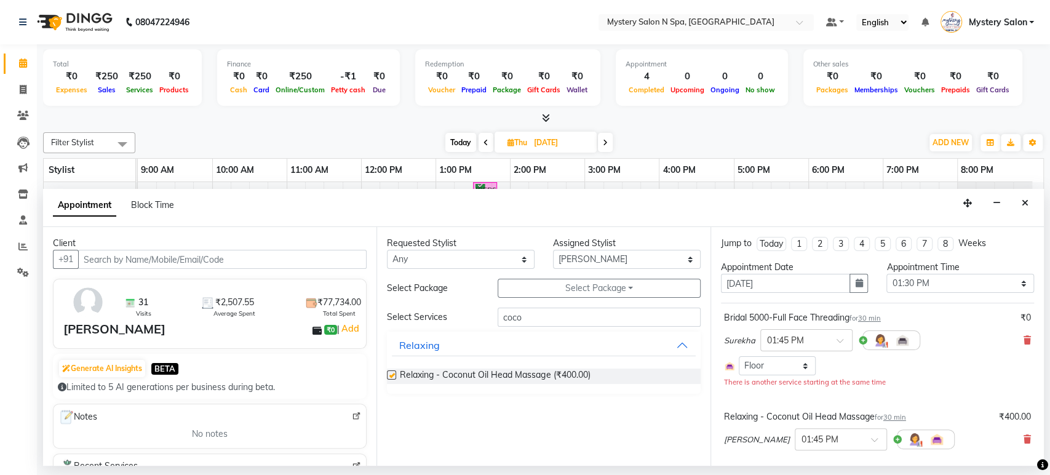
checkbox input "false"
click at [546, 324] on input "coco" at bounding box center [599, 317] width 203 height 19
type input "c"
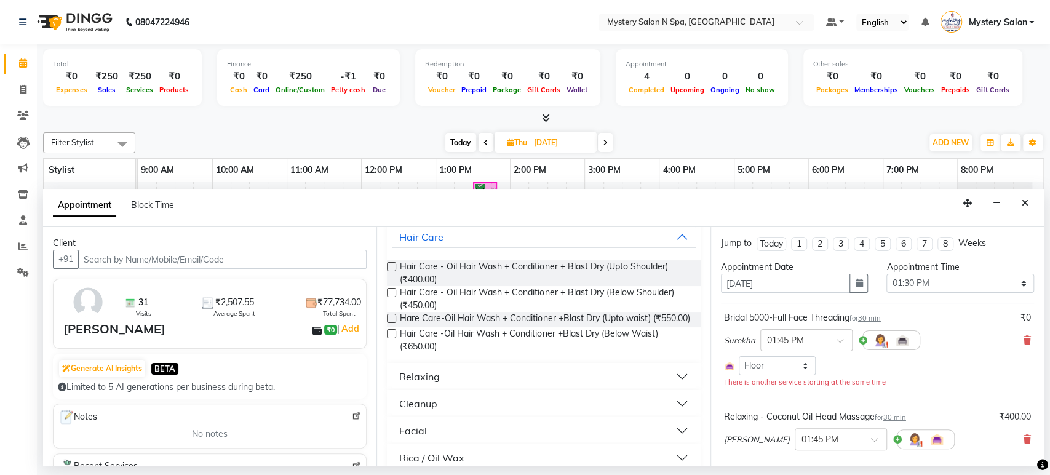
scroll to position [109, 0]
type input "oil"
click at [390, 317] on label at bounding box center [391, 317] width 9 height 9
click at [390, 317] on input "checkbox" at bounding box center [391, 319] width 8 height 8
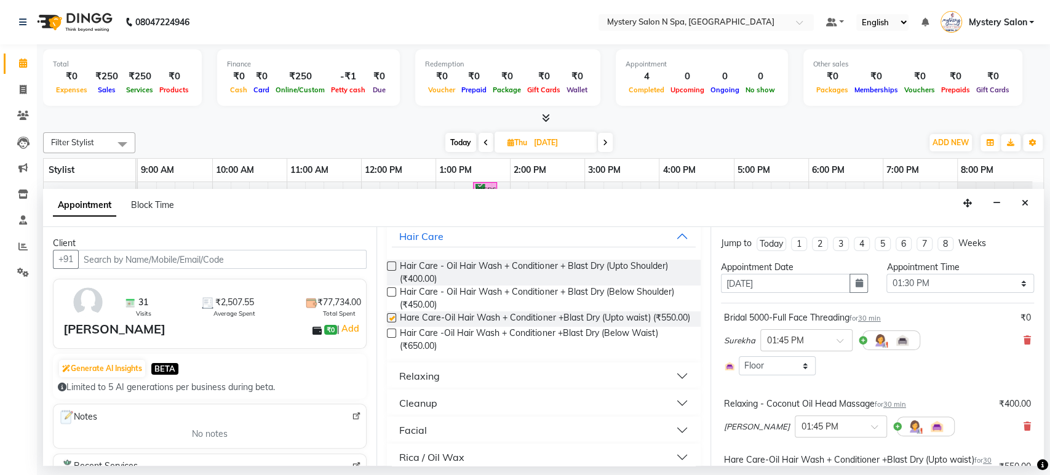
checkbox input "false"
click at [811, 337] on input "text" at bounding box center [794, 339] width 54 height 13
click at [776, 438] on div "01:30 PM" at bounding box center [806, 442] width 91 height 23
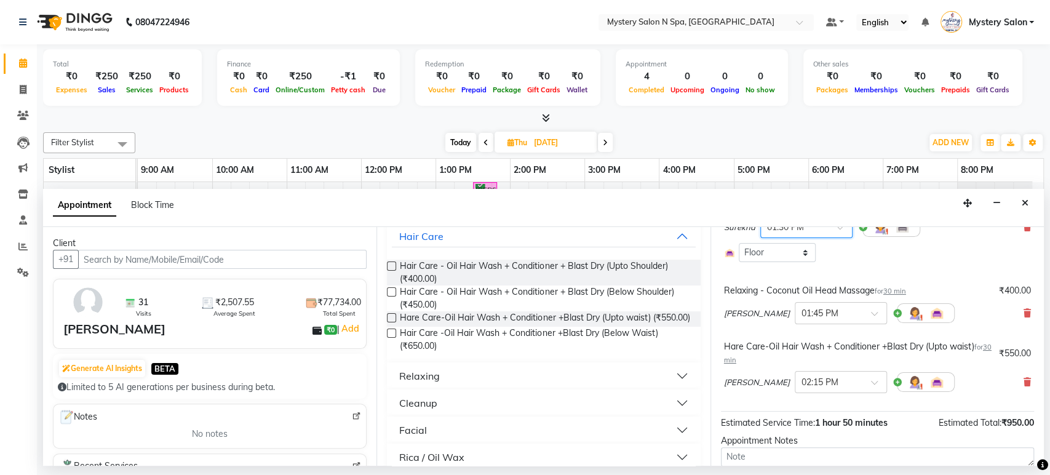
scroll to position [192, 0]
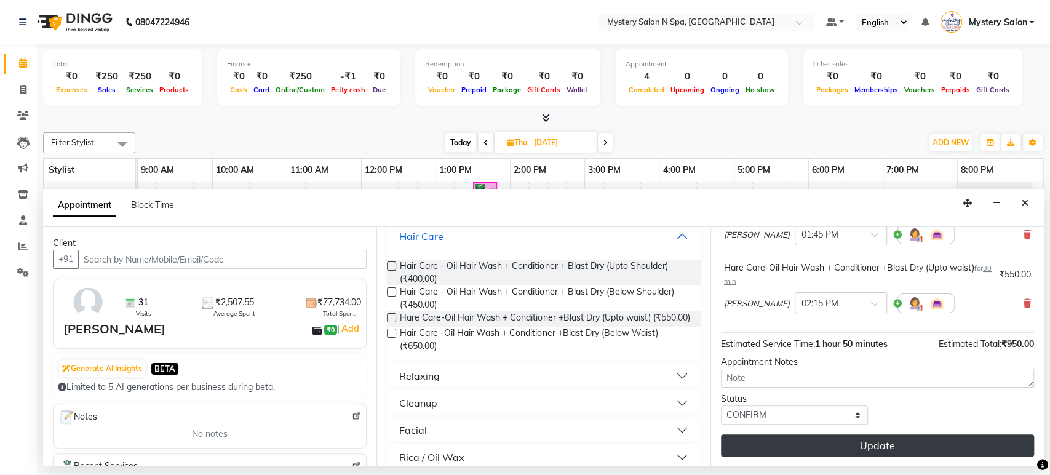
click at [891, 442] on button "Update" at bounding box center [877, 445] width 313 height 22
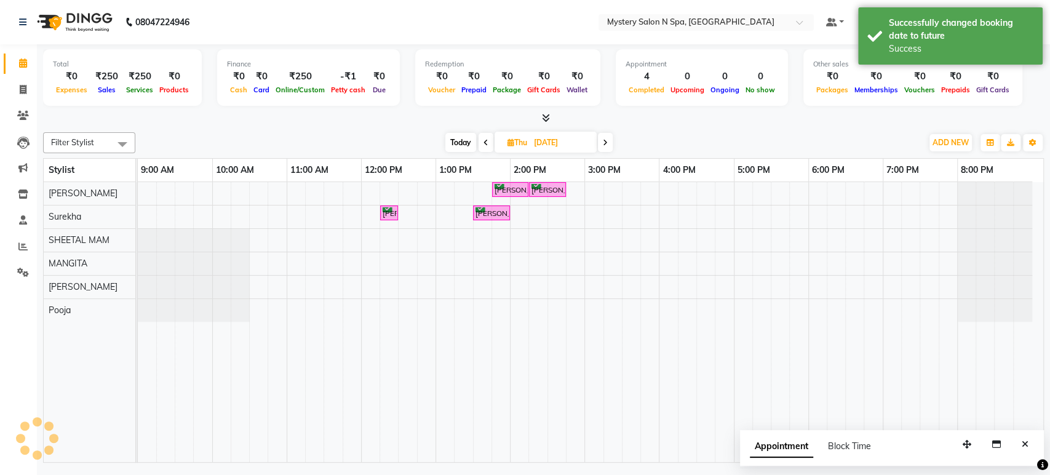
click at [456, 141] on span "Today" at bounding box center [460, 142] width 31 height 19
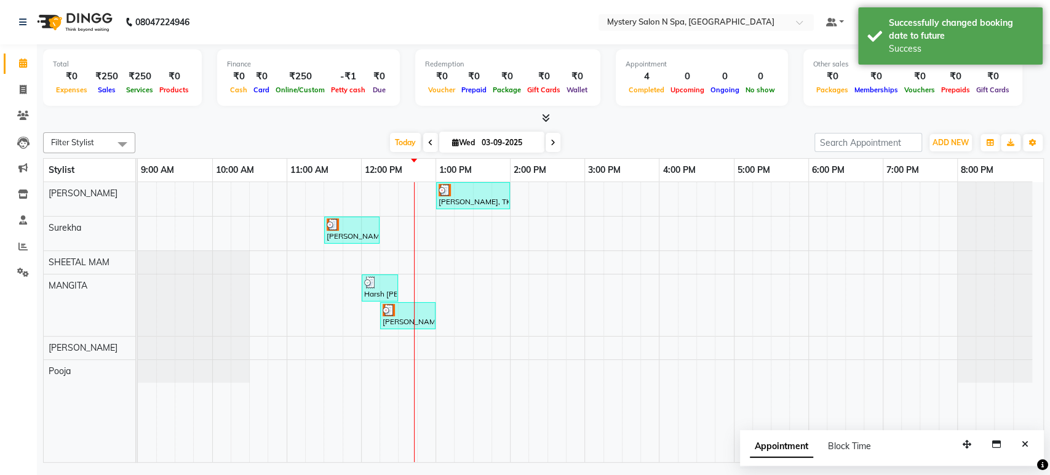
click at [551, 143] on icon at bounding box center [553, 142] width 5 height 7
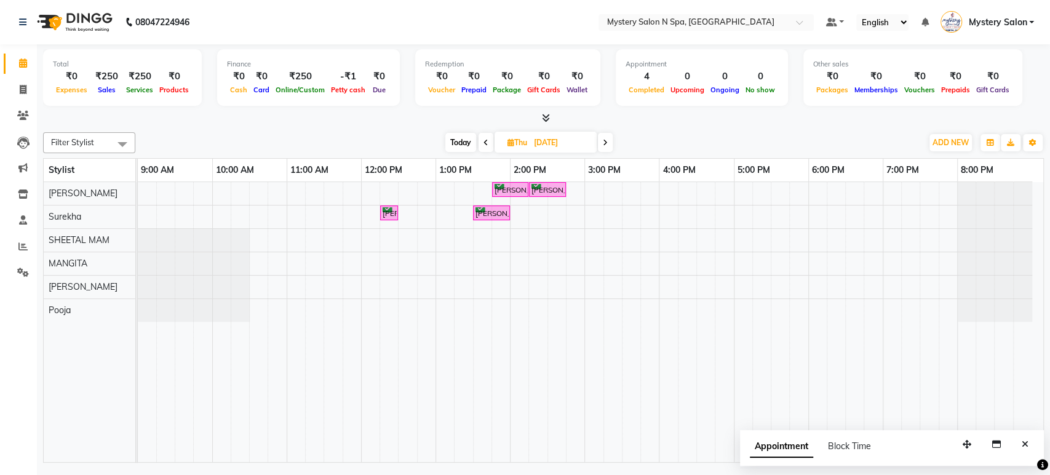
click at [605, 143] on icon at bounding box center [605, 142] width 5 height 7
type input "05-09-2025"
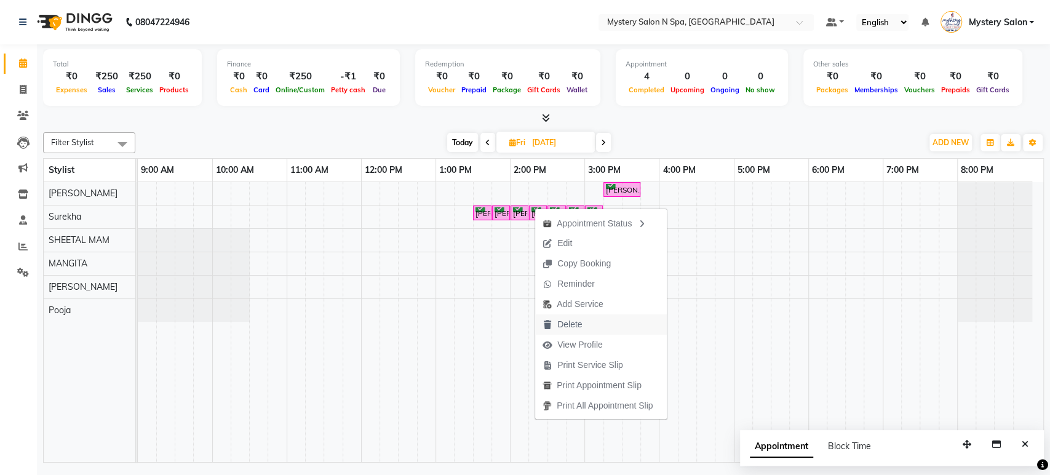
click at [573, 319] on span "Delete" at bounding box center [569, 324] width 25 height 13
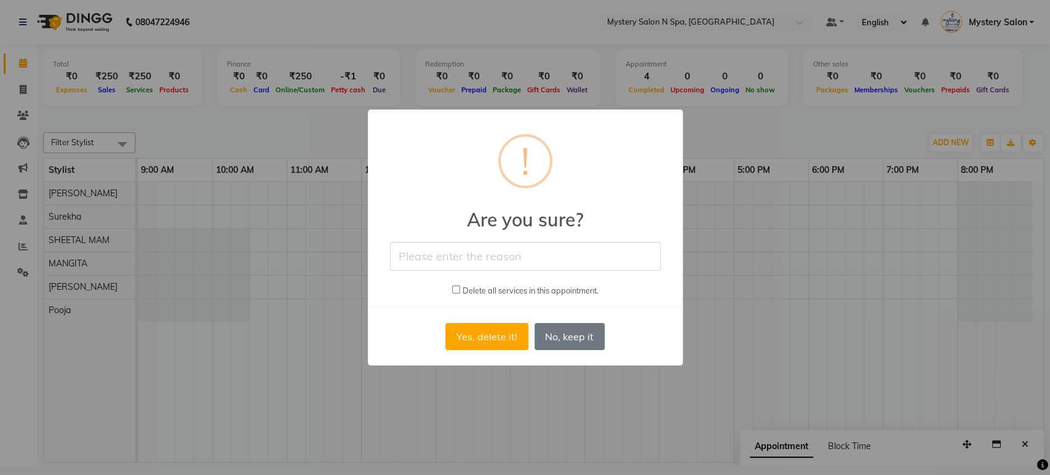
click at [454, 287] on input "checkbox" at bounding box center [456, 289] width 8 height 8
checkbox input "true"
click at [478, 252] on input "text" at bounding box center [525, 256] width 271 height 29
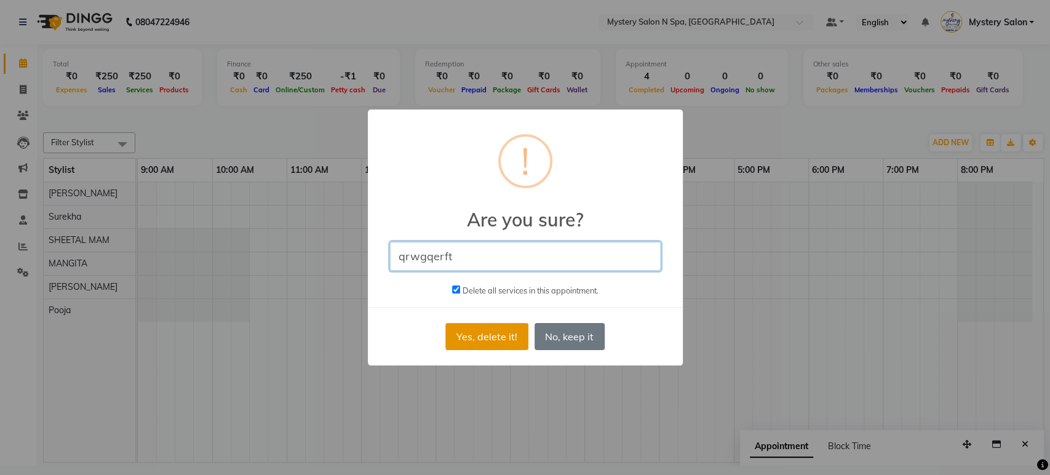
type input "qrwgqerft"
click at [491, 338] on button "Yes, delete it!" at bounding box center [486, 336] width 82 height 27
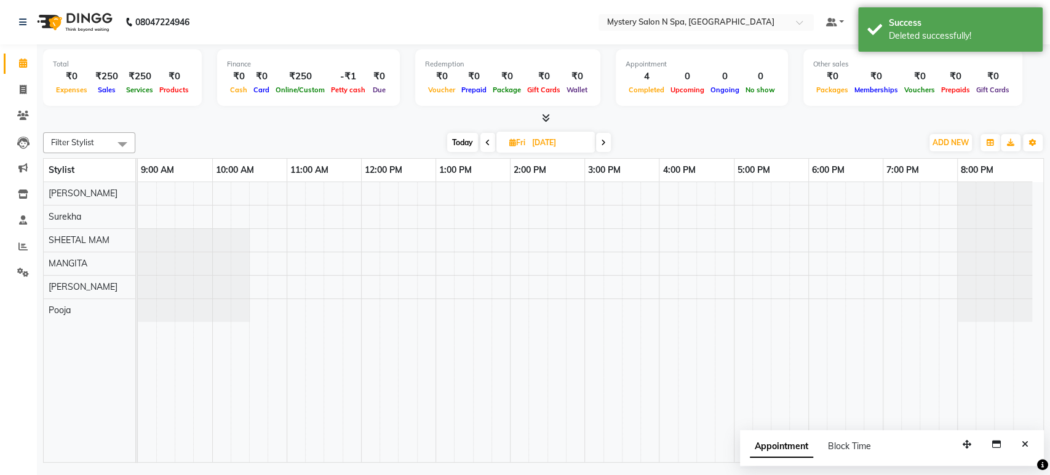
click at [466, 144] on span "Today" at bounding box center [462, 142] width 31 height 19
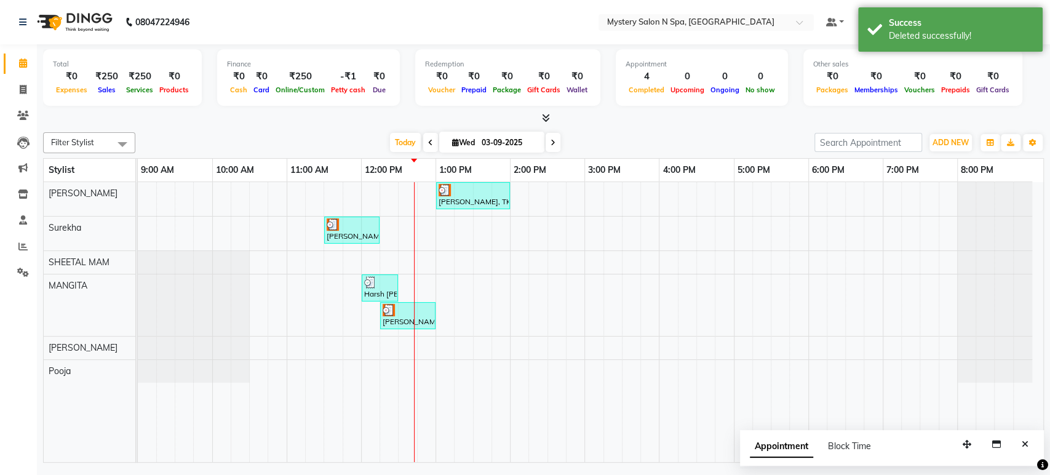
click at [551, 142] on icon at bounding box center [553, 142] width 5 height 7
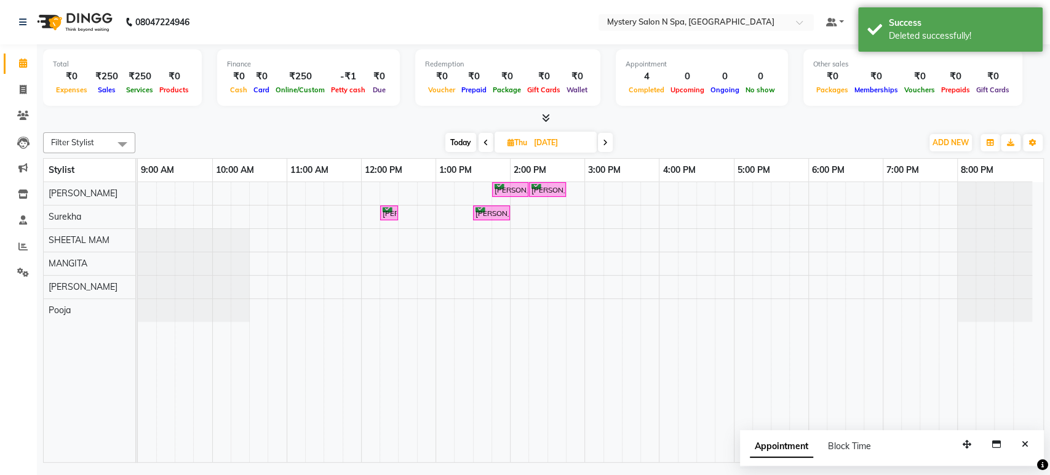
click at [466, 143] on span "Today" at bounding box center [460, 142] width 31 height 19
type input "03-09-2025"
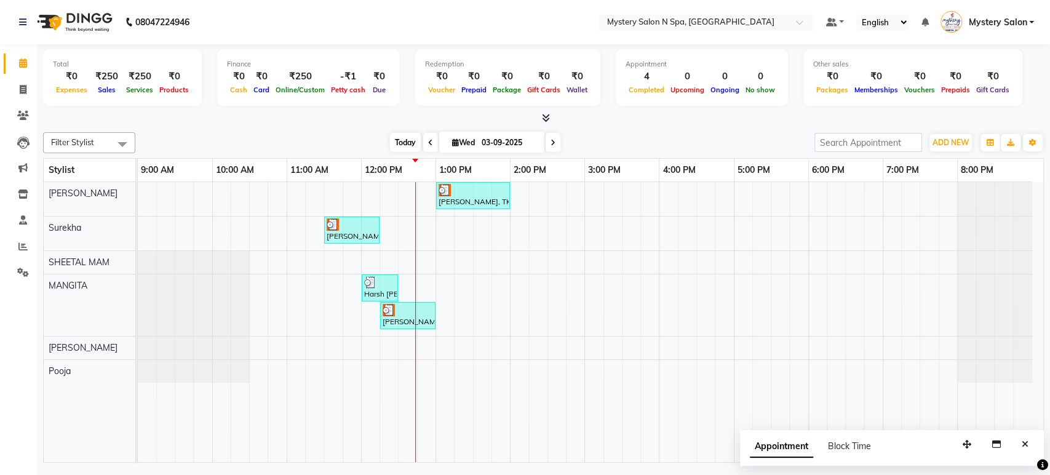
click at [394, 142] on span "Today" at bounding box center [405, 142] width 31 height 19
click at [1023, 442] on icon "Close" at bounding box center [1025, 444] width 7 height 9
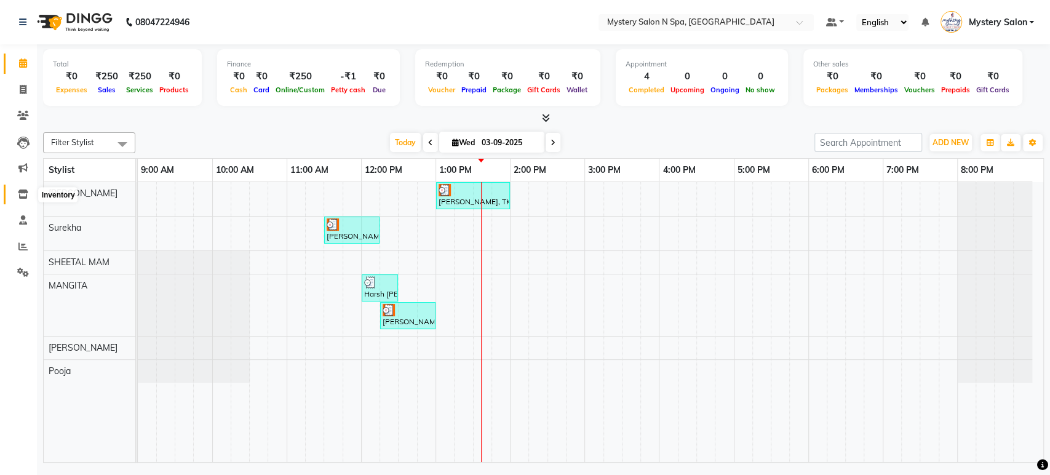
click at [25, 188] on span at bounding box center [23, 195] width 22 height 14
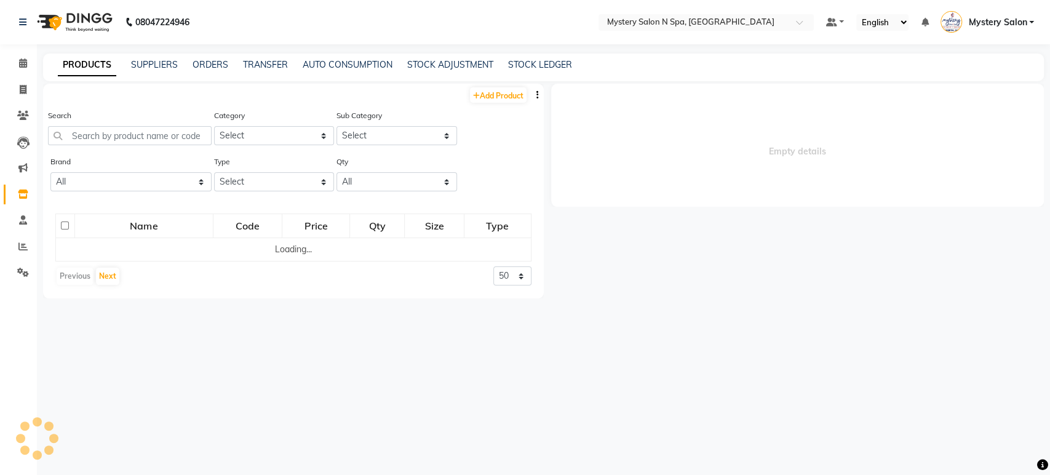
select select
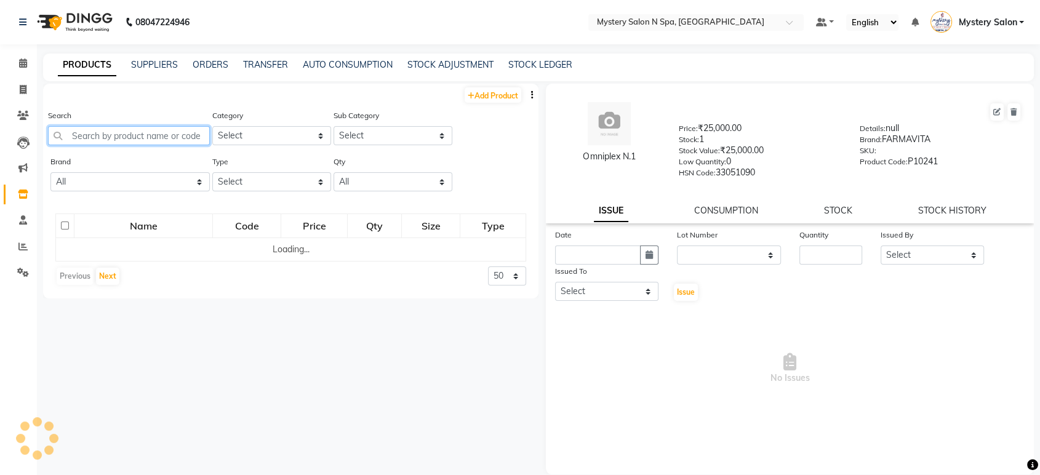
click at [111, 130] on input "text" at bounding box center [129, 135] width 162 height 19
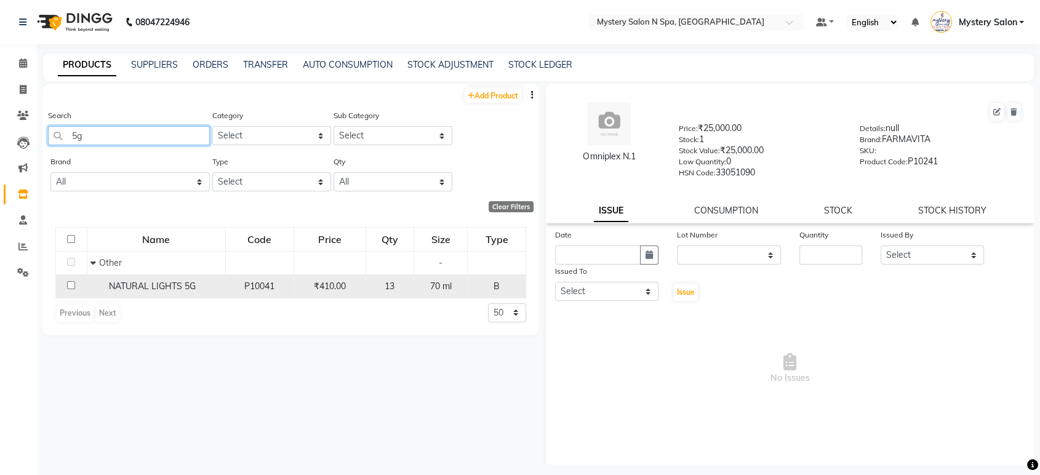
type input "5g"
click at [73, 283] on input "checkbox" at bounding box center [71, 285] width 8 height 8
checkbox input "true"
select select
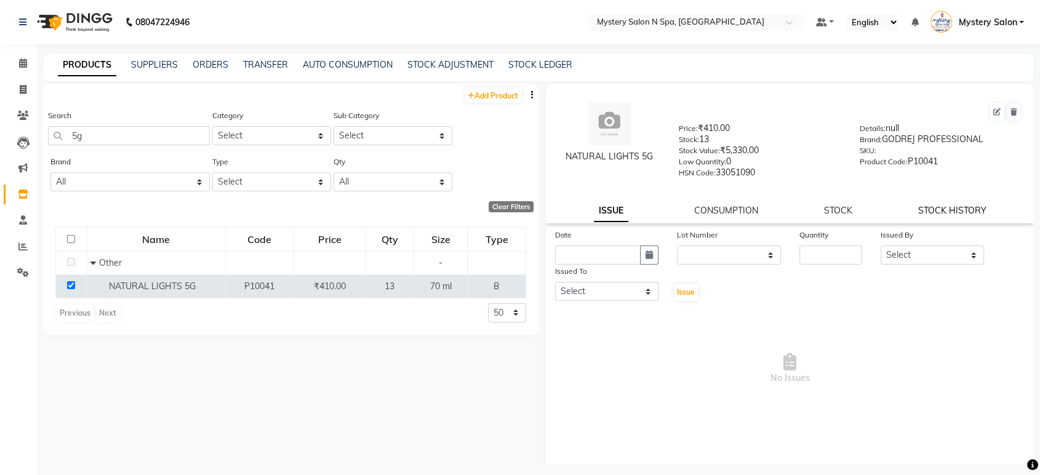
click at [920, 207] on link "STOCK HISTORY" at bounding box center [952, 210] width 68 height 11
select select "all"
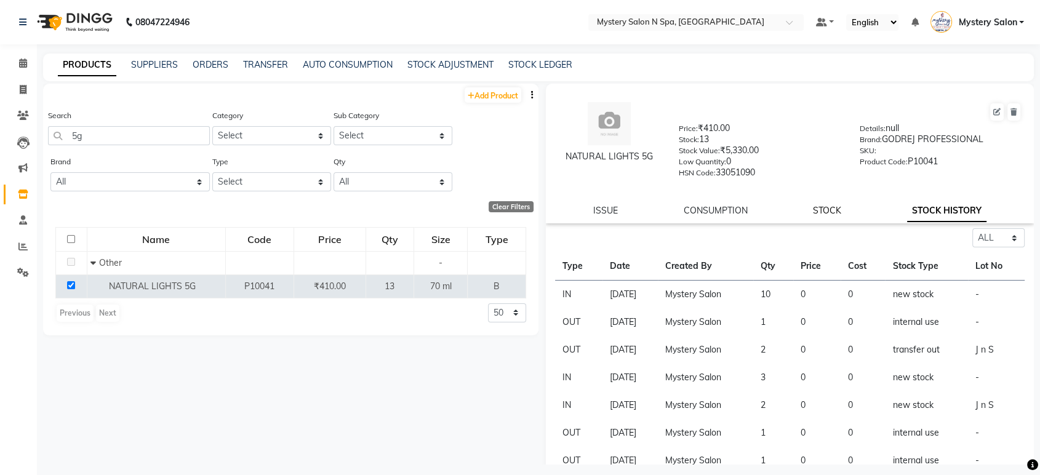
click at [827, 215] on link "STOCK" at bounding box center [827, 210] width 28 height 11
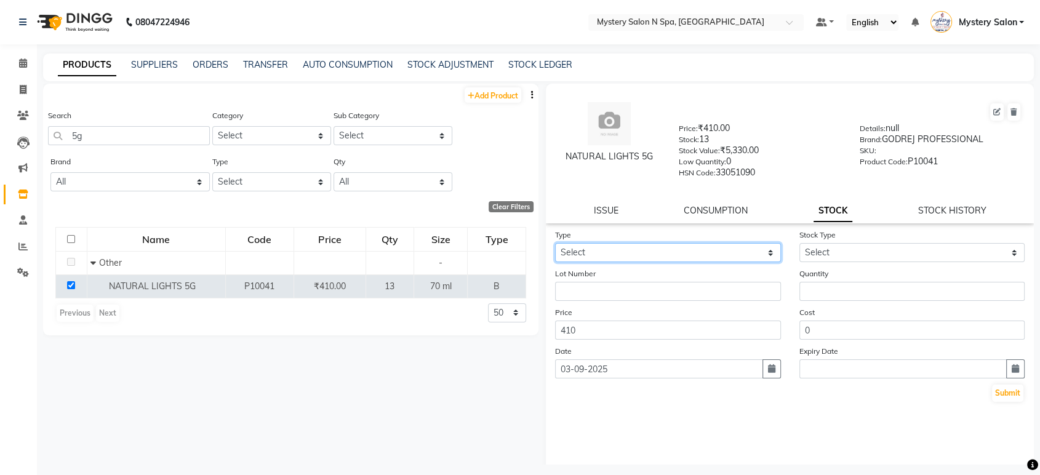
click at [716, 248] on select "Select In Out" at bounding box center [668, 252] width 226 height 19
select select "out"
click at [555, 243] on select "Select In Out" at bounding box center [668, 252] width 226 height 19
select select
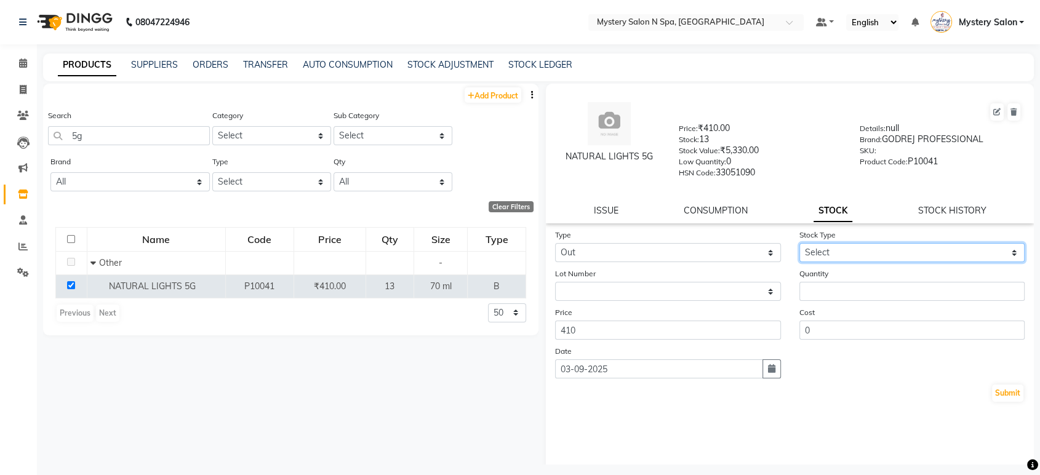
click at [823, 252] on select "Select Internal Use Damaged Expired Adjustment Return Other" at bounding box center [912, 252] width 226 height 19
select select "internal use"
click at [799, 243] on select "Select Internal Use Damaged Expired Adjustment Return Other" at bounding box center [912, 252] width 226 height 19
click at [771, 367] on button "button" at bounding box center [771, 368] width 18 height 19
select select "9"
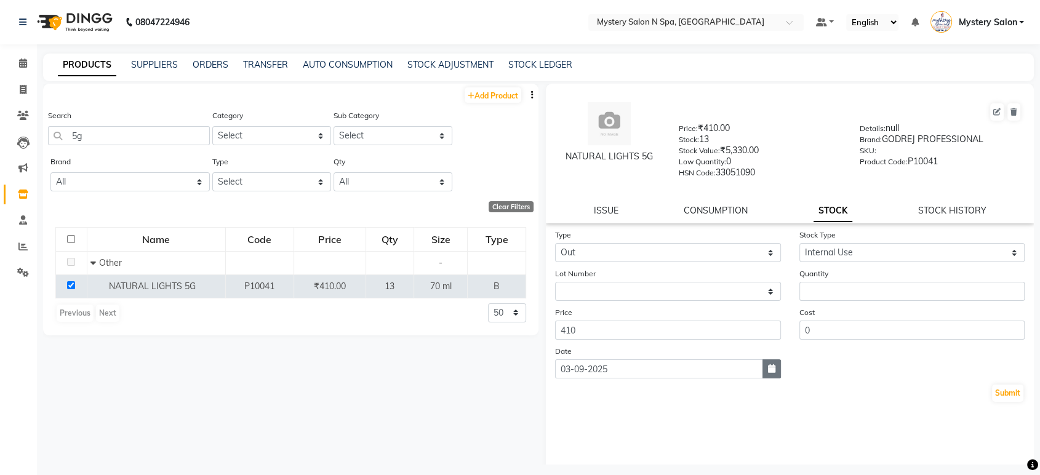
select select "2025"
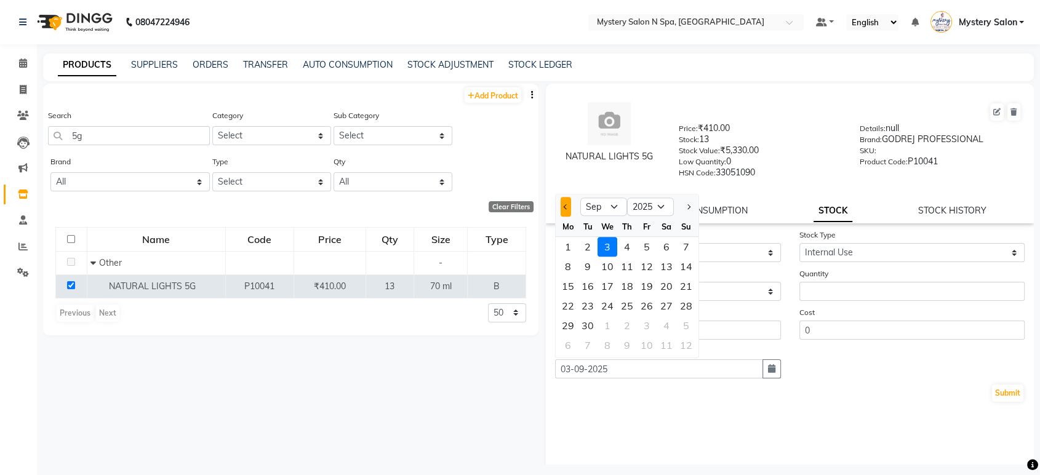
click at [564, 208] on button "Previous month" at bounding box center [565, 207] width 10 height 20
select select "8"
click at [688, 324] on div "31" at bounding box center [686, 326] width 20 height 20
type input "31-08-2025"
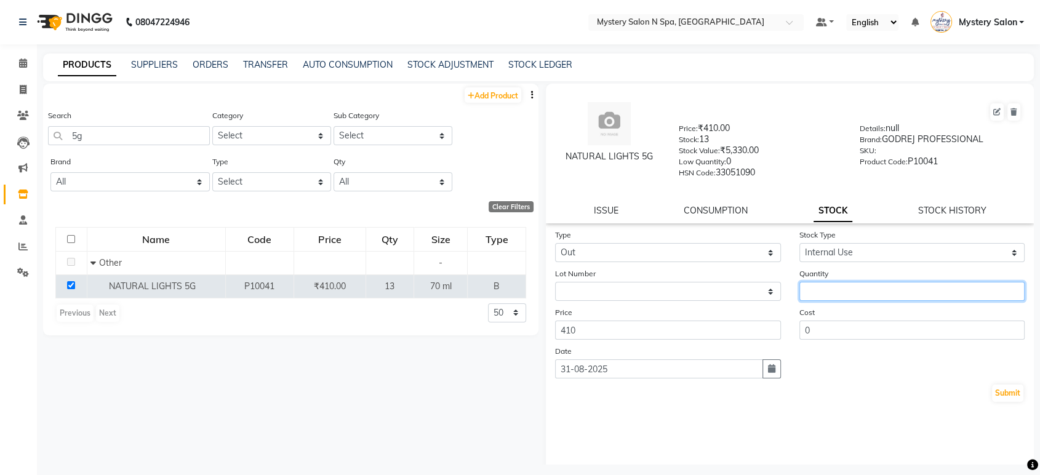
click at [837, 289] on input "number" at bounding box center [912, 291] width 226 height 19
type input "1"
click at [999, 388] on button "Submit" at bounding box center [1007, 393] width 31 height 17
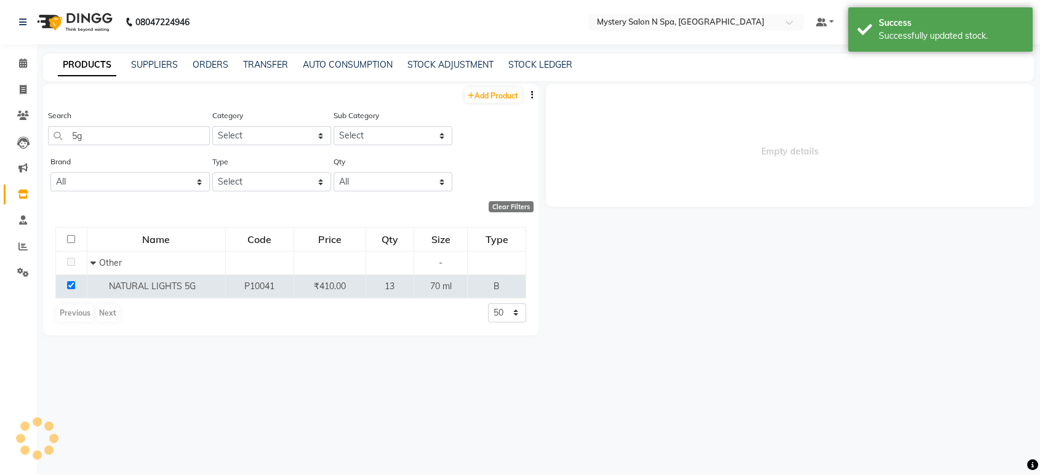
select select
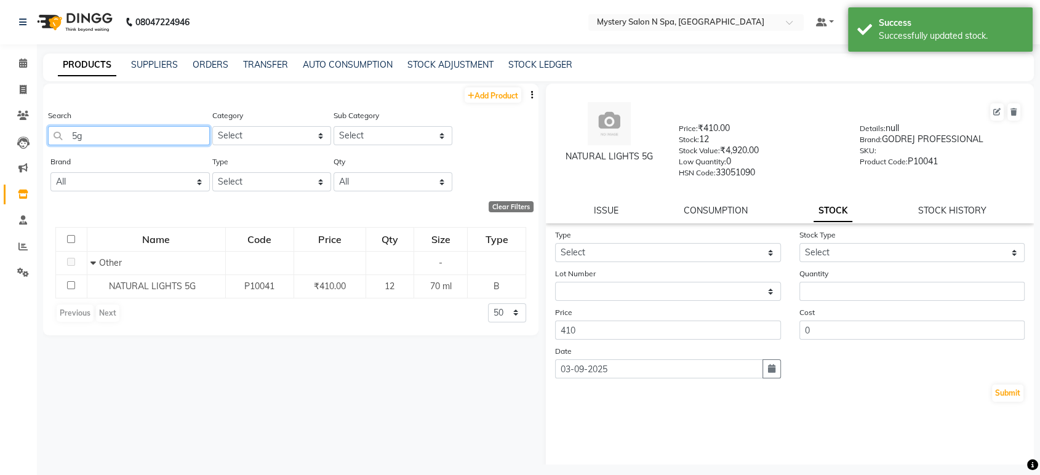
click at [143, 139] on input "5g" at bounding box center [129, 135] width 162 height 19
type input "5"
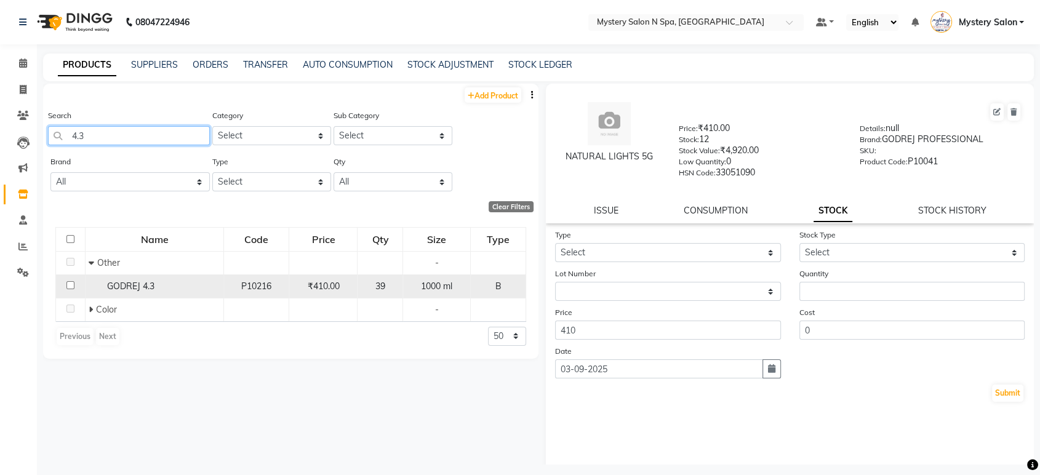
type input "4.3"
click at [69, 284] on input "checkbox" at bounding box center [70, 285] width 8 height 8
checkbox input "true"
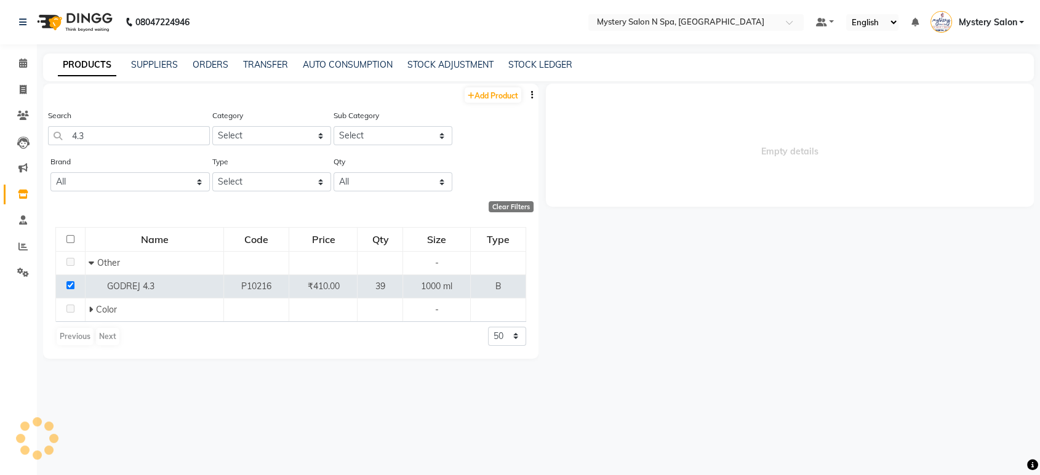
select select
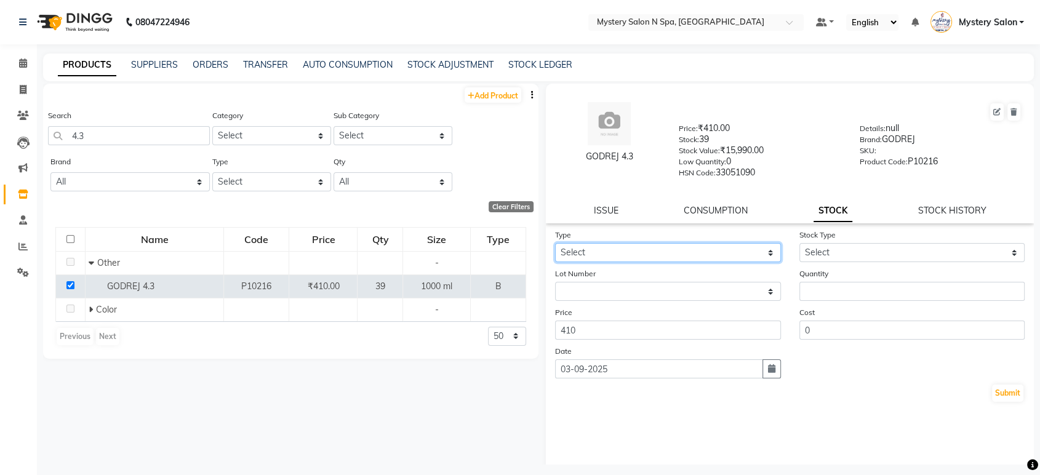
click at [704, 258] on select "Select In Out" at bounding box center [668, 252] width 226 height 19
click at [555, 243] on select "Select In Out" at bounding box center [668, 252] width 226 height 19
click at [719, 251] on select "Select In Out" at bounding box center [668, 252] width 226 height 19
select select "out"
click at [555, 243] on select "Select In Out" at bounding box center [668, 252] width 226 height 19
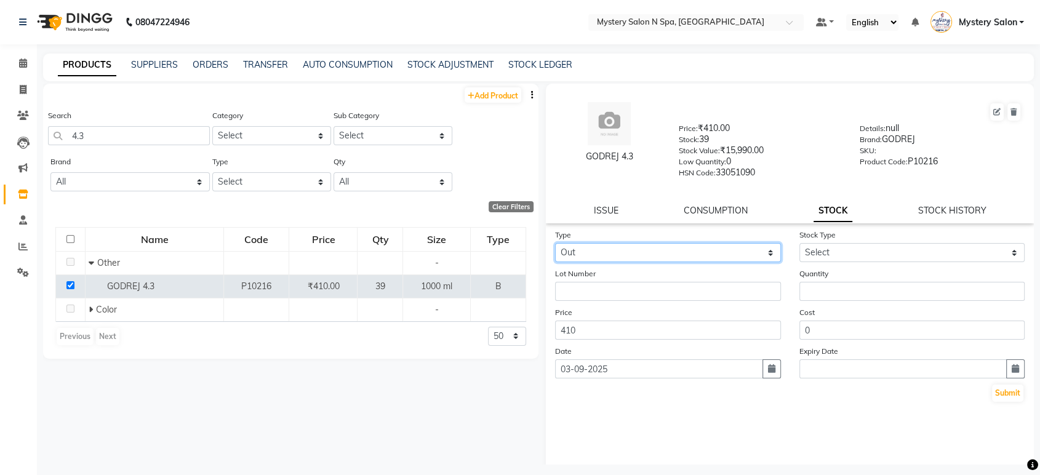
select select
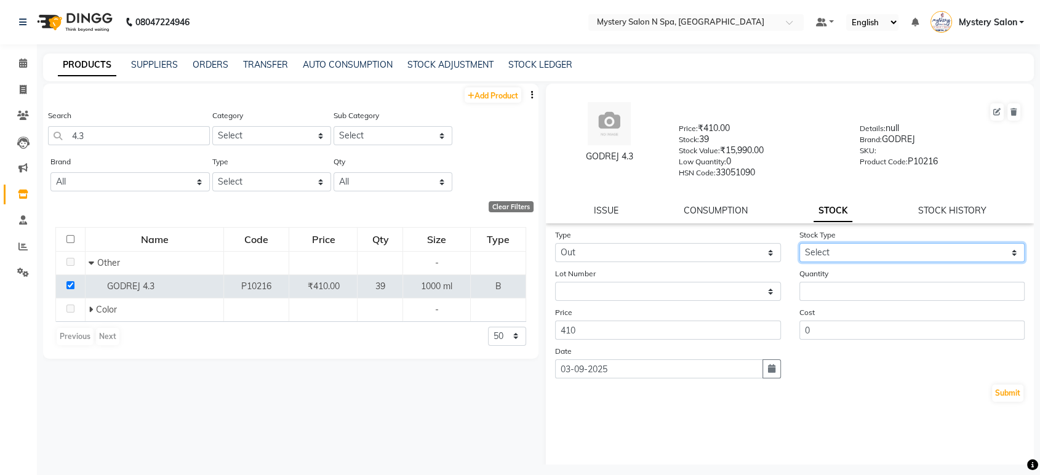
drag, startPoint x: 817, startPoint y: 248, endPoint x: 818, endPoint y: 255, distance: 6.8
click at [817, 248] on select "Select Internal Use Damaged Expired Adjustment Return Other" at bounding box center [912, 252] width 226 height 19
select select "internal use"
click at [799, 243] on select "Select Internal Use Damaged Expired Adjustment Return Other" at bounding box center [912, 252] width 226 height 19
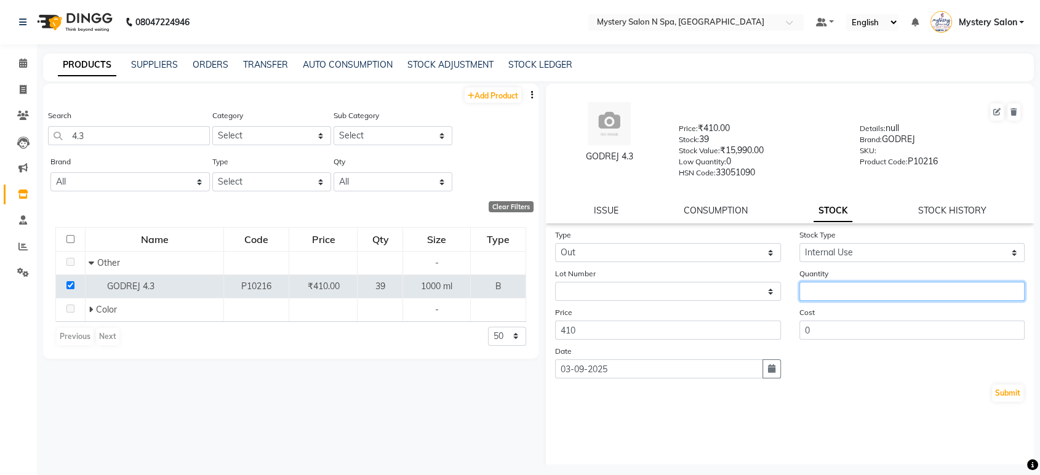
click at [824, 293] on input "number" at bounding box center [912, 291] width 226 height 19
type input "1"
click at [768, 364] on icon "button" at bounding box center [771, 368] width 7 height 9
select select "9"
select select "2025"
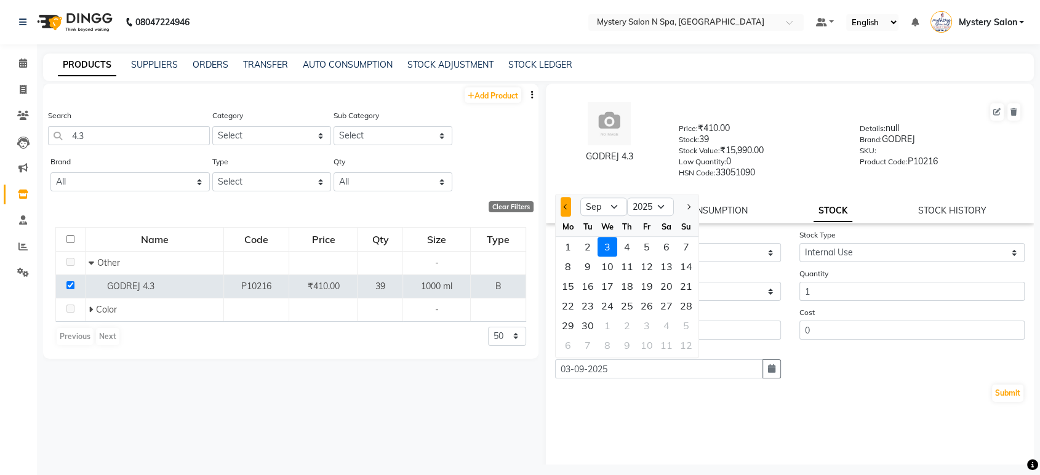
click at [562, 204] on button "Previous month" at bounding box center [565, 207] width 10 height 20
select select "8"
click at [689, 321] on div "31" at bounding box center [686, 326] width 20 height 20
type input "31-08-2025"
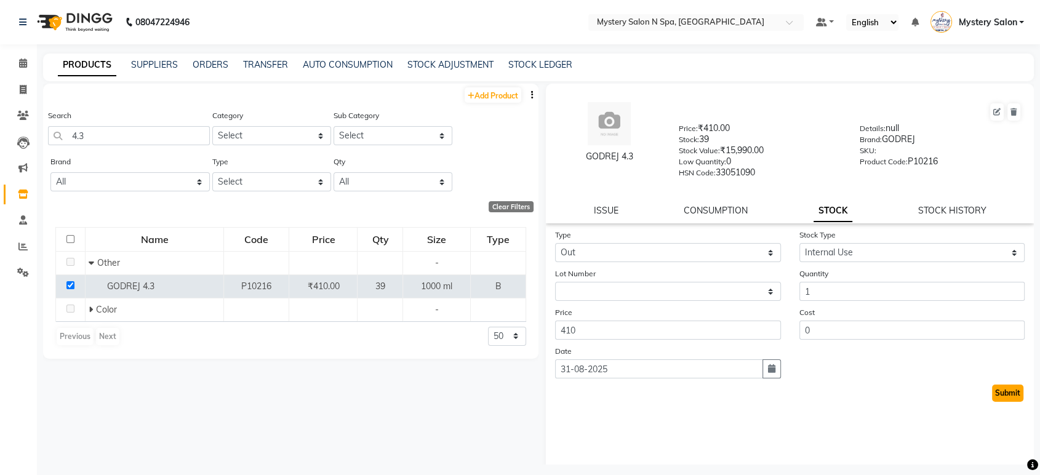
click at [1006, 393] on button "Submit" at bounding box center [1007, 393] width 31 height 17
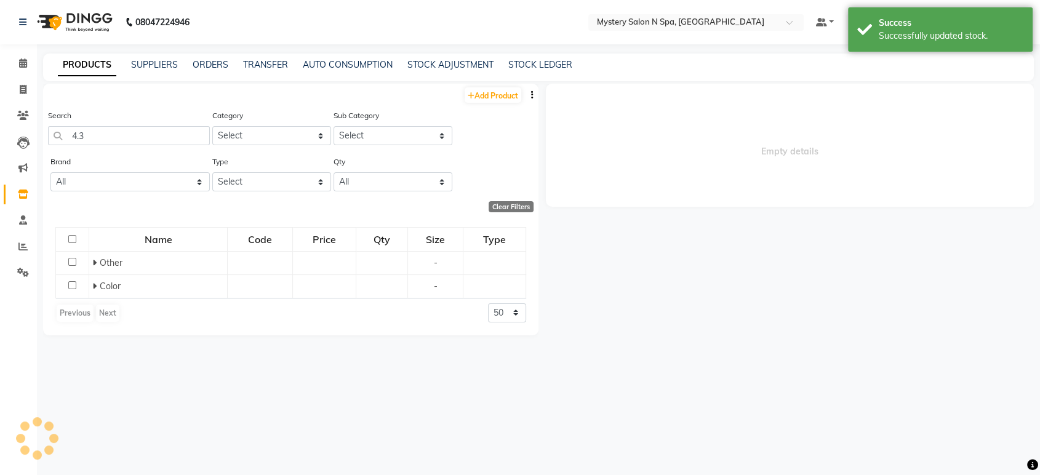
select select
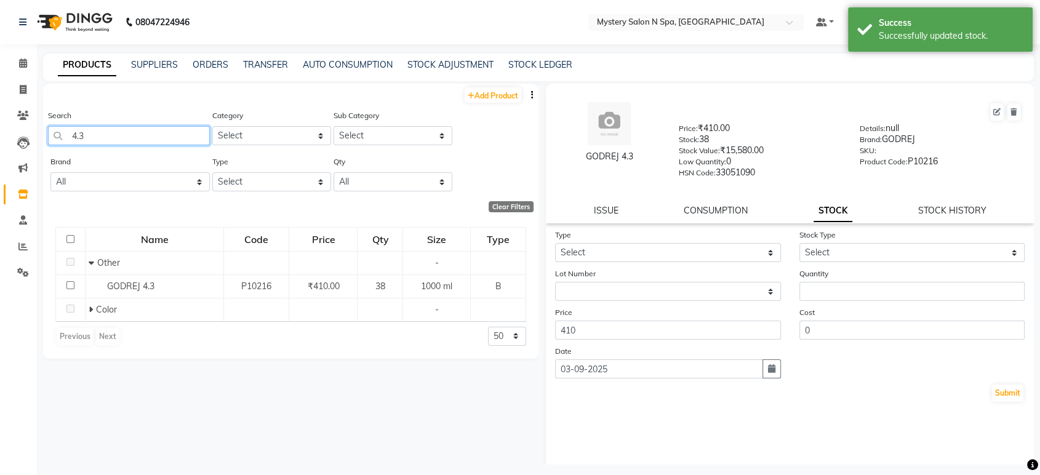
click at [77, 137] on input "4.3" at bounding box center [129, 135] width 162 height 19
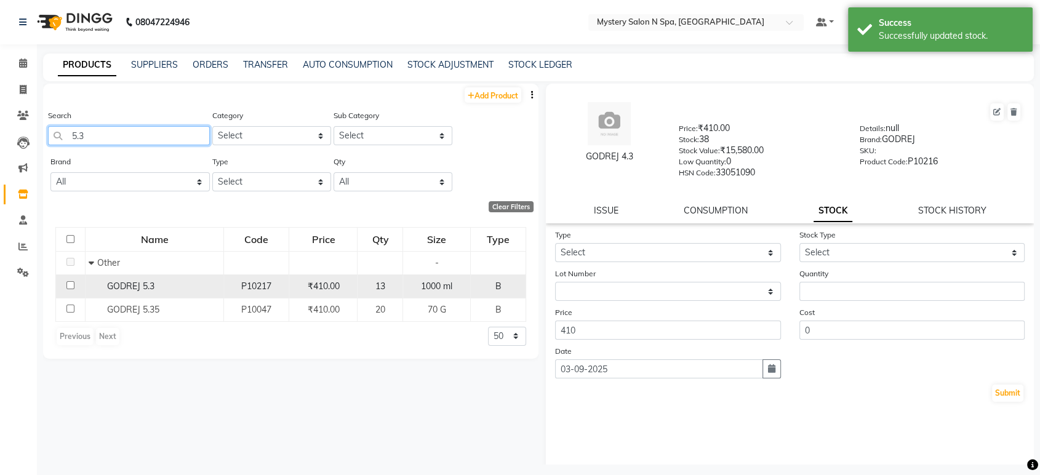
type input "5.3"
click at [71, 282] on input "checkbox" at bounding box center [70, 285] width 8 height 8
checkbox input "true"
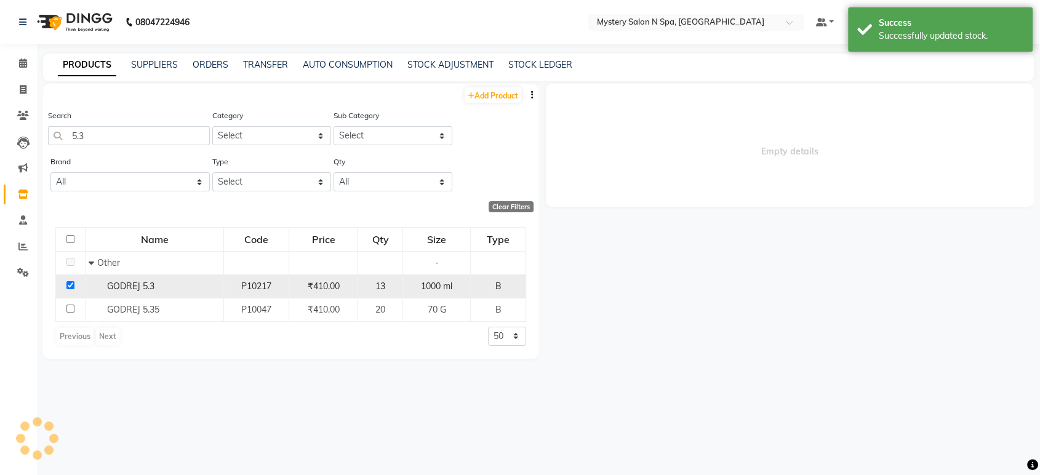
select select
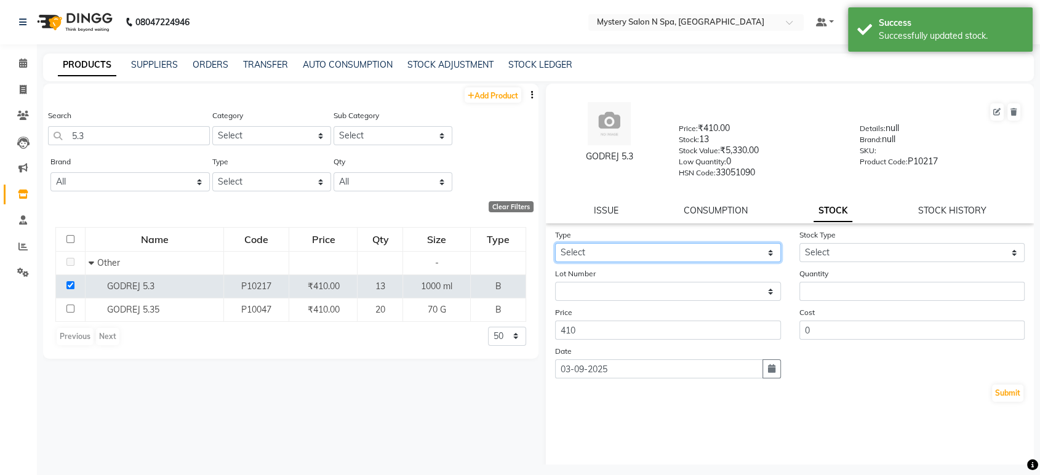
click at [620, 256] on select "Select In Out" at bounding box center [668, 252] width 226 height 19
click at [555, 243] on select "Select In Out" at bounding box center [668, 252] width 226 height 19
click at [653, 250] on select "Select In Out" at bounding box center [668, 252] width 226 height 19
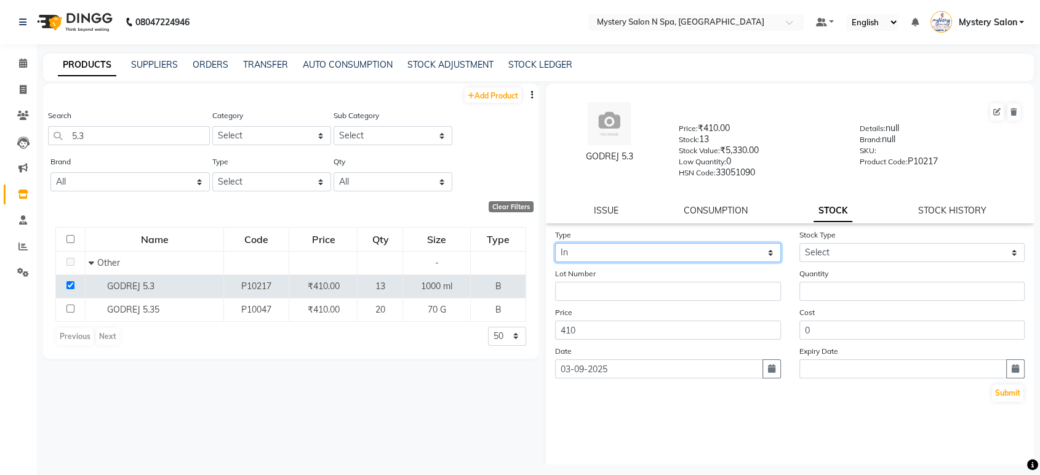
select select "out"
click at [555, 243] on select "Select In Out" at bounding box center [668, 252] width 226 height 19
select select
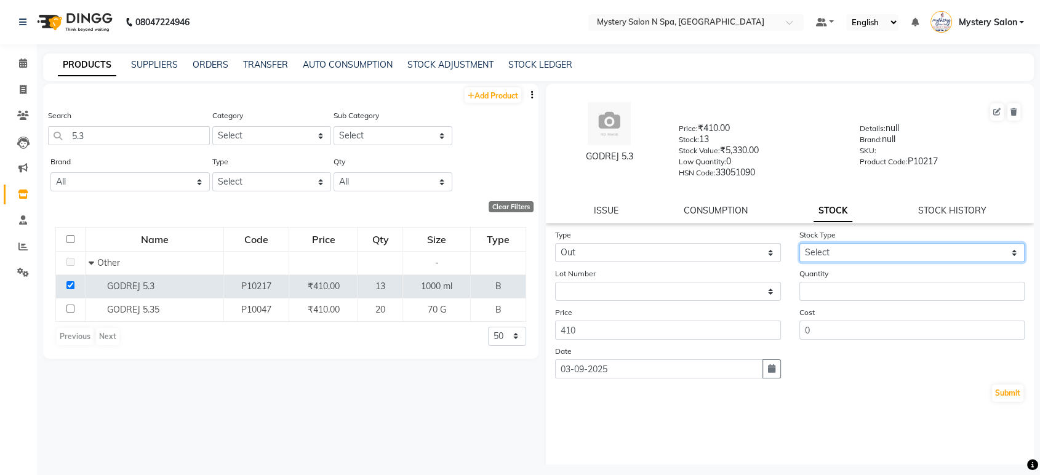
click at [837, 253] on select "Select Internal Use Damaged Expired Adjustment Return Other" at bounding box center [912, 252] width 226 height 19
select select "internal use"
click at [799, 243] on select "Select Internal Use Damaged Expired Adjustment Return Other" at bounding box center [912, 252] width 226 height 19
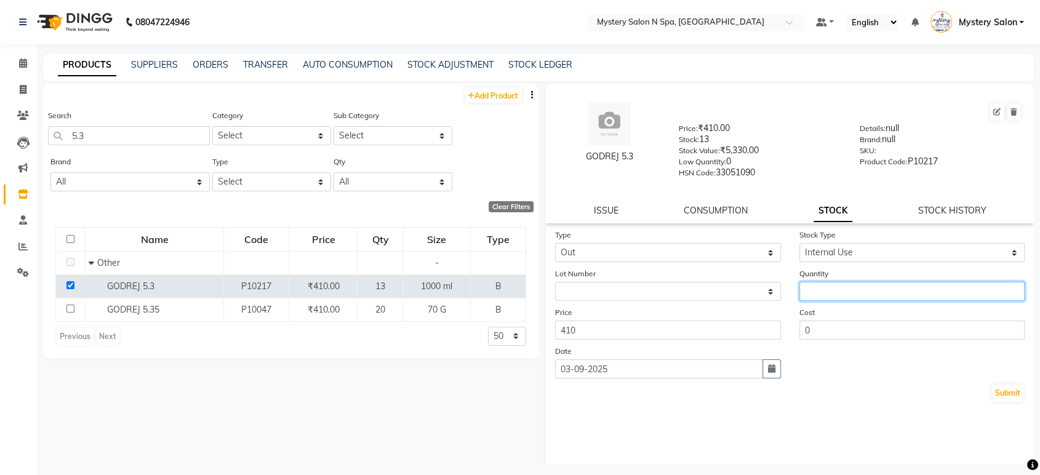
click at [816, 292] on input "number" at bounding box center [912, 291] width 226 height 19
type input "1"
click at [768, 367] on icon "button" at bounding box center [771, 368] width 7 height 9
select select "9"
select select "2025"
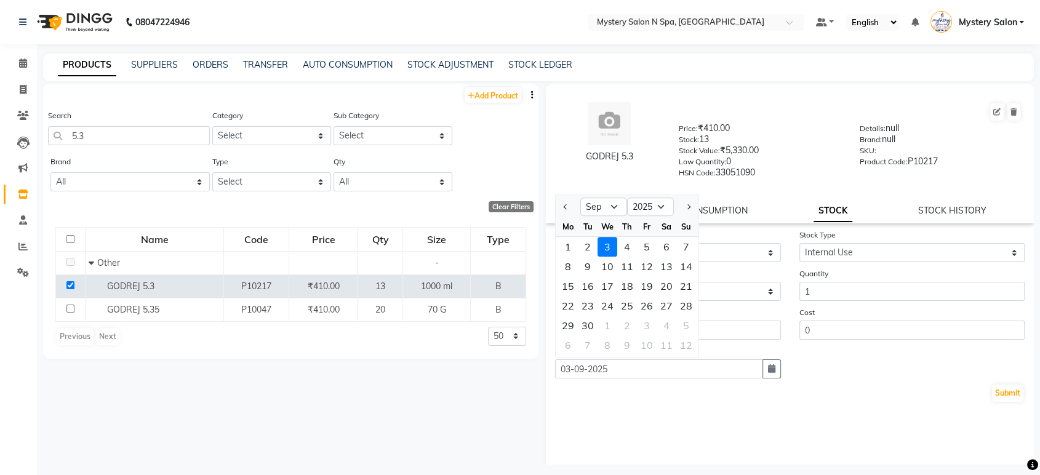
click at [850, 363] on div "Date 03-09-2025 Jan Feb Mar Apr May Jun Jul Aug Sep Oct Nov Dec 2015 2016 2017 …" at bounding box center [790, 362] width 488 height 34
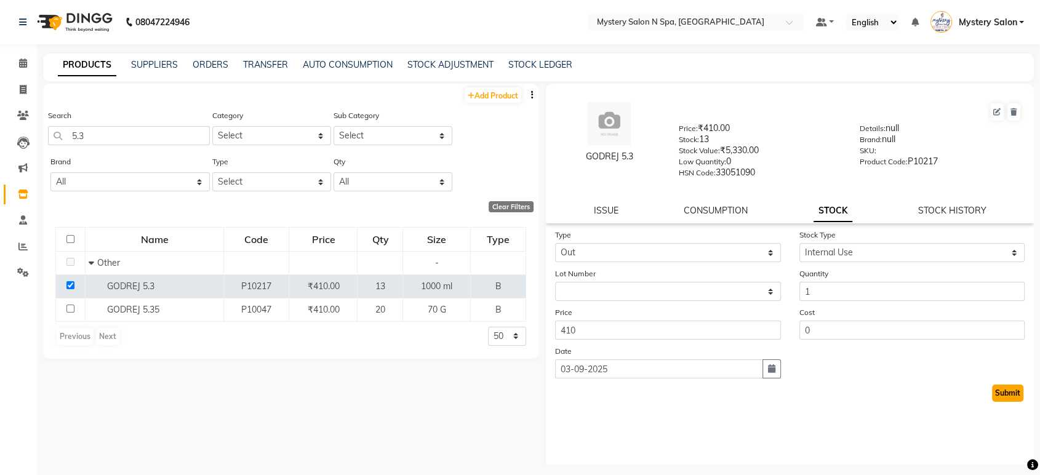
click at [992, 389] on button "Submit" at bounding box center [1007, 393] width 31 height 17
select select
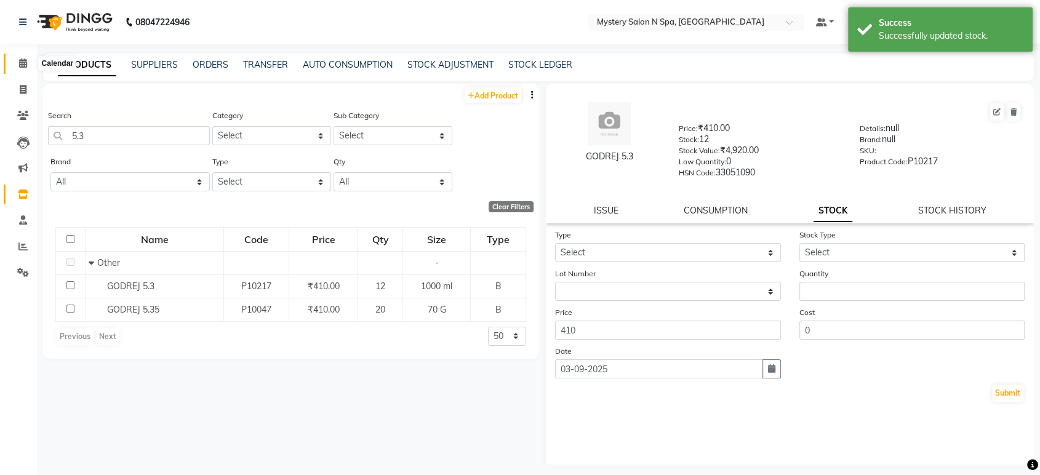
click at [30, 66] on span at bounding box center [23, 64] width 22 height 14
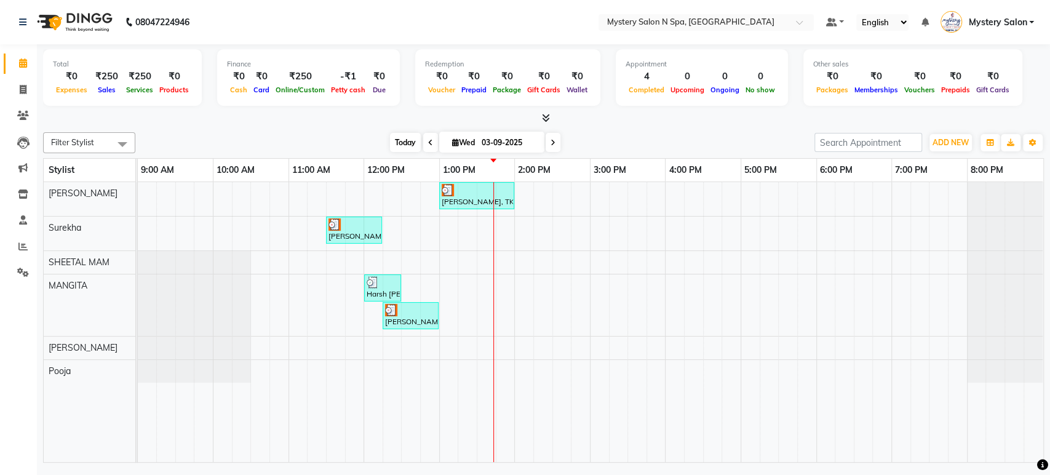
click at [392, 142] on span "Today" at bounding box center [405, 142] width 31 height 19
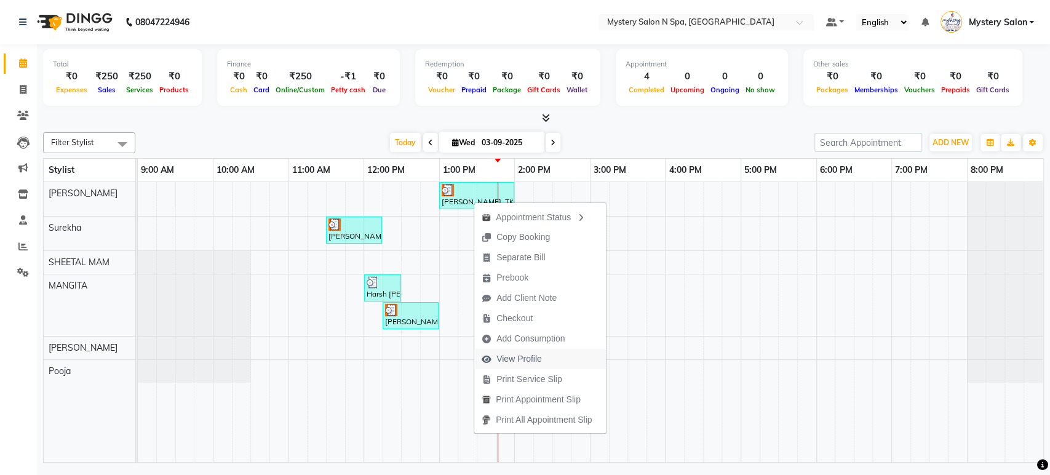
click at [527, 361] on span "View Profile" at bounding box center [519, 359] width 46 height 13
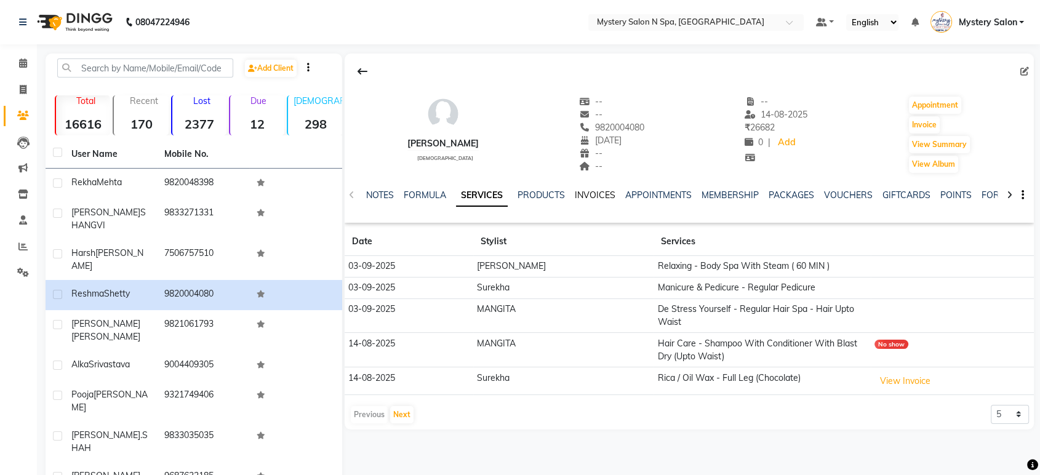
click at [605, 198] on link "INVOICES" at bounding box center [595, 194] width 41 height 11
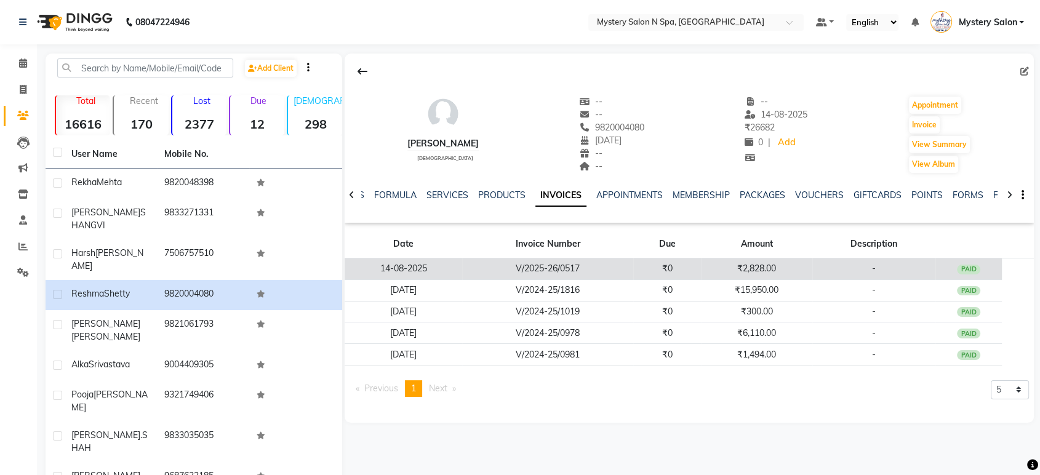
click at [669, 265] on td "₹0" at bounding box center [667, 269] width 68 height 22
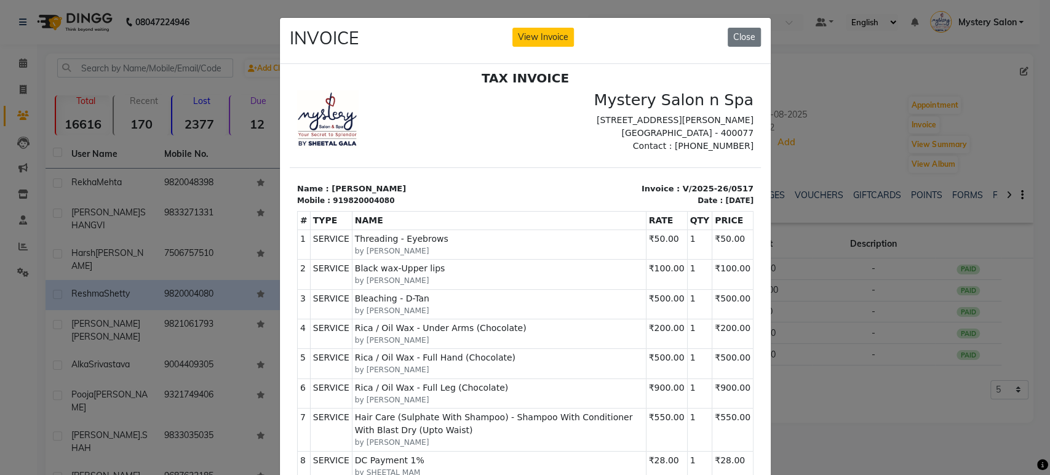
scroll to position [10, 0]
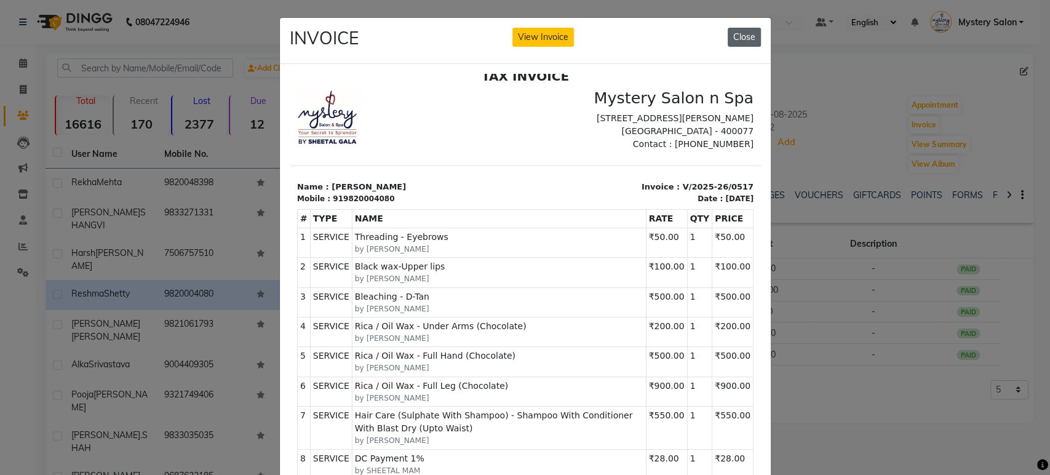
click at [739, 38] on button "Close" at bounding box center [744, 37] width 33 height 19
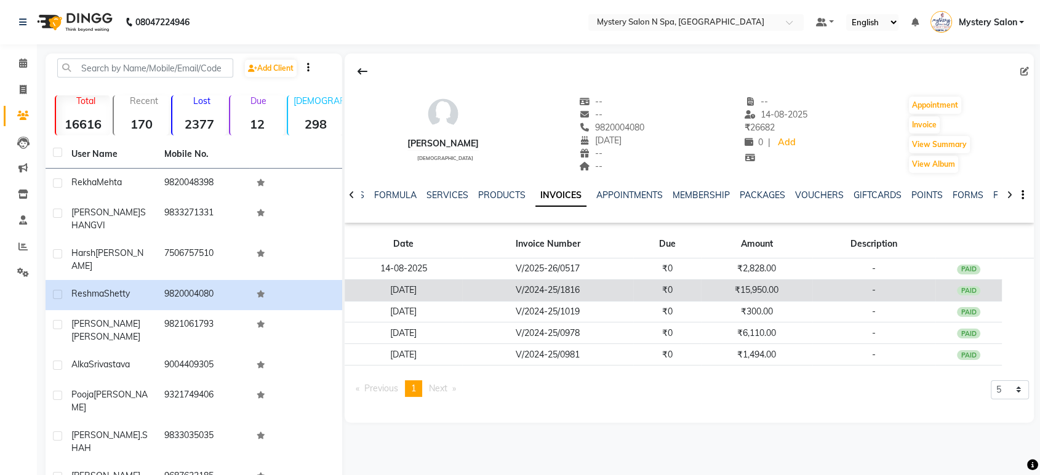
click at [672, 290] on td "₹0" at bounding box center [667, 290] width 68 height 22
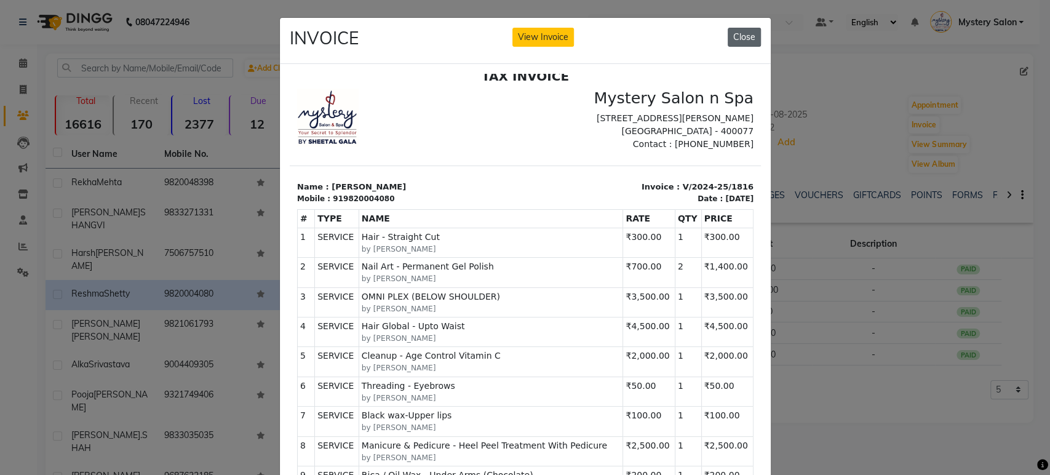
click at [738, 38] on button "Close" at bounding box center [744, 37] width 33 height 19
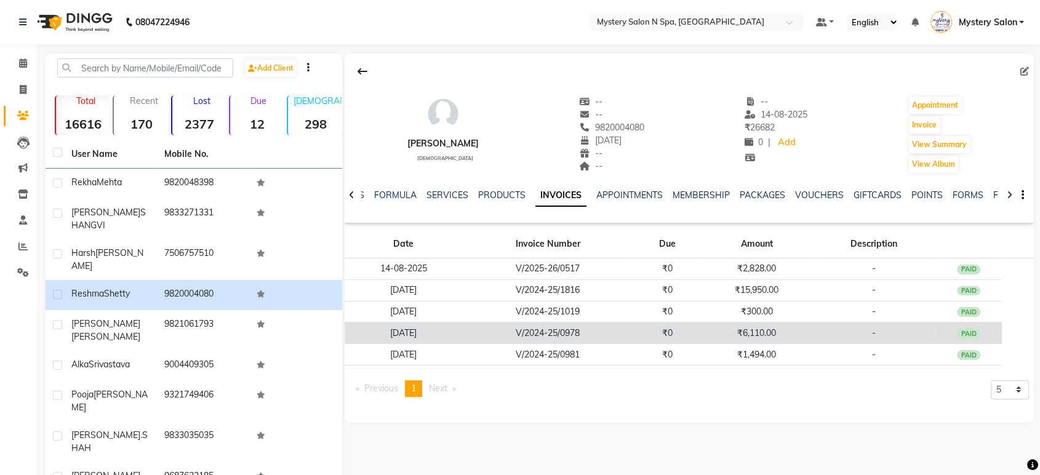
click at [734, 327] on td "₹6,110.00" at bounding box center [756, 333] width 111 height 22
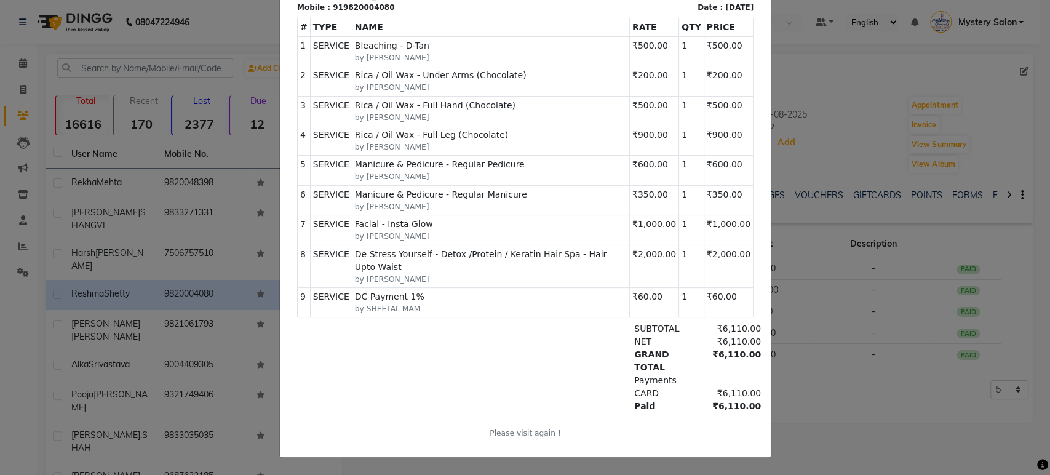
scroll to position [9, 0]
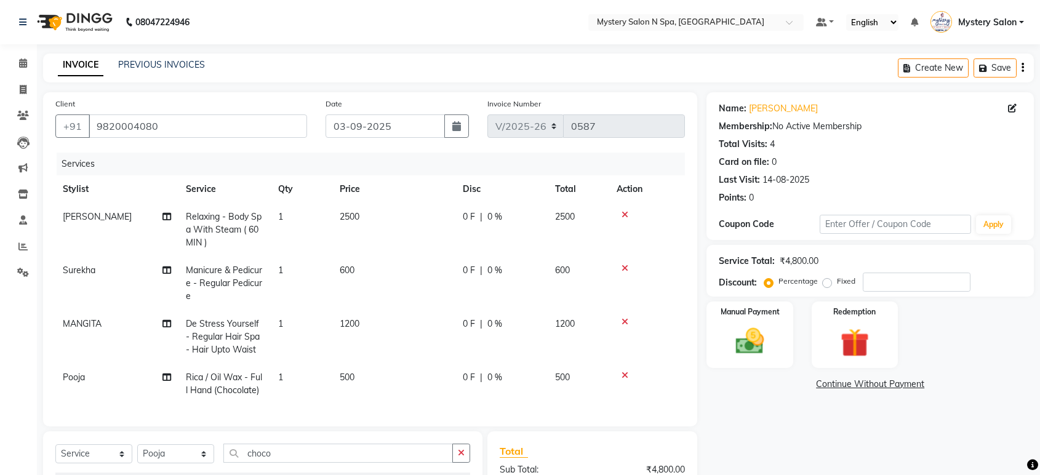
select select "142"
select select "service"
select select "90731"
click at [488, 221] on span "0 %" at bounding box center [494, 216] width 15 height 13
select select "4167"
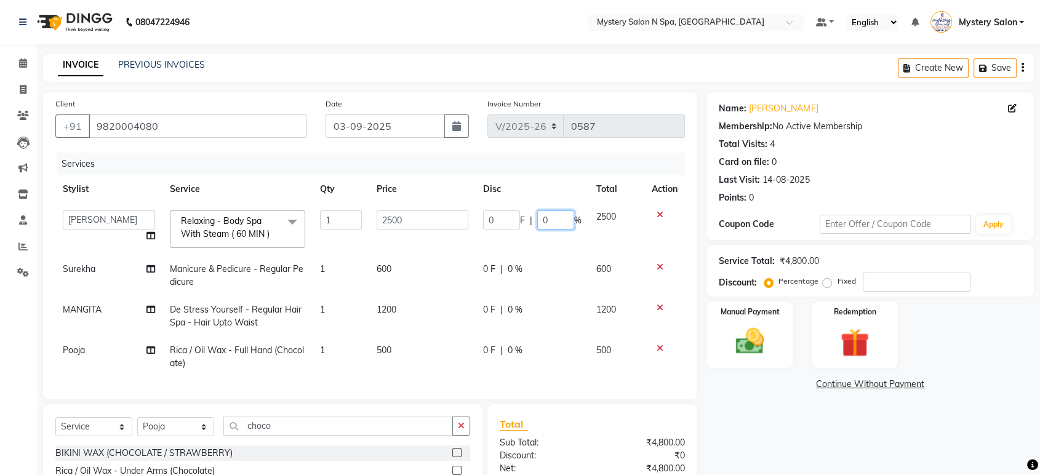
click at [541, 219] on input "0" at bounding box center [555, 219] width 37 height 19
type input "30"
click at [754, 440] on div "Name: [PERSON_NAME] Membership: No Active Membership Total Visits: 4 Card on fi…" at bounding box center [874, 338] width 337 height 493
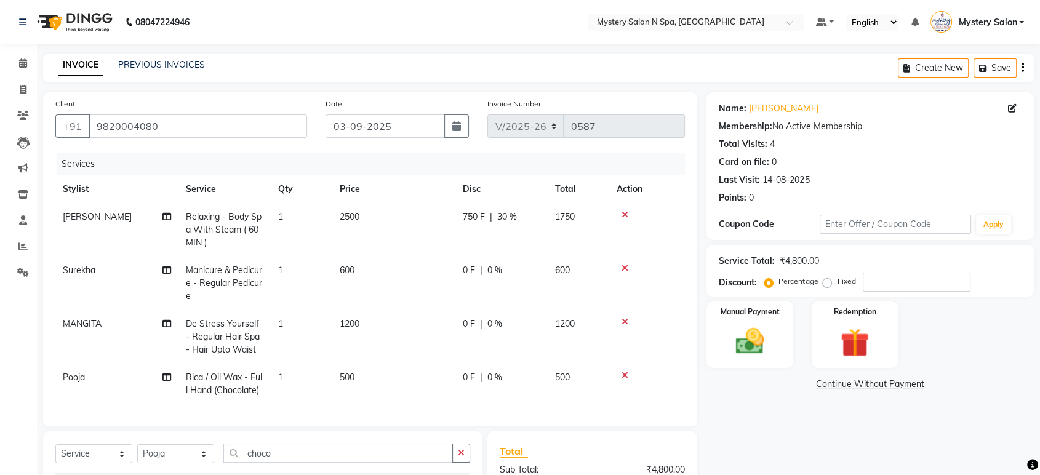
click at [624, 268] on icon at bounding box center [624, 268] width 7 height 9
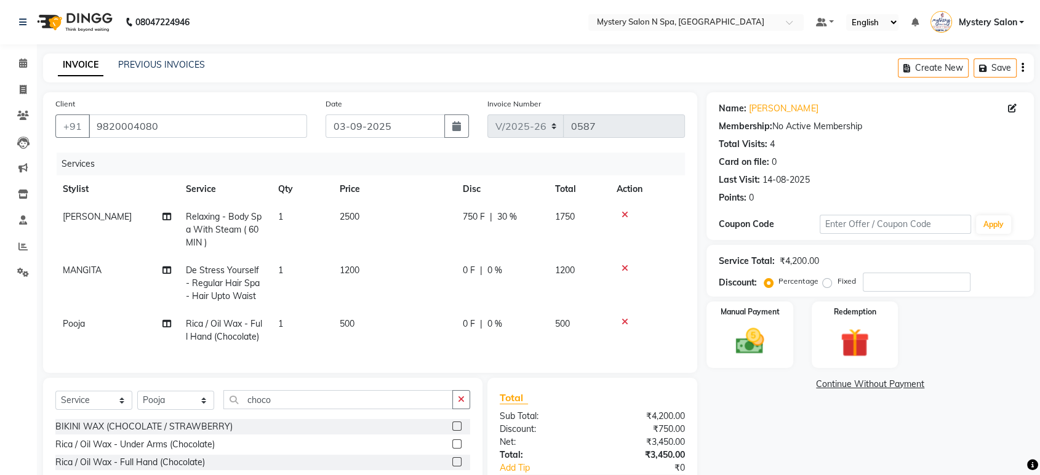
click at [624, 268] on icon at bounding box center [624, 268] width 7 height 9
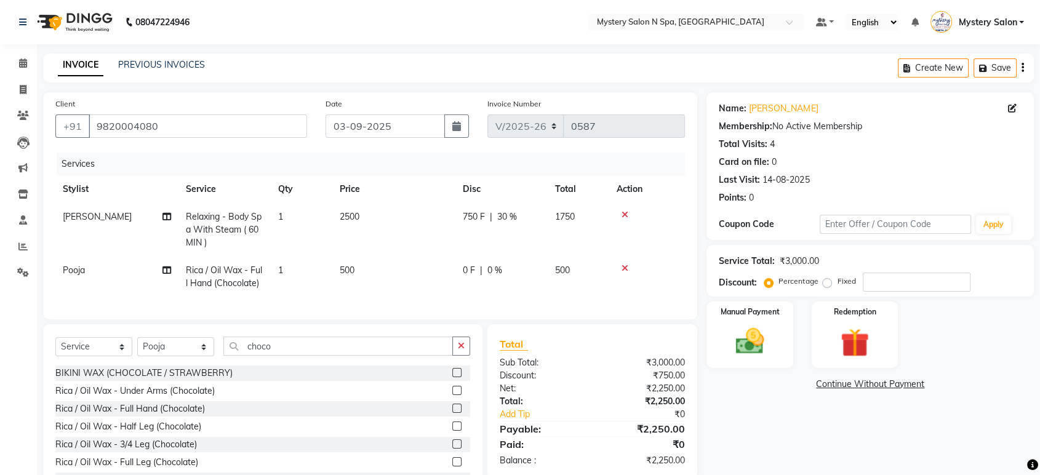
click at [624, 268] on icon at bounding box center [624, 268] width 7 height 9
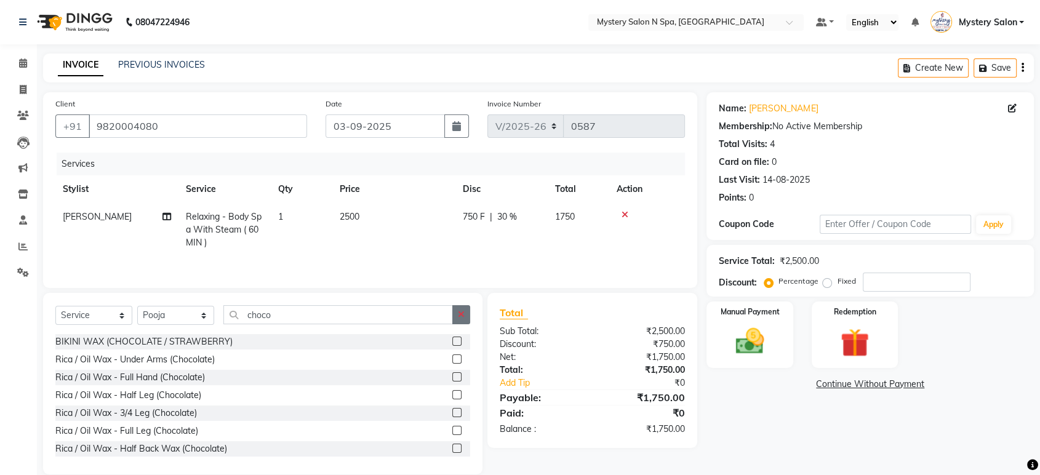
click at [455, 316] on button "button" at bounding box center [461, 314] width 18 height 19
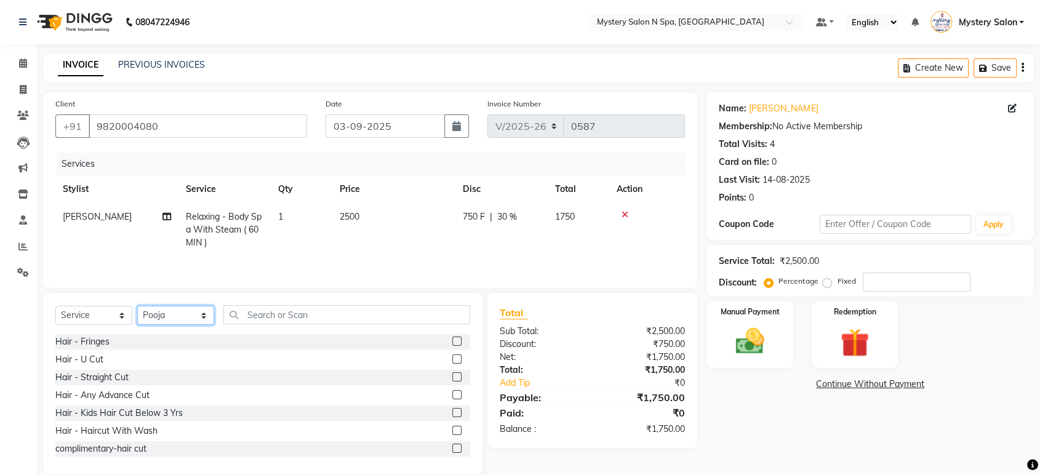
click at [188, 320] on select "Select Stylist Alim Salmani Choi MANGITA Mystery Salon Pooja SHEETAL MAM Surekha" at bounding box center [175, 315] width 77 height 19
select select "23857"
click at [137, 307] on select "Select Stylist Alim Salmani Choi MANGITA Mystery Salon Pooja SHEETAL MAM Surekha" at bounding box center [175, 315] width 77 height 19
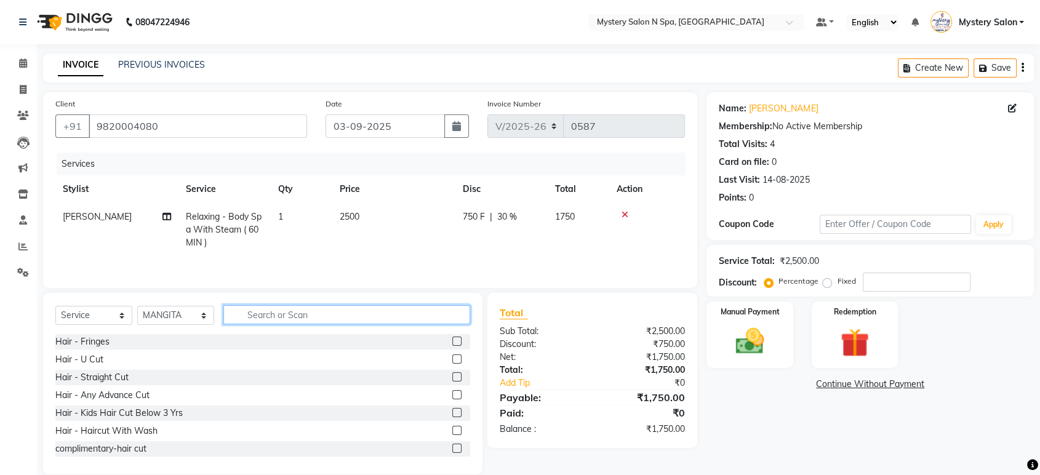
click at [289, 316] on input "text" at bounding box center [346, 314] width 247 height 19
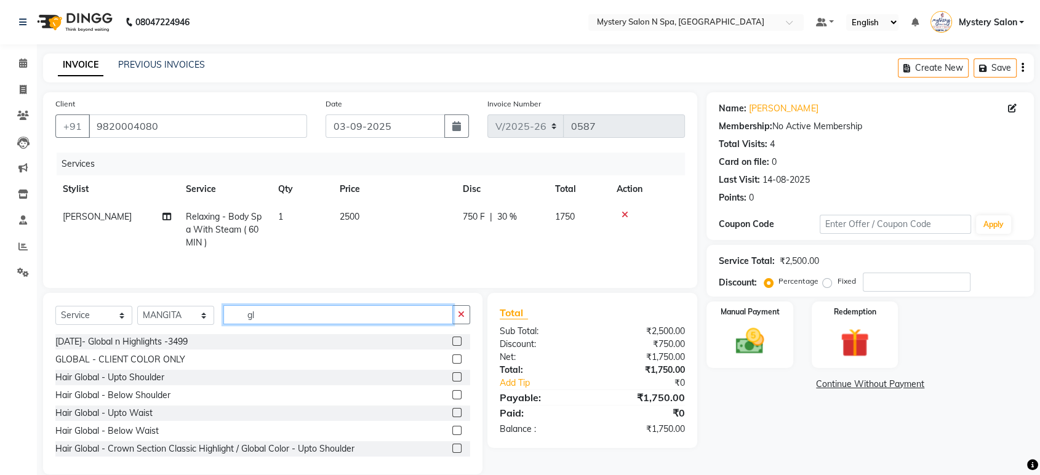
type input "g"
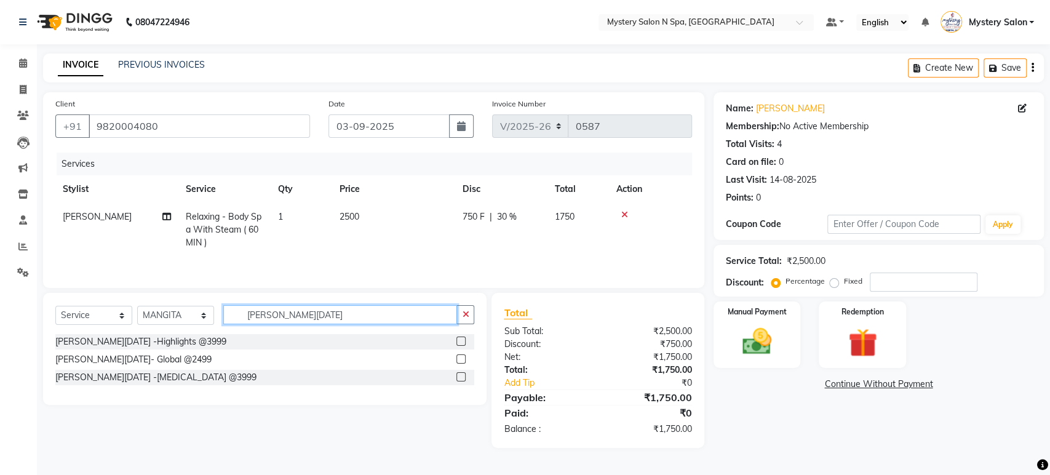
type input "ganesh chaturthi 2025"
click at [460, 357] on label at bounding box center [460, 358] width 9 height 9
click at [460, 357] on input "checkbox" at bounding box center [460, 360] width 8 height 8
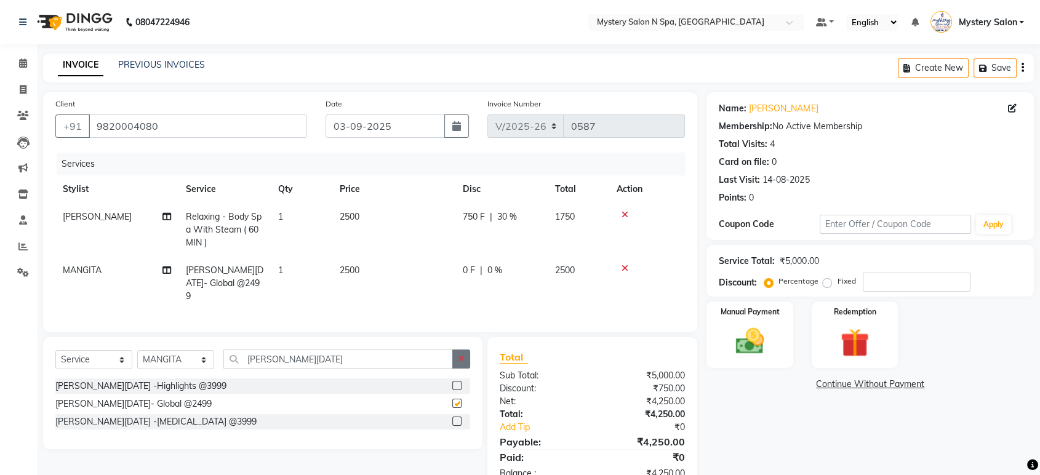
checkbox input "false"
click at [459, 363] on icon "button" at bounding box center [461, 358] width 7 height 9
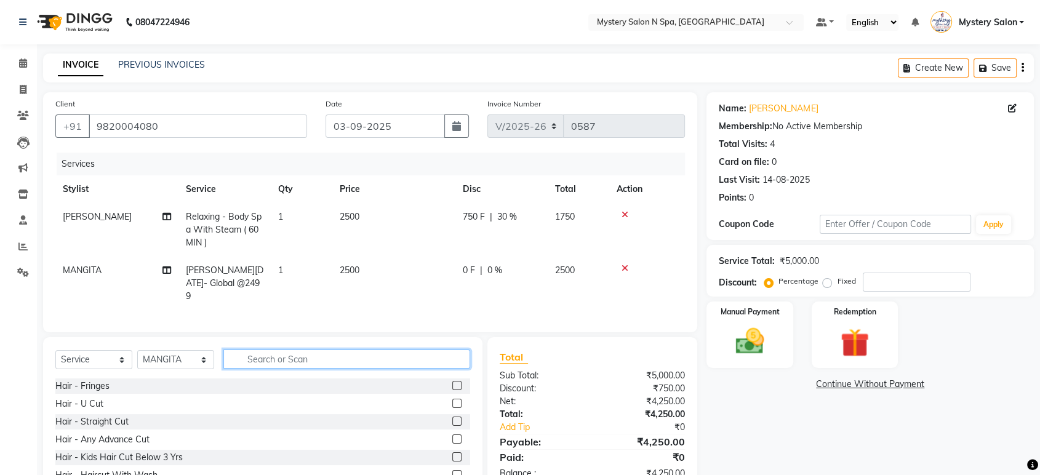
click at [370, 369] on input "text" at bounding box center [346, 358] width 247 height 19
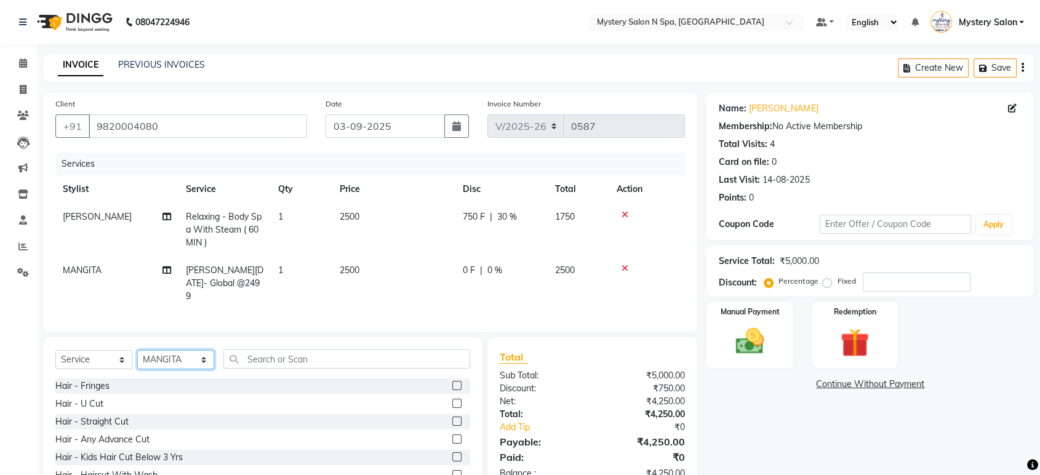
click at [189, 369] on select "Select Stylist Alim Salmani Choi MANGITA Mystery Salon Pooja SHEETAL MAM Surekha" at bounding box center [175, 359] width 77 height 19
select select "90731"
click at [137, 361] on select "Select Stylist Alim Salmani Choi MANGITA Mystery Salon Pooja SHEETAL MAM Surekha" at bounding box center [175, 359] width 77 height 19
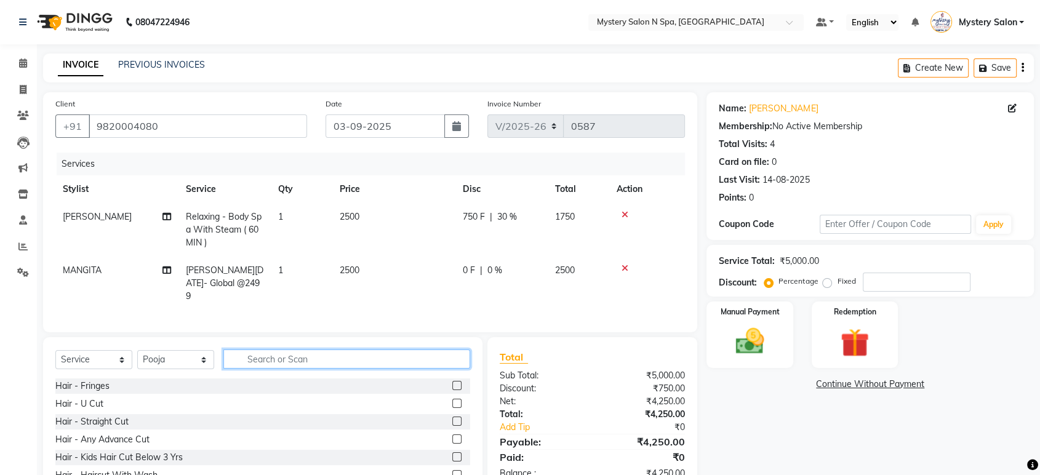
click at [263, 367] on input "text" at bounding box center [346, 358] width 247 height 19
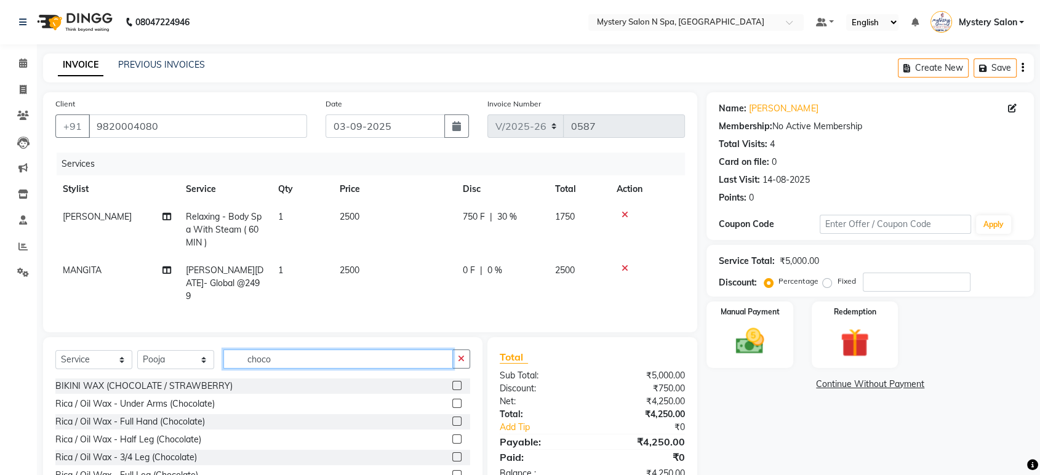
type input "choco"
click at [452, 426] on label at bounding box center [456, 421] width 9 height 9
click at [452, 426] on input "checkbox" at bounding box center [456, 422] width 8 height 8
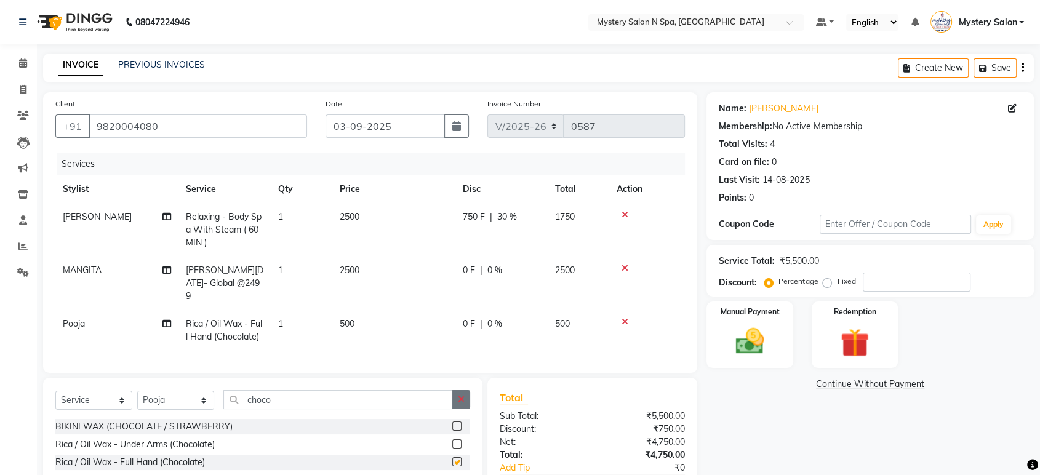
checkbox input "false"
click at [454, 406] on button "button" at bounding box center [461, 399] width 18 height 19
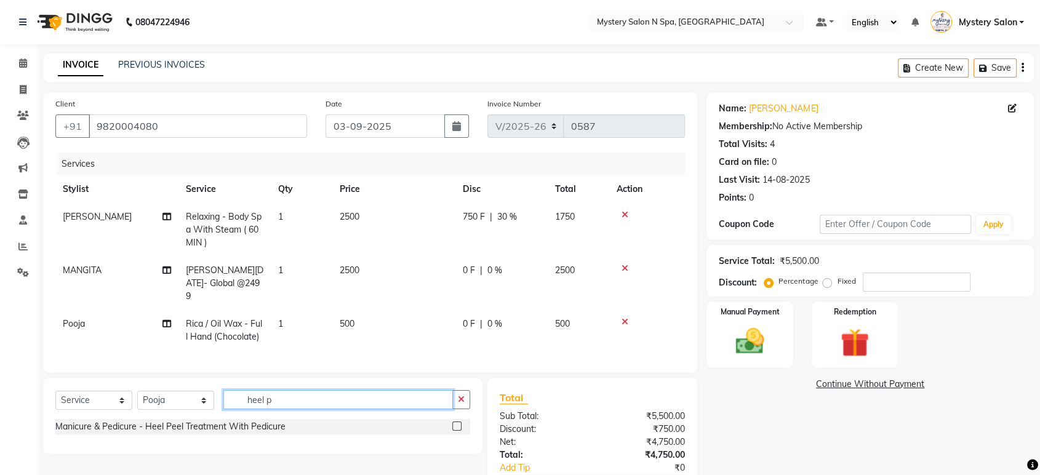
type input "heel p"
click at [456, 431] on label at bounding box center [456, 425] width 9 height 9
click at [456, 431] on input "checkbox" at bounding box center [456, 427] width 8 height 8
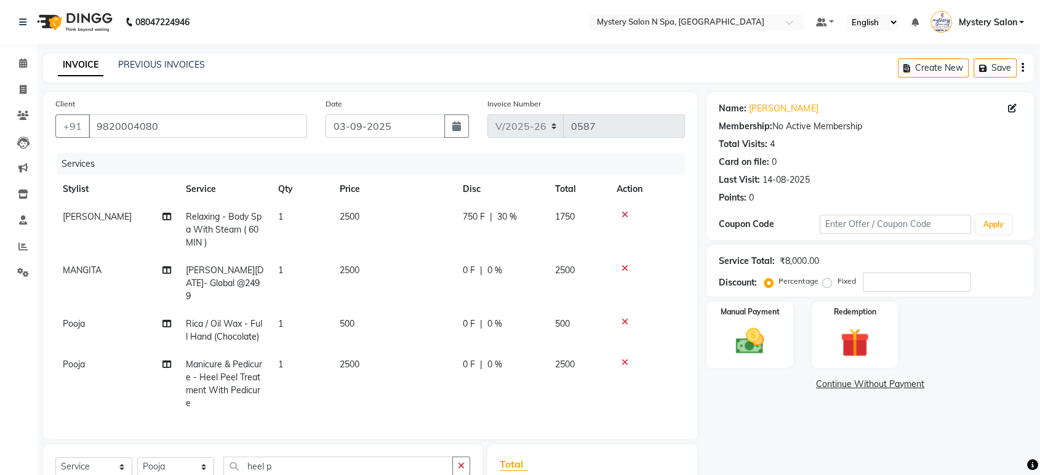
checkbox input "false"
click at [458, 469] on button "button" at bounding box center [461, 465] width 18 height 19
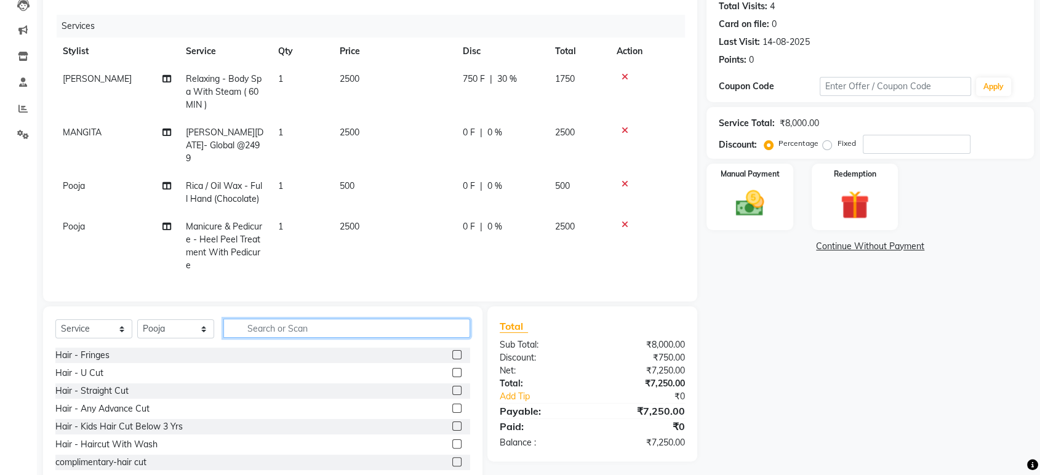
scroll to position [138, 0]
click at [320, 335] on input "text" at bounding box center [346, 328] width 247 height 19
click at [312, 338] on input "text" at bounding box center [346, 328] width 247 height 19
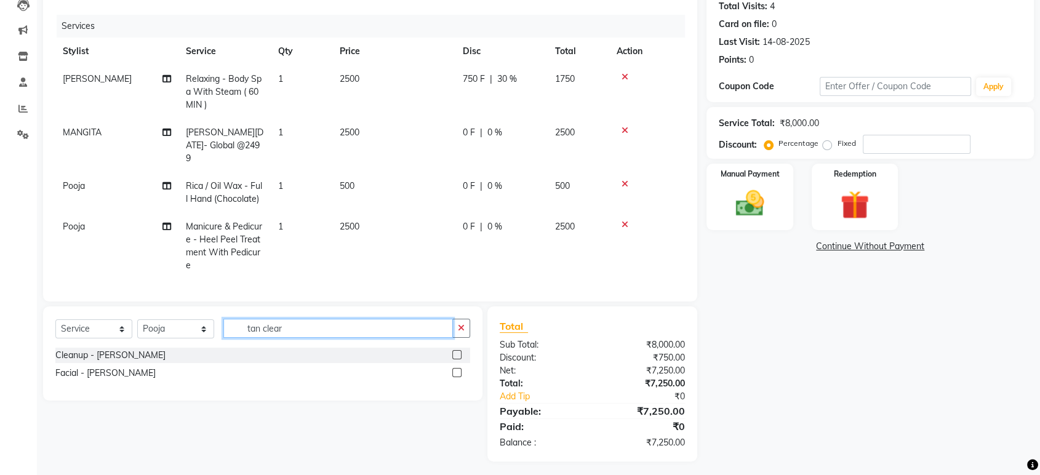
type input "tan clear"
click at [457, 377] on label at bounding box center [456, 372] width 9 height 9
click at [457, 377] on input "checkbox" at bounding box center [456, 373] width 8 height 8
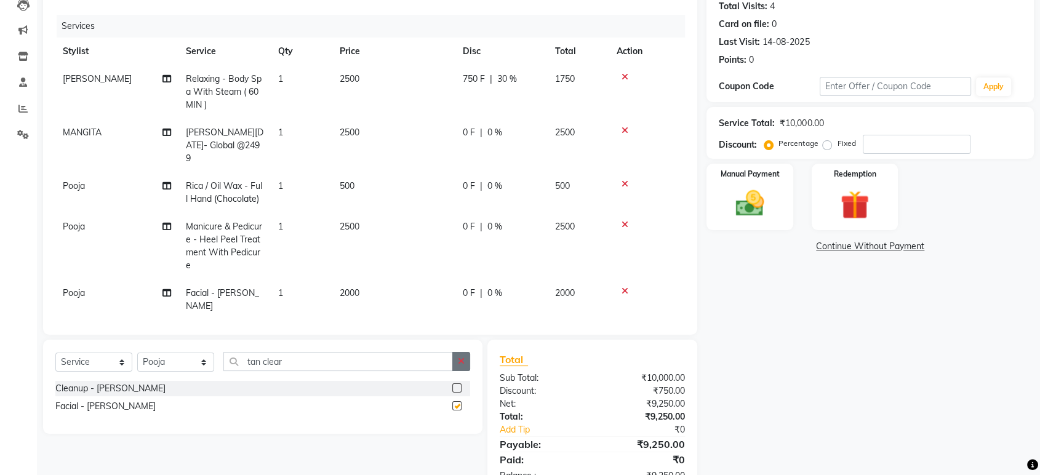
checkbox input "false"
click at [464, 354] on button "button" at bounding box center [461, 361] width 18 height 19
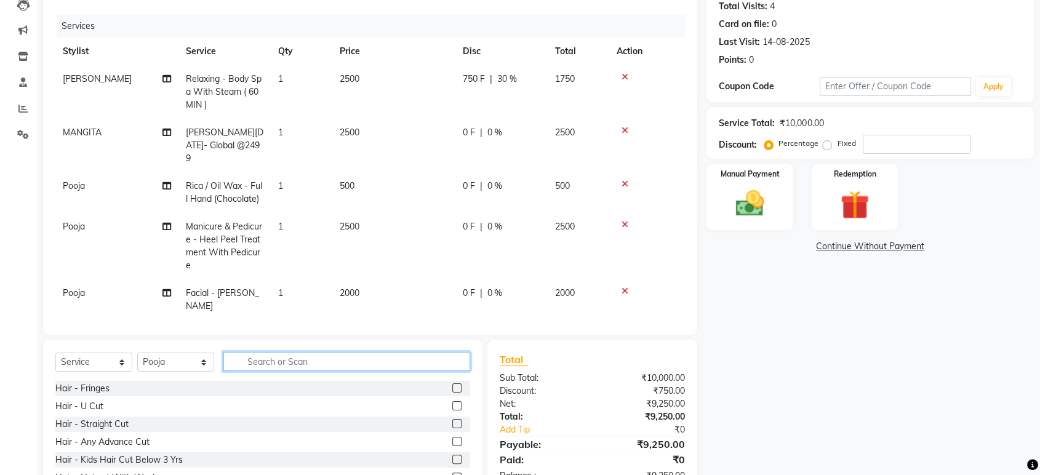
scroll to position [4, 0]
